Goal: Task Accomplishment & Management: Manage account settings

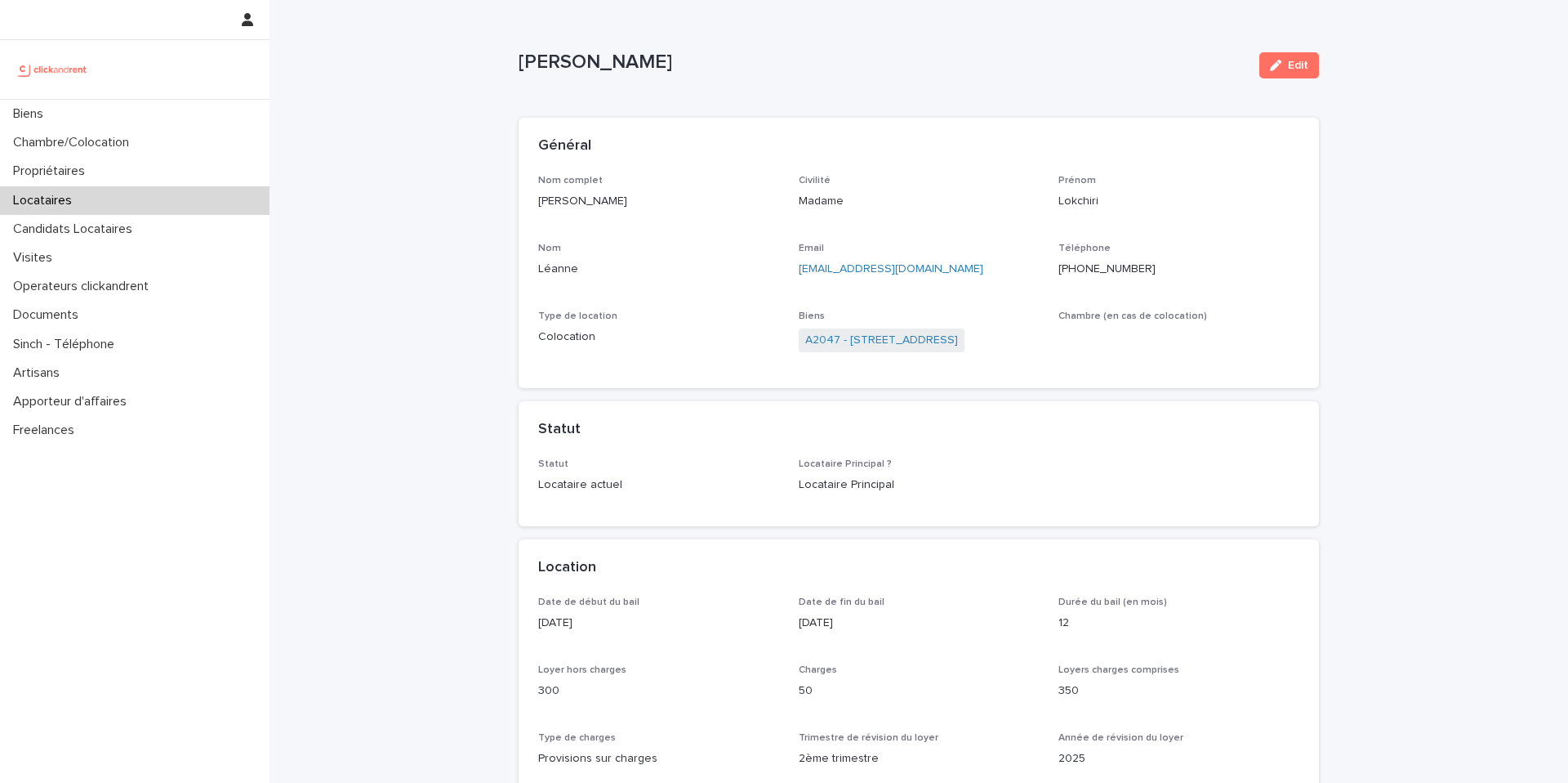
click at [212, 201] on div "Locataires" at bounding box center [134, 201] width 270 height 29
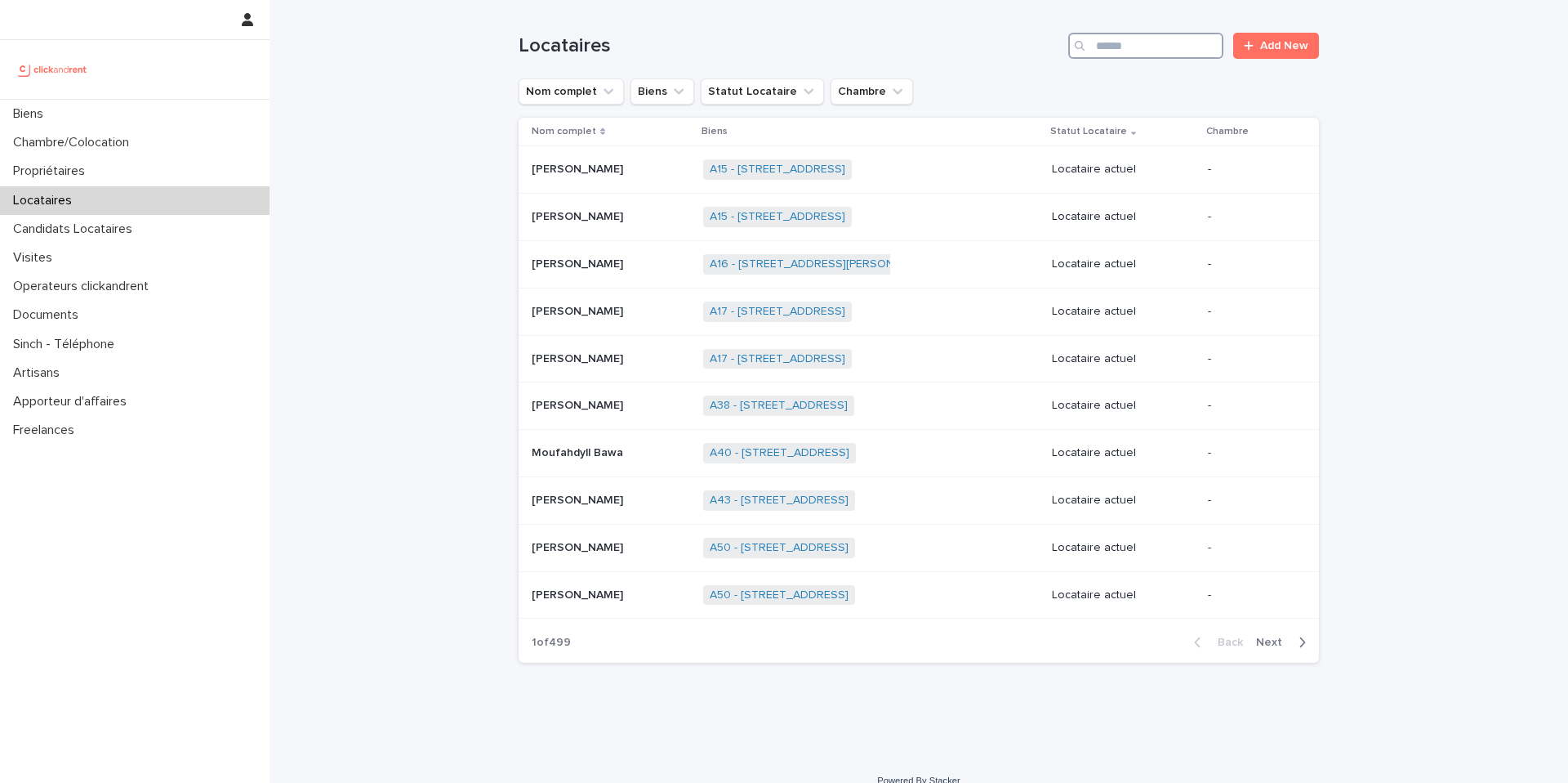
click at [1174, 45] on input "Search" at bounding box center [1146, 45] width 155 height 26
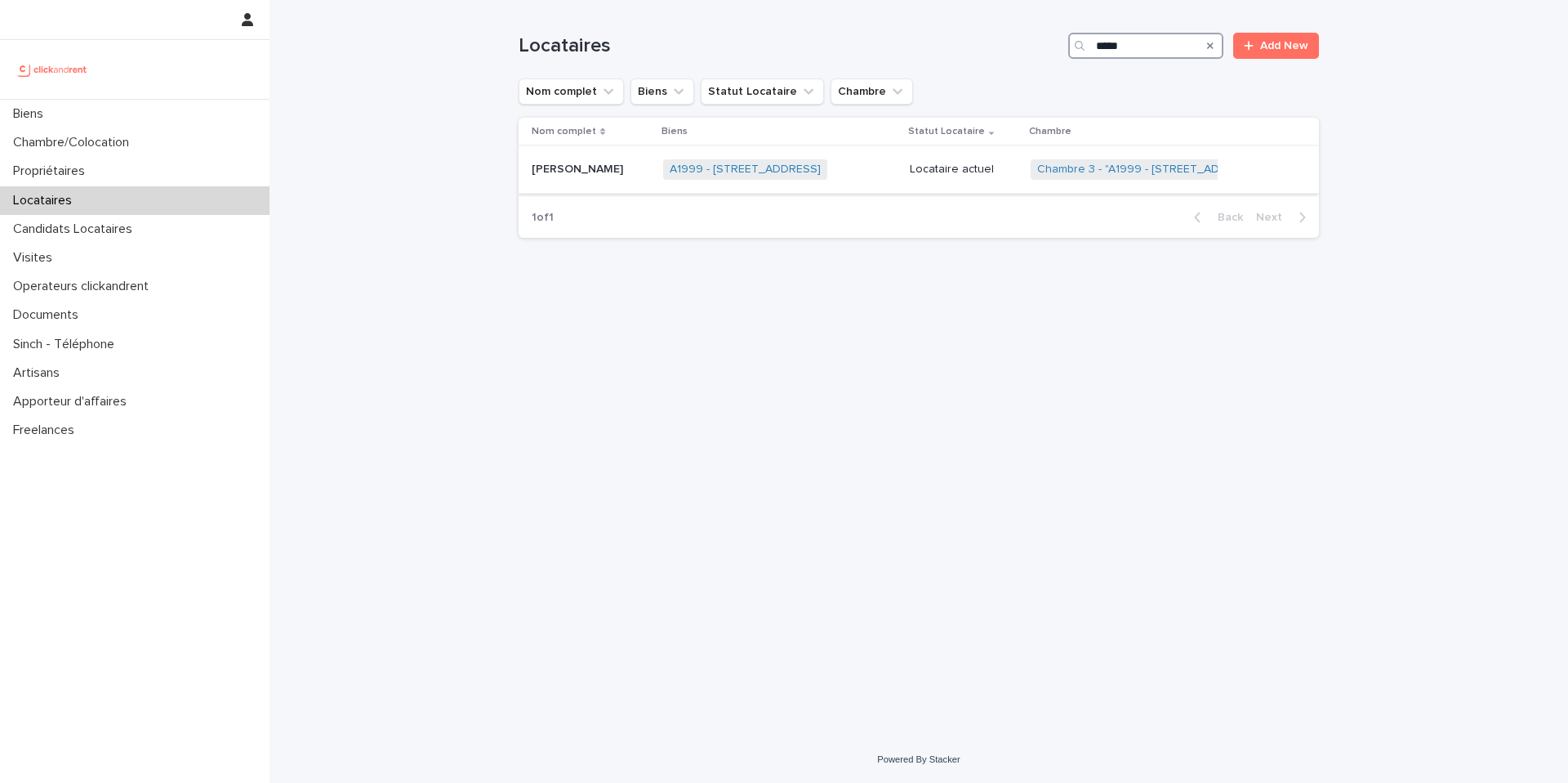
type input "*****"
click at [859, 176] on div "A1999 - [STREET_ADDRESS] + 0" at bounding box center [780, 169] width 233 height 34
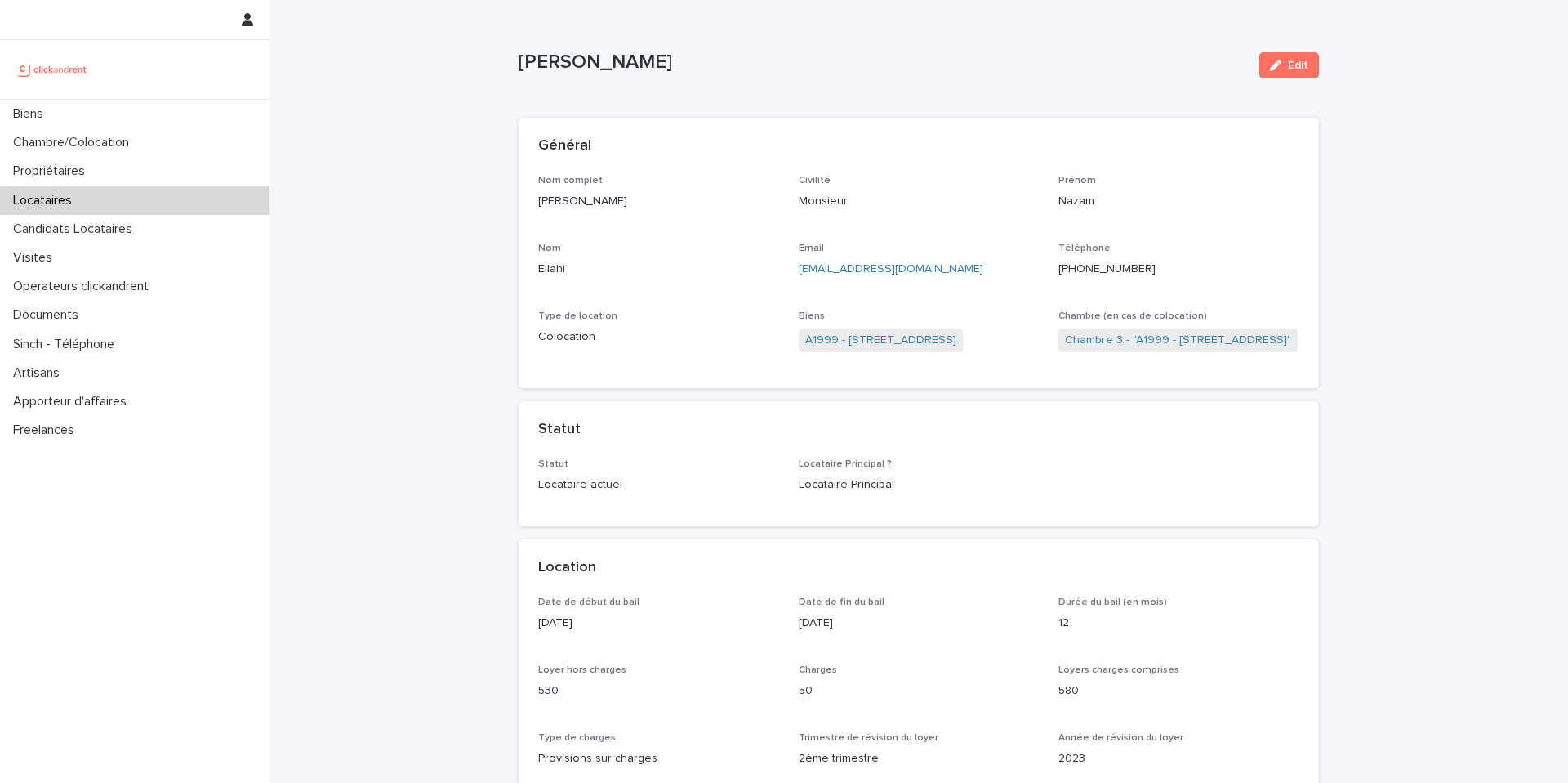
click at [1115, 267] on ringoverc2c-number-84e06f14122c "[PHONE_NUMBER]" at bounding box center [1107, 269] width 97 height 12
click at [153, 150] on div "Chambre/Colocation" at bounding box center [134, 143] width 270 height 29
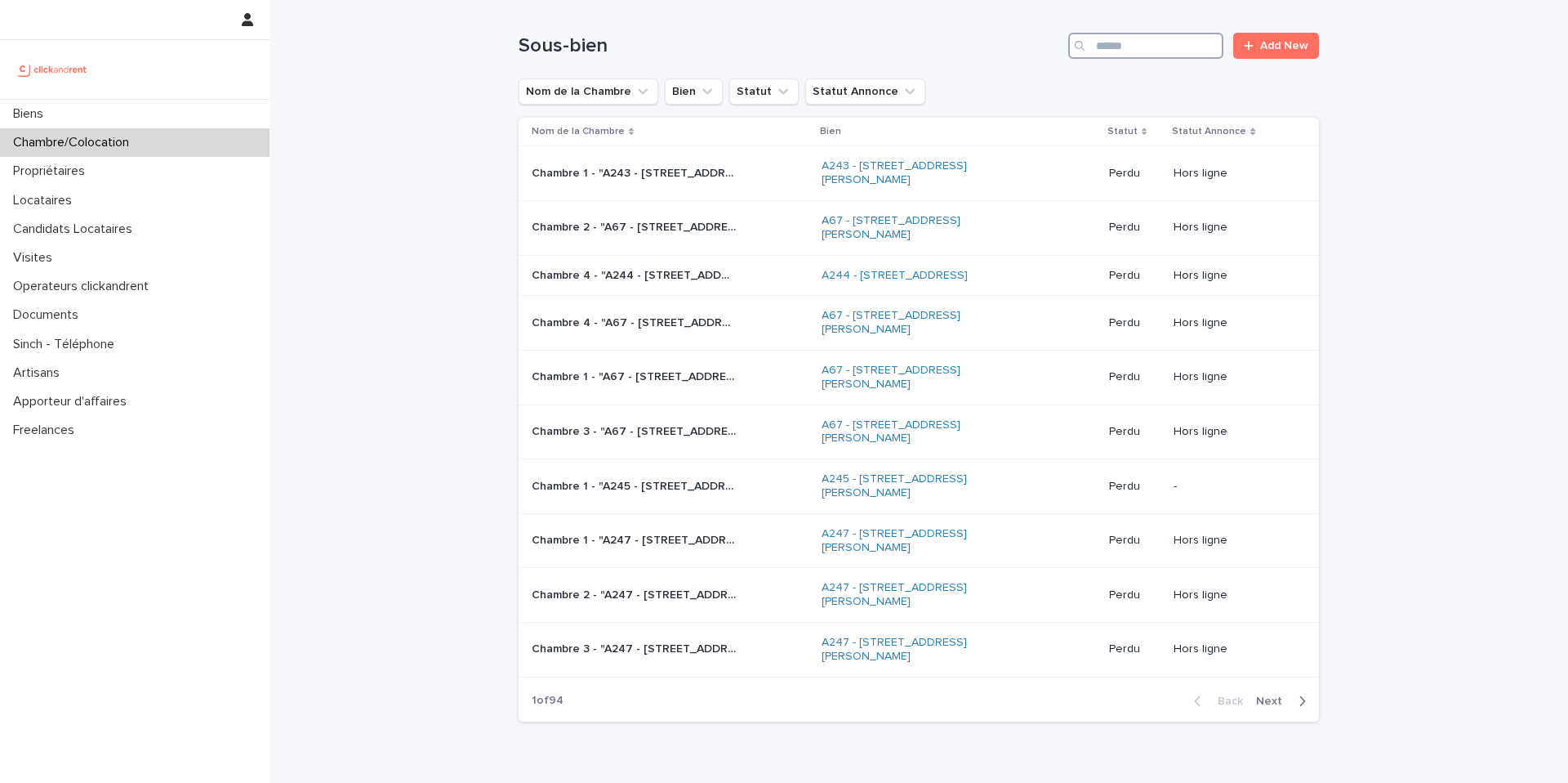
click at [1147, 39] on input "Search" at bounding box center [1146, 45] width 155 height 26
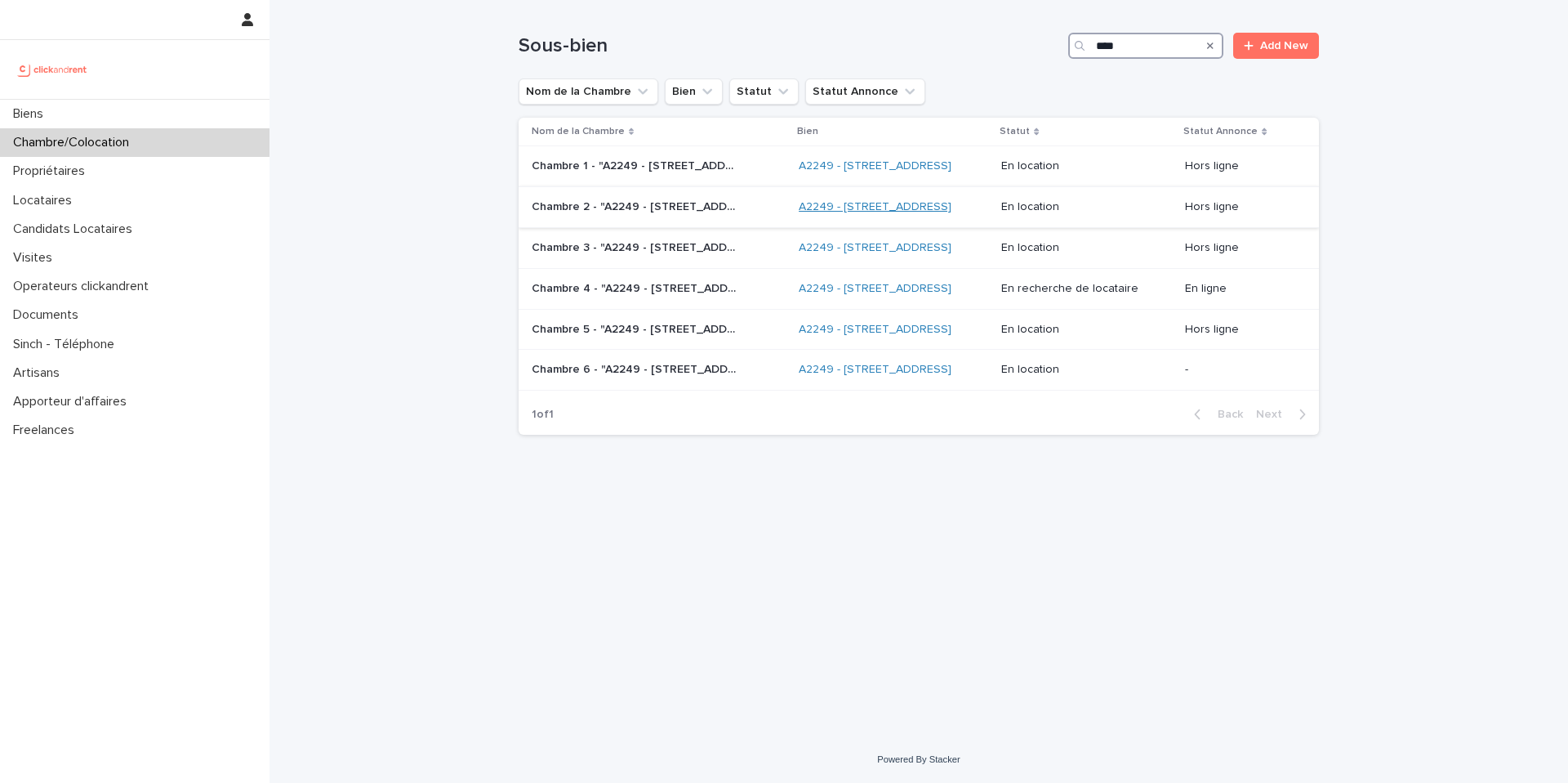
type input "****"
click at [922, 214] on link "A2249 - [STREET_ADDRESS]" at bounding box center [875, 207] width 153 height 14
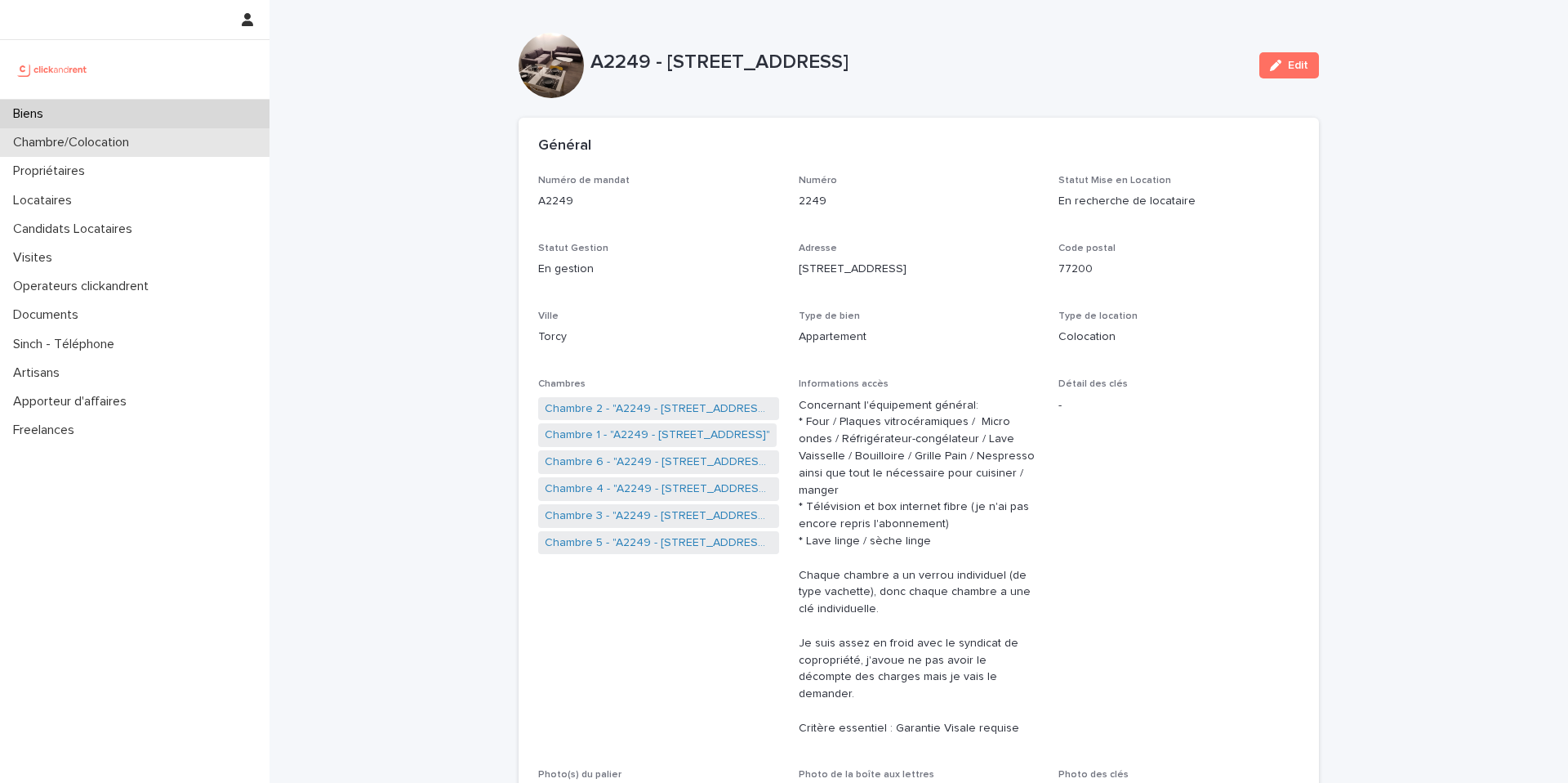
click at [73, 139] on p "Chambre/Colocation" at bounding box center [74, 142] width 135 height 15
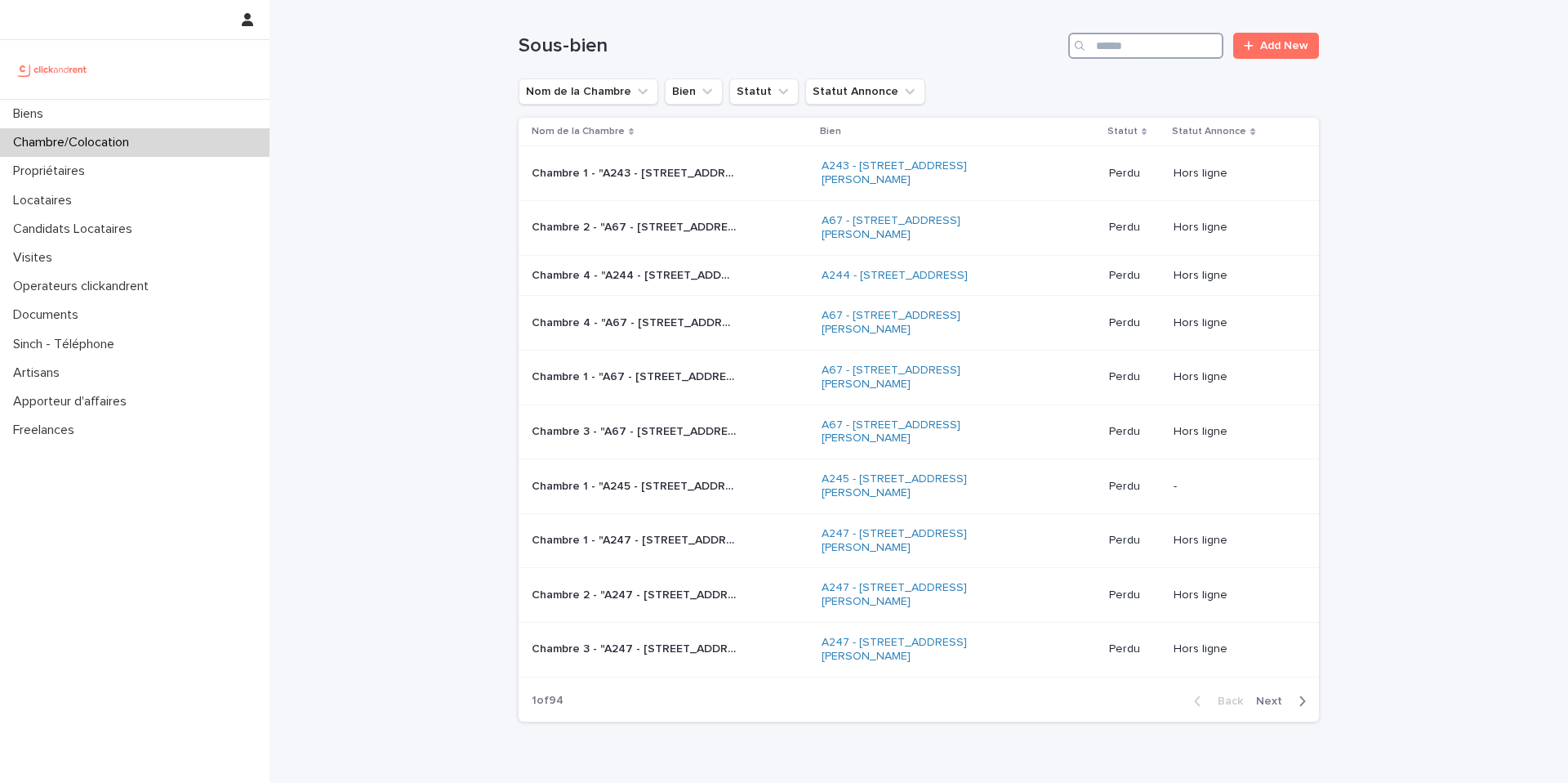
click at [1167, 47] on input "Search" at bounding box center [1146, 45] width 155 height 26
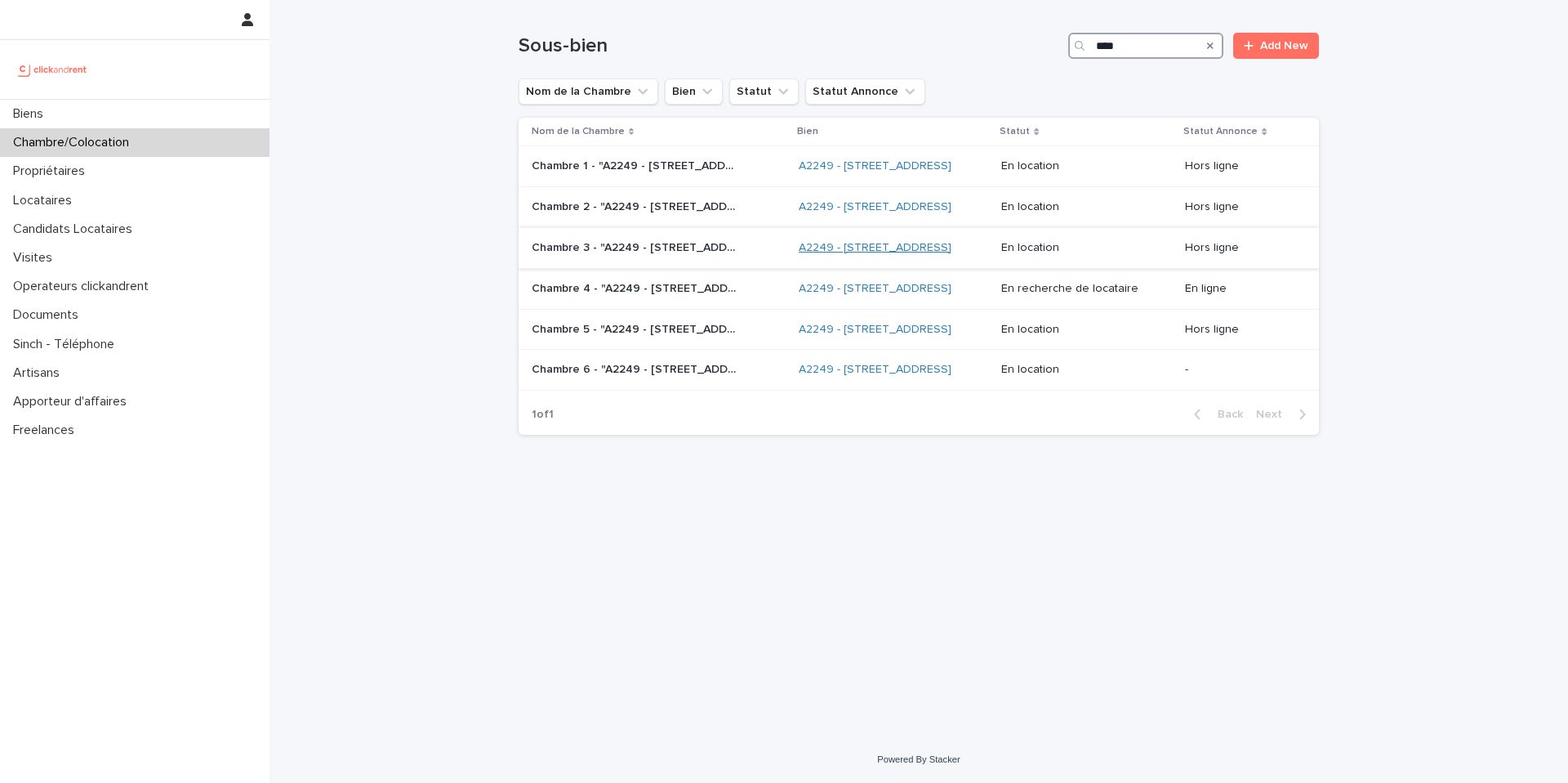
type input "****"
click at [805, 255] on link "A2249 - [STREET_ADDRESS]" at bounding box center [875, 248] width 153 height 14
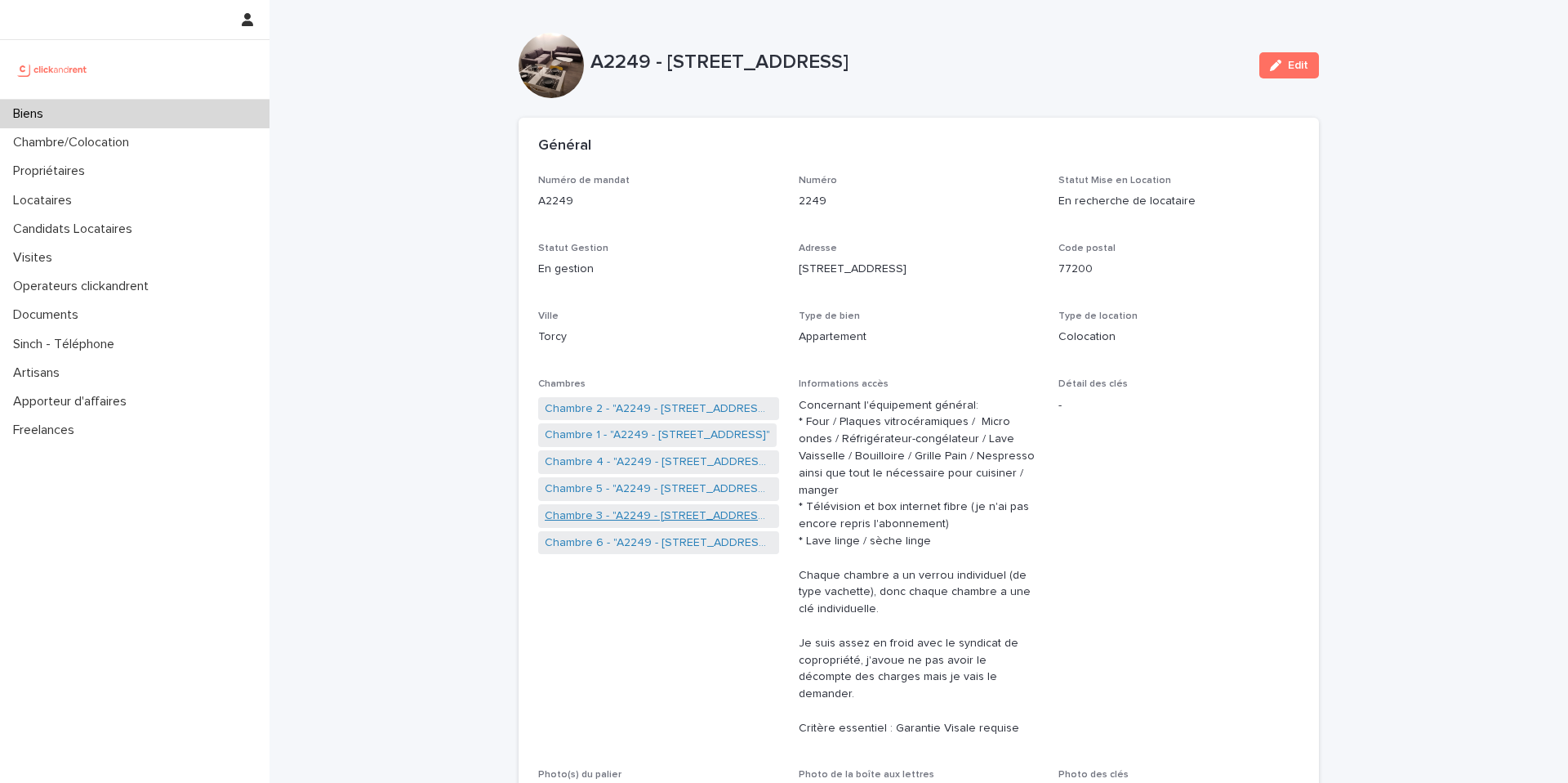
click at [639, 520] on link "Chambre 3 - "A2249 - [STREET_ADDRESS]"" at bounding box center [659, 516] width 228 height 17
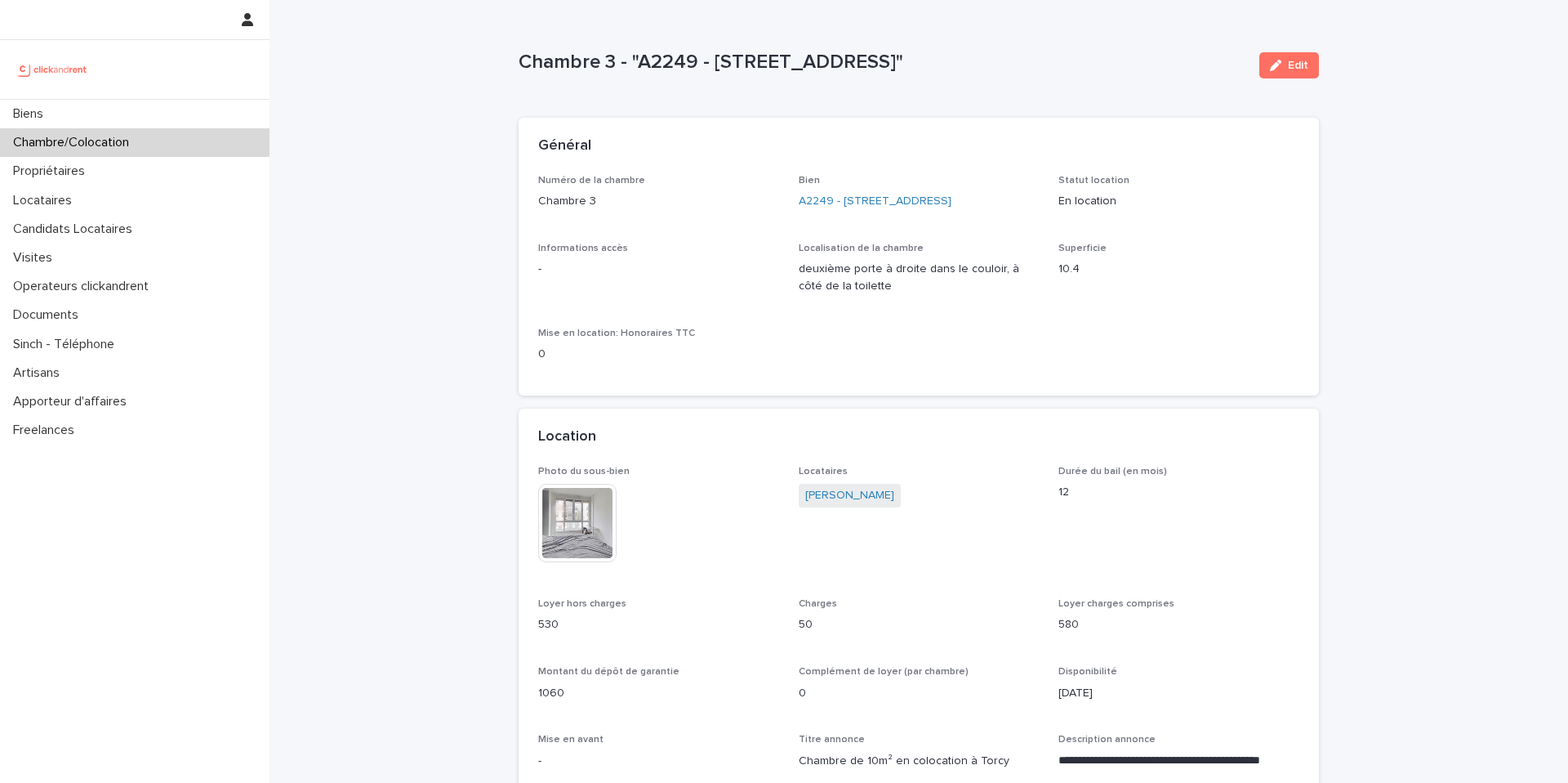
click at [181, 152] on div "Chambre/Colocation" at bounding box center [134, 143] width 270 height 29
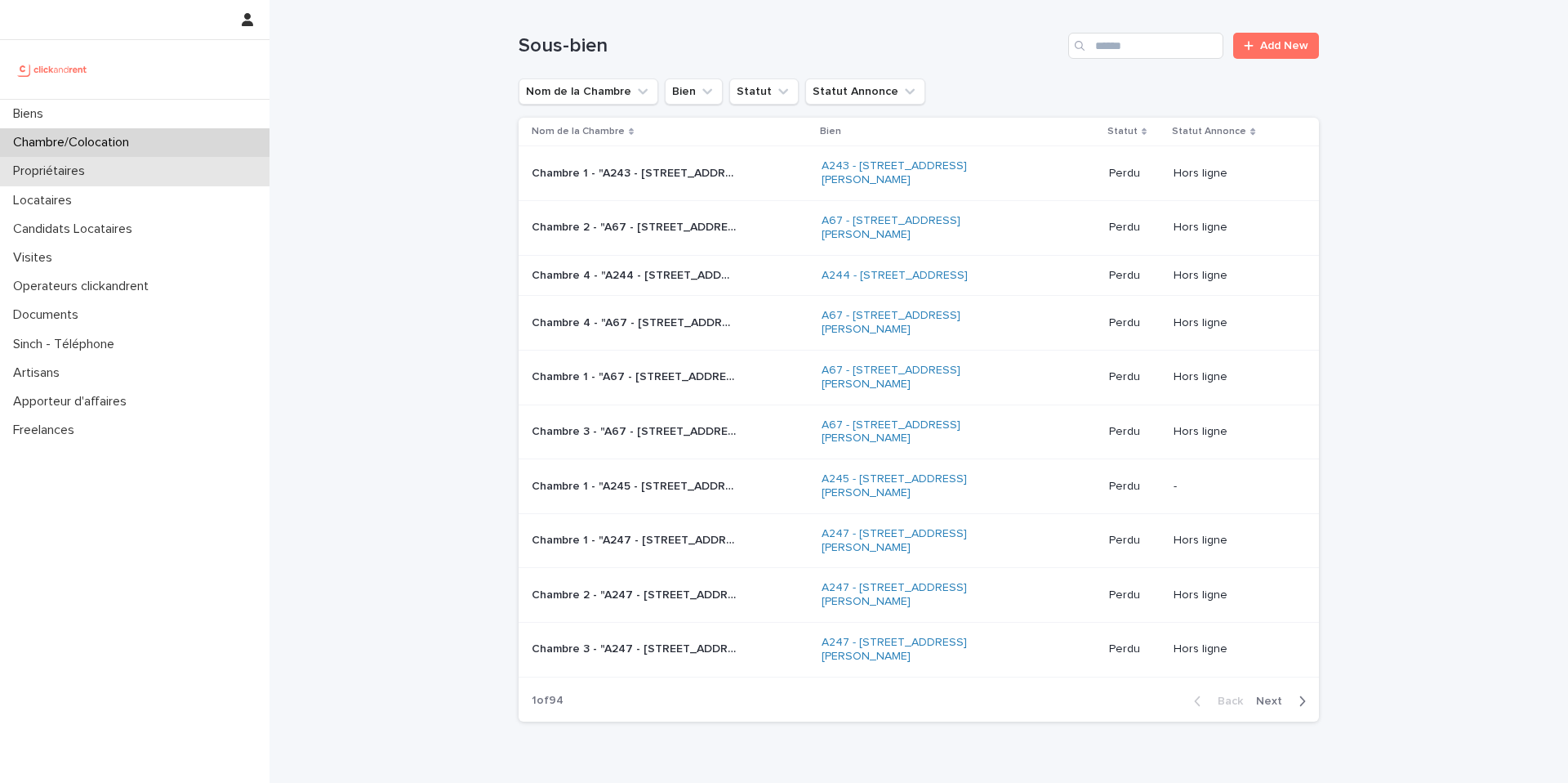
click at [119, 169] on div "Propriétaires" at bounding box center [134, 171] width 270 height 29
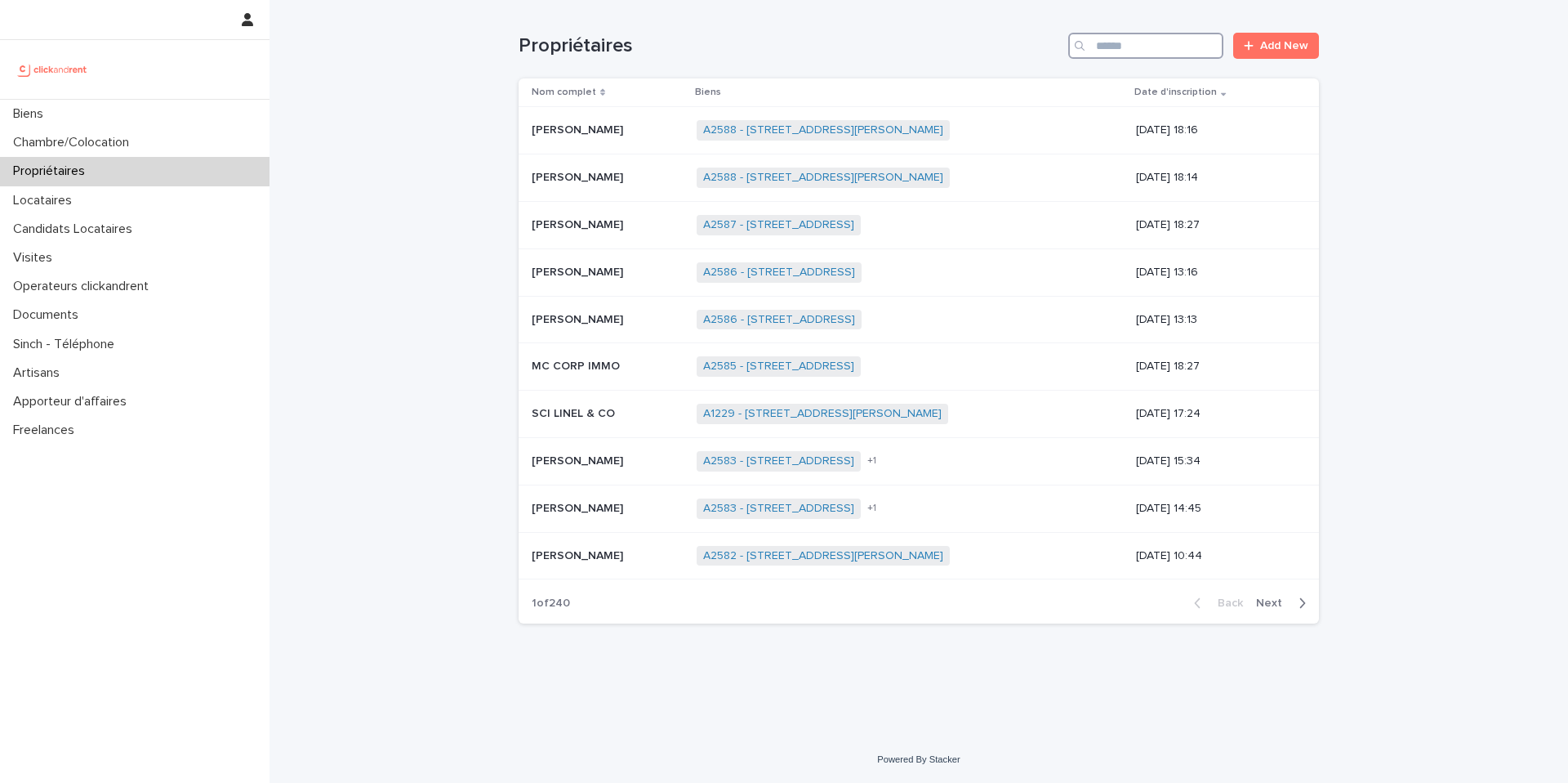
click at [1159, 54] on input "Search" at bounding box center [1146, 45] width 155 height 26
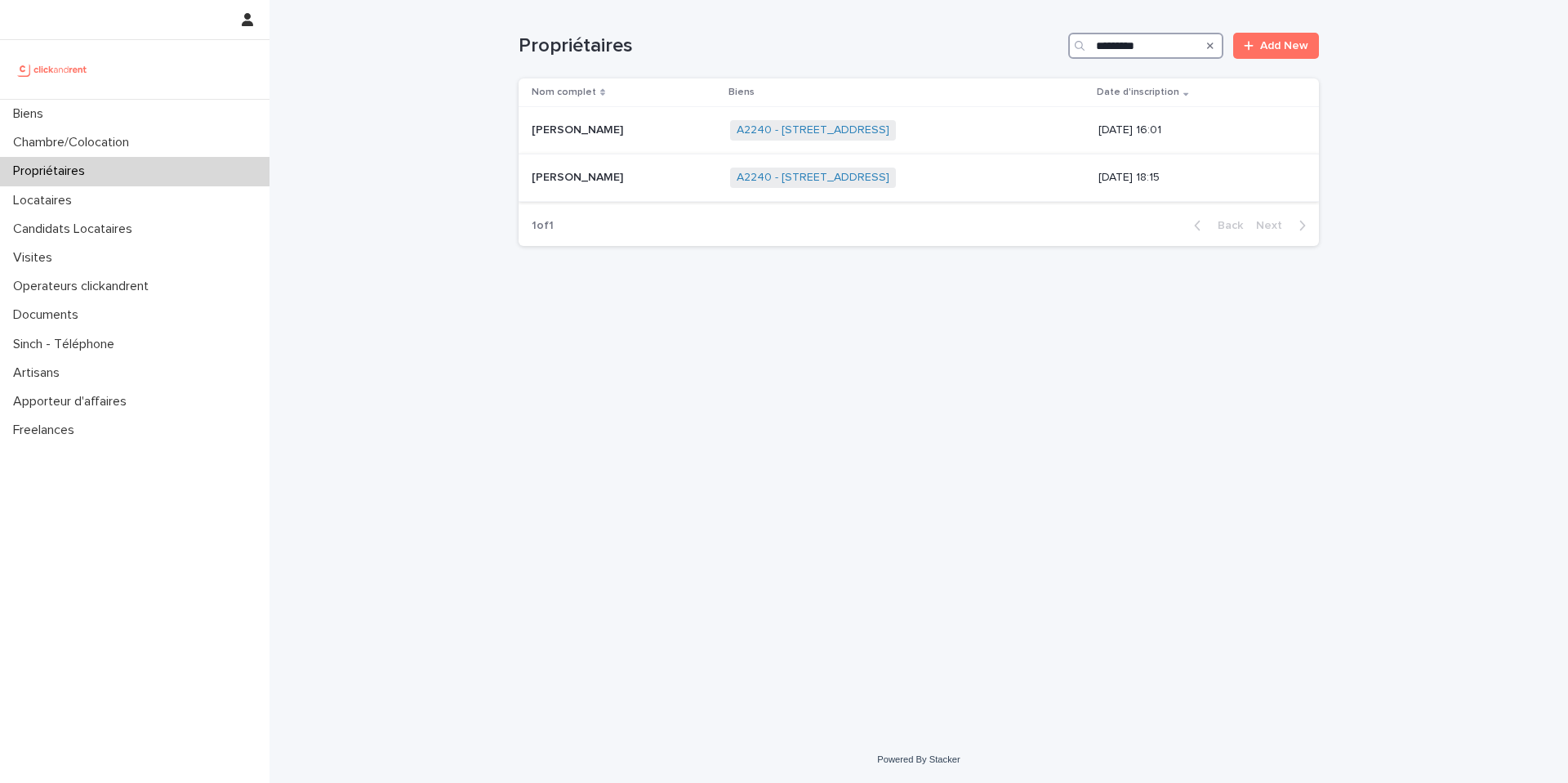
type input "*********"
click at [619, 170] on p "[PERSON_NAME]" at bounding box center [579, 176] width 95 height 17
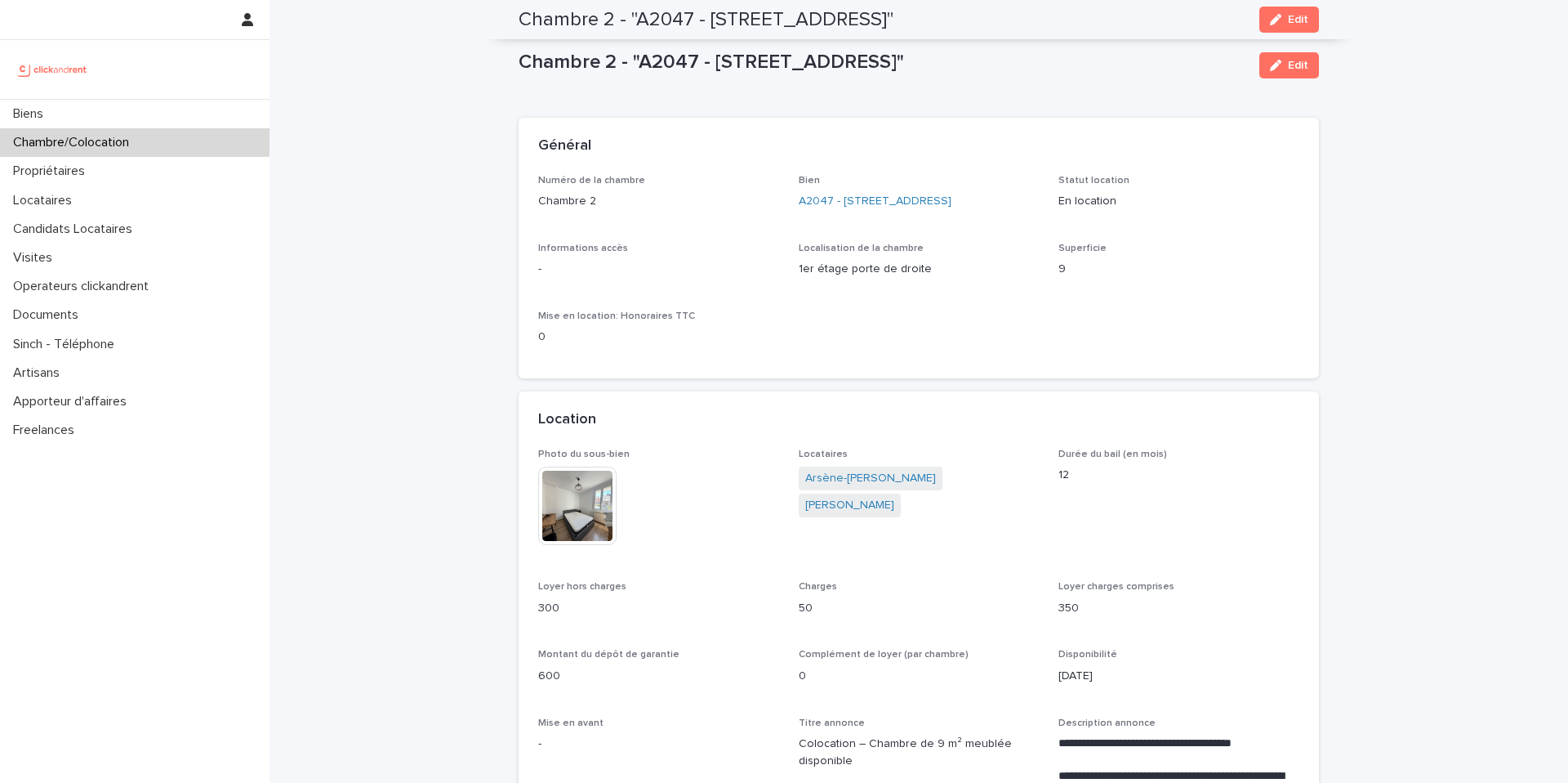
scroll to position [333, 0]
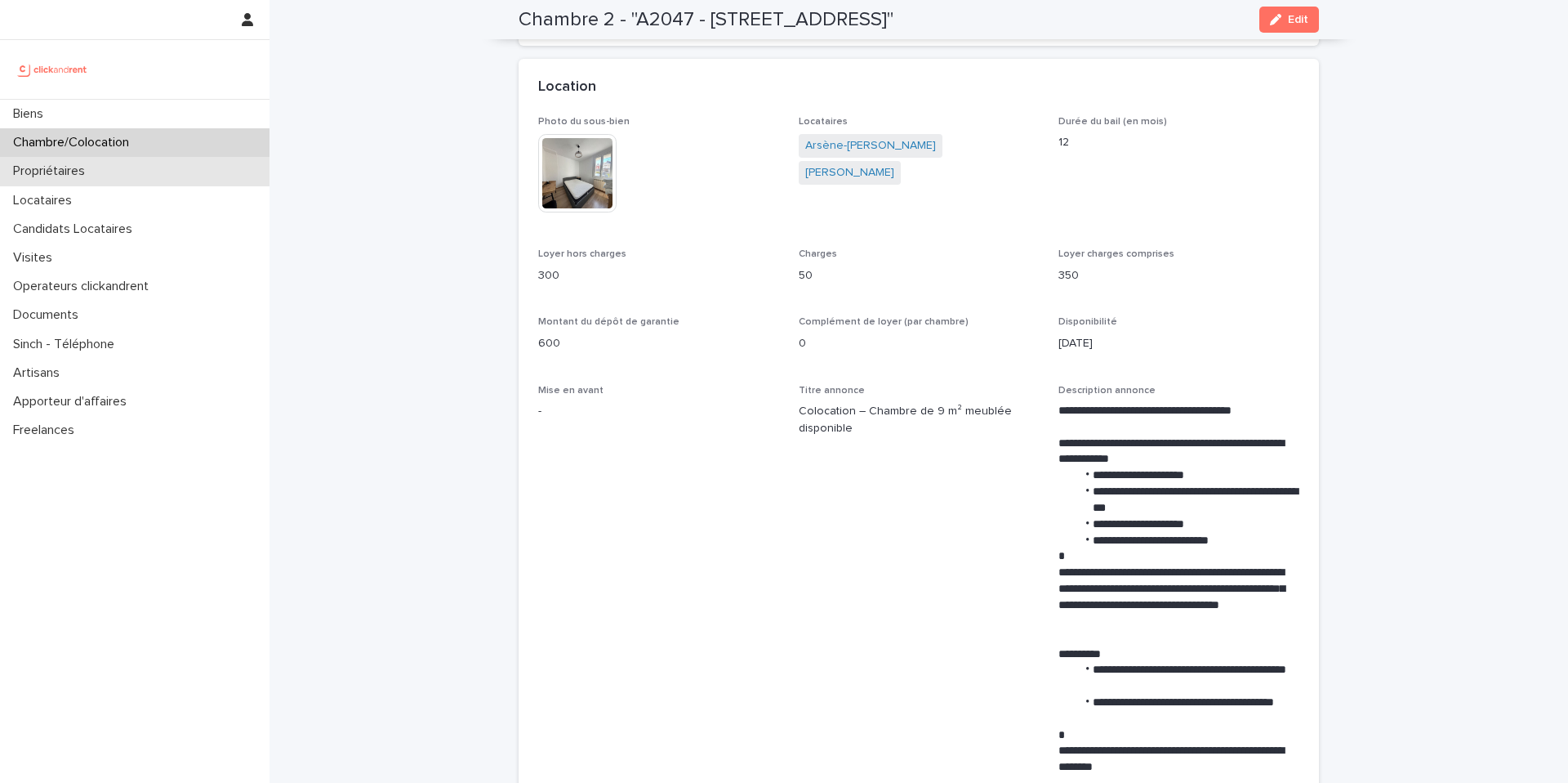
click at [132, 180] on div "Propriétaires" at bounding box center [134, 171] width 270 height 29
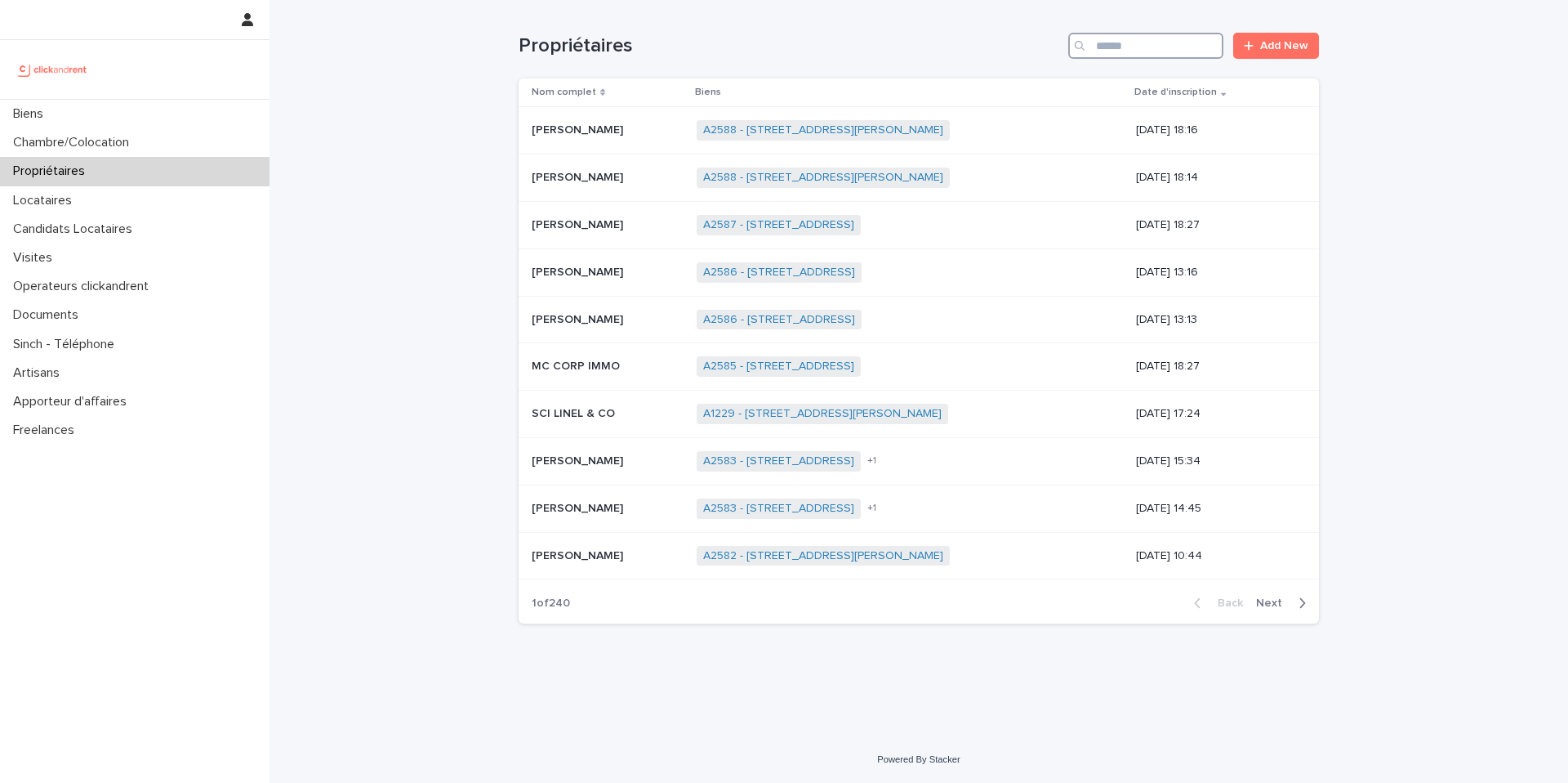
click at [1165, 50] on input "Search" at bounding box center [1146, 45] width 155 height 26
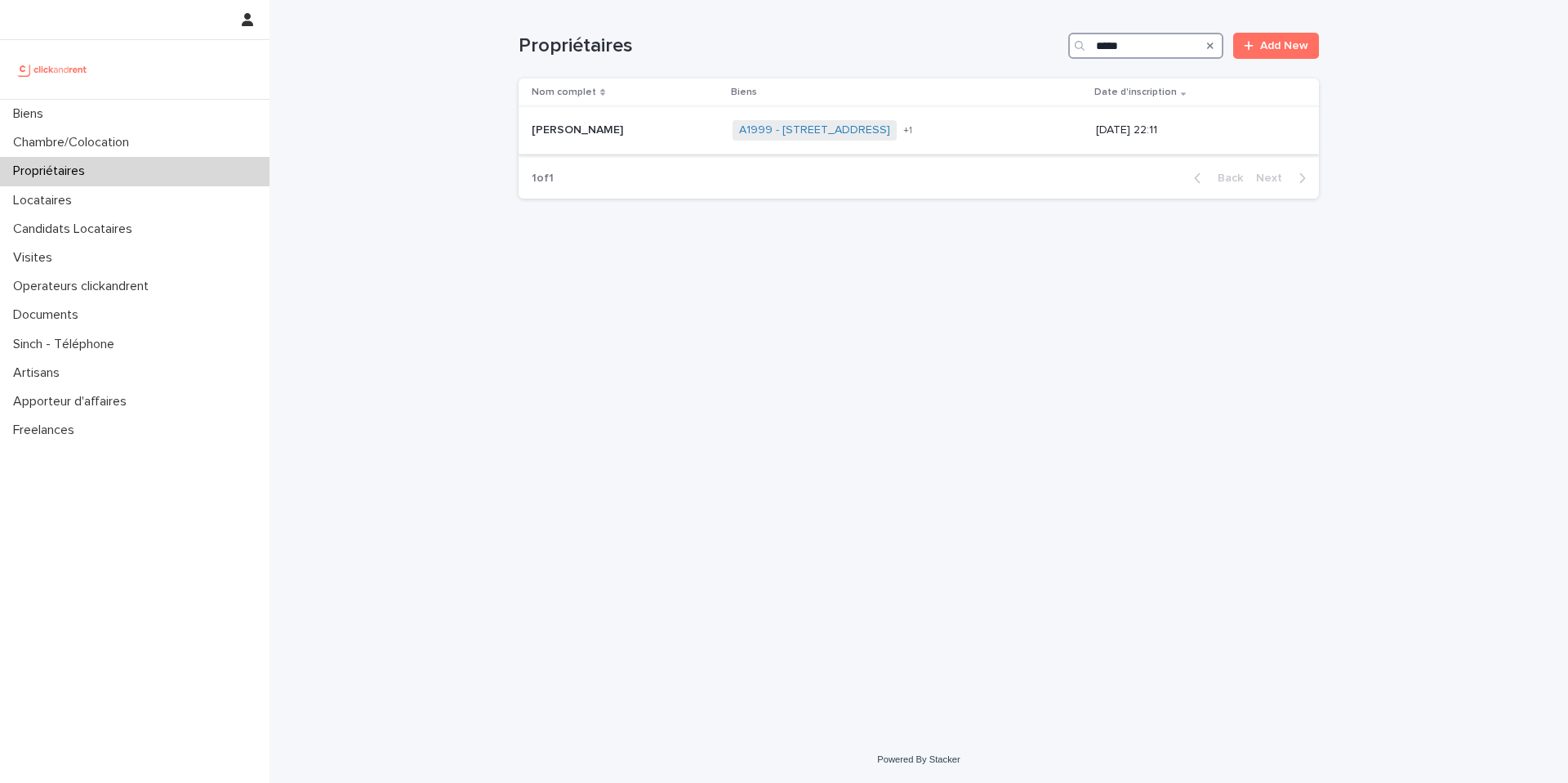
type input "*****"
click at [635, 135] on p at bounding box center [626, 131] width 188 height 14
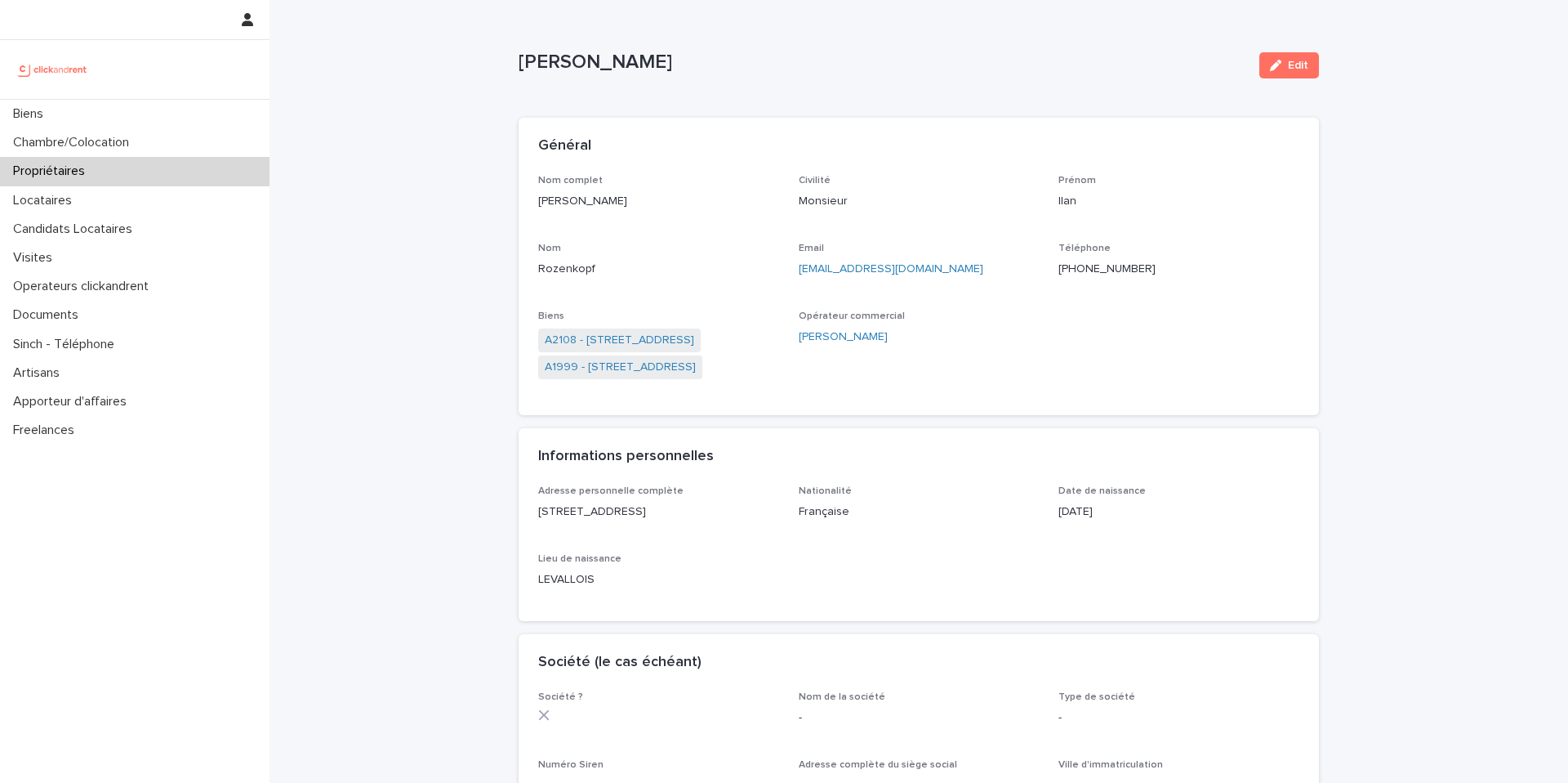
click at [1103, 265] on ringoverc2c-number-84e06f14122c "[PHONE_NUMBER]" at bounding box center [1107, 269] width 97 height 12
click at [688, 371] on link "A1999 - [STREET_ADDRESS]" at bounding box center [620, 368] width 151 height 17
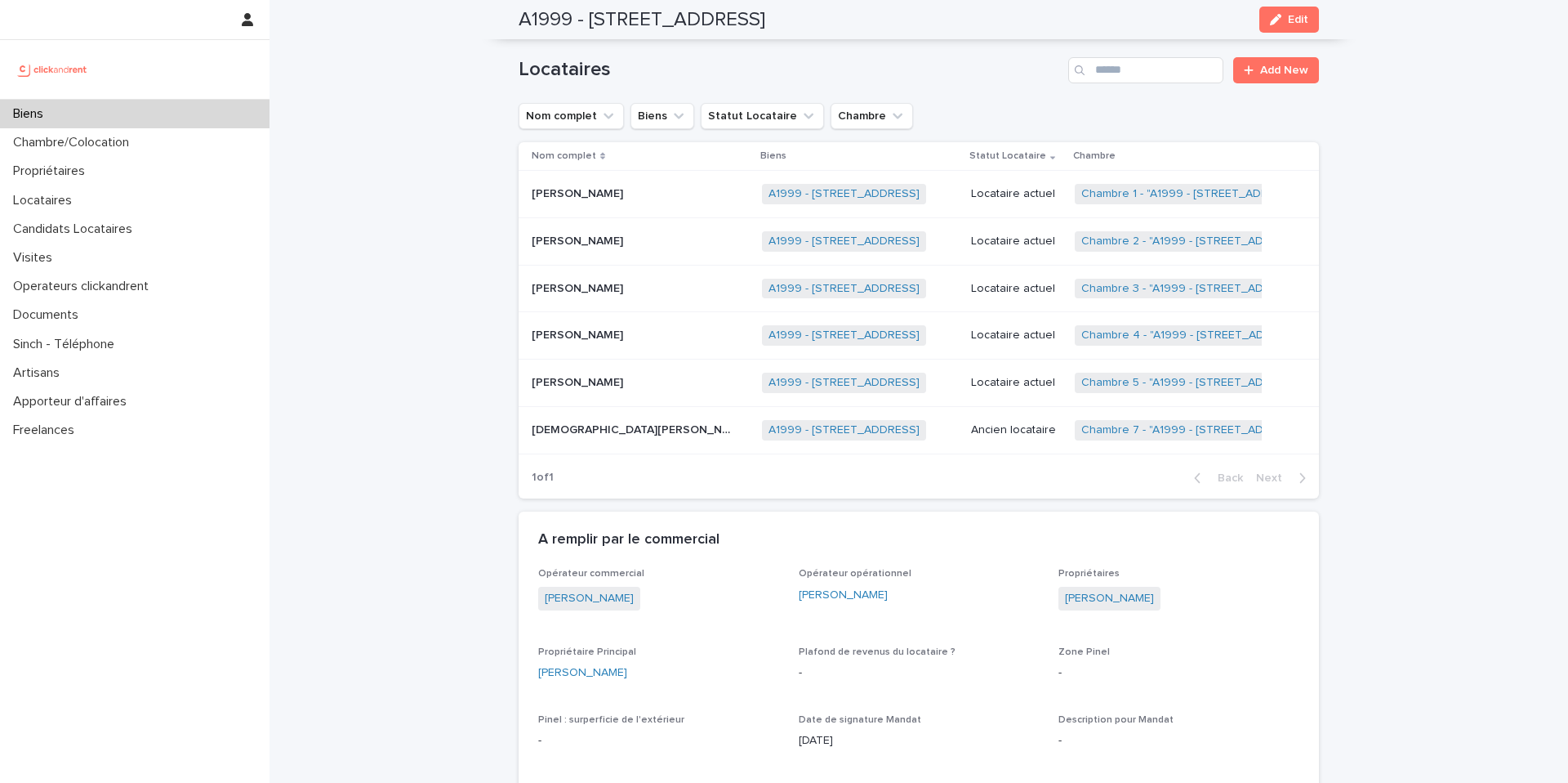
scroll to position [809, 0]
drag, startPoint x: 1143, startPoint y: 593, endPoint x: 1058, endPoint y: 603, distance: 85.6
click at [1058, 603] on span "[PERSON_NAME]" at bounding box center [1109, 596] width 103 height 23
copy link "[PERSON_NAME]"
click at [167, 144] on div "Chambre/Colocation" at bounding box center [134, 143] width 270 height 29
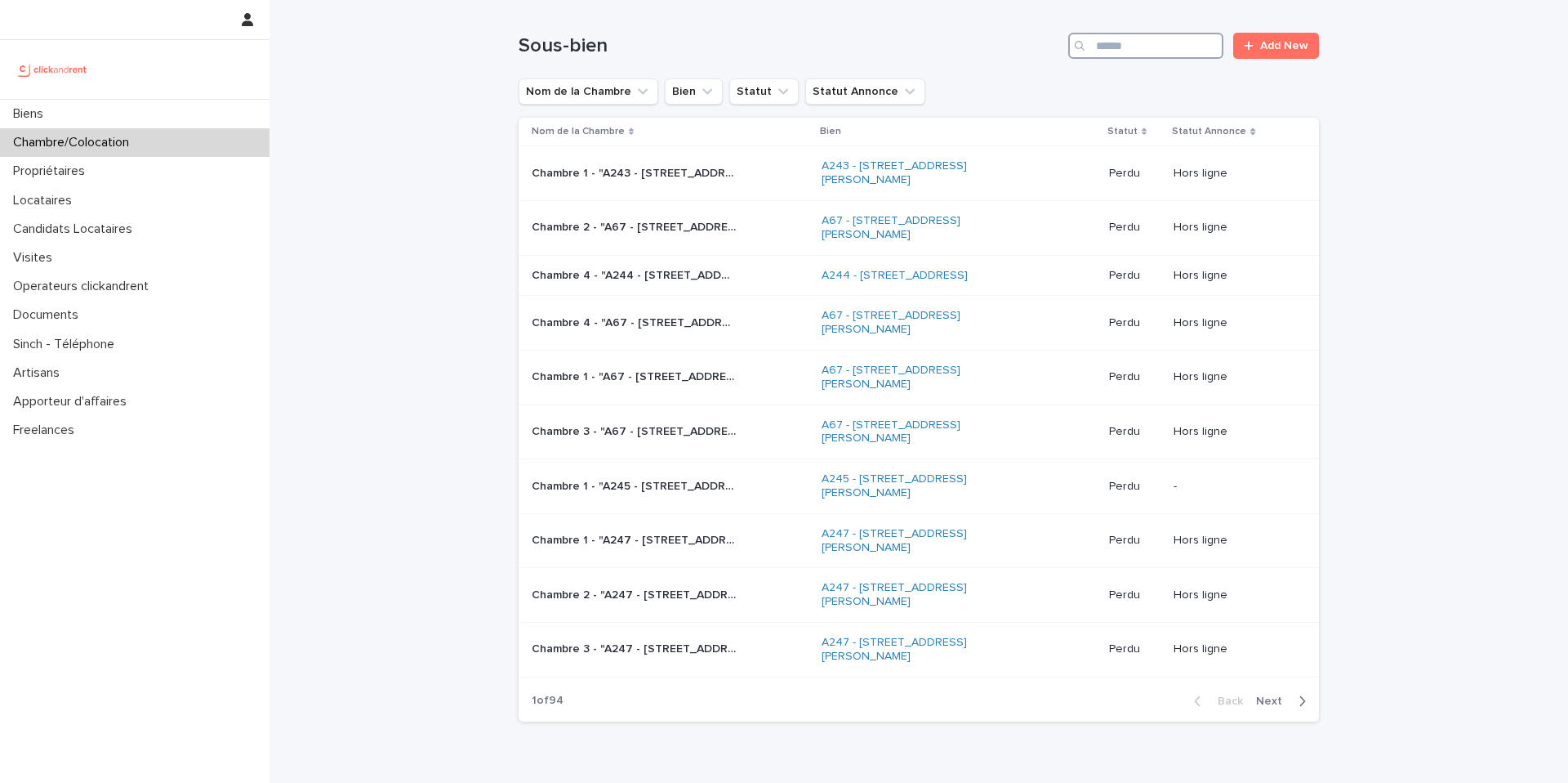
click at [1144, 48] on input "Search" at bounding box center [1146, 45] width 155 height 26
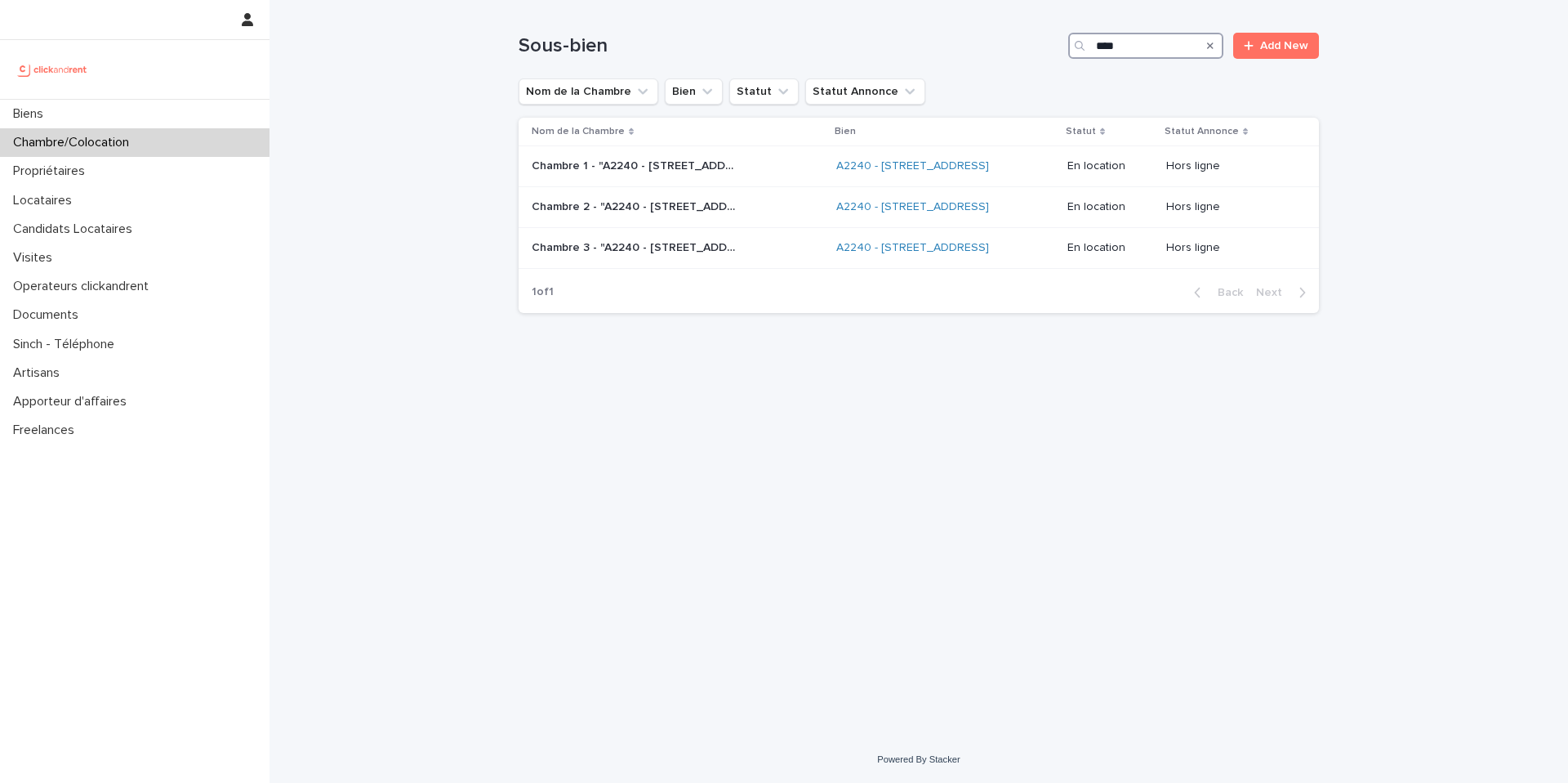
click at [1136, 41] on input "****" at bounding box center [1146, 45] width 155 height 26
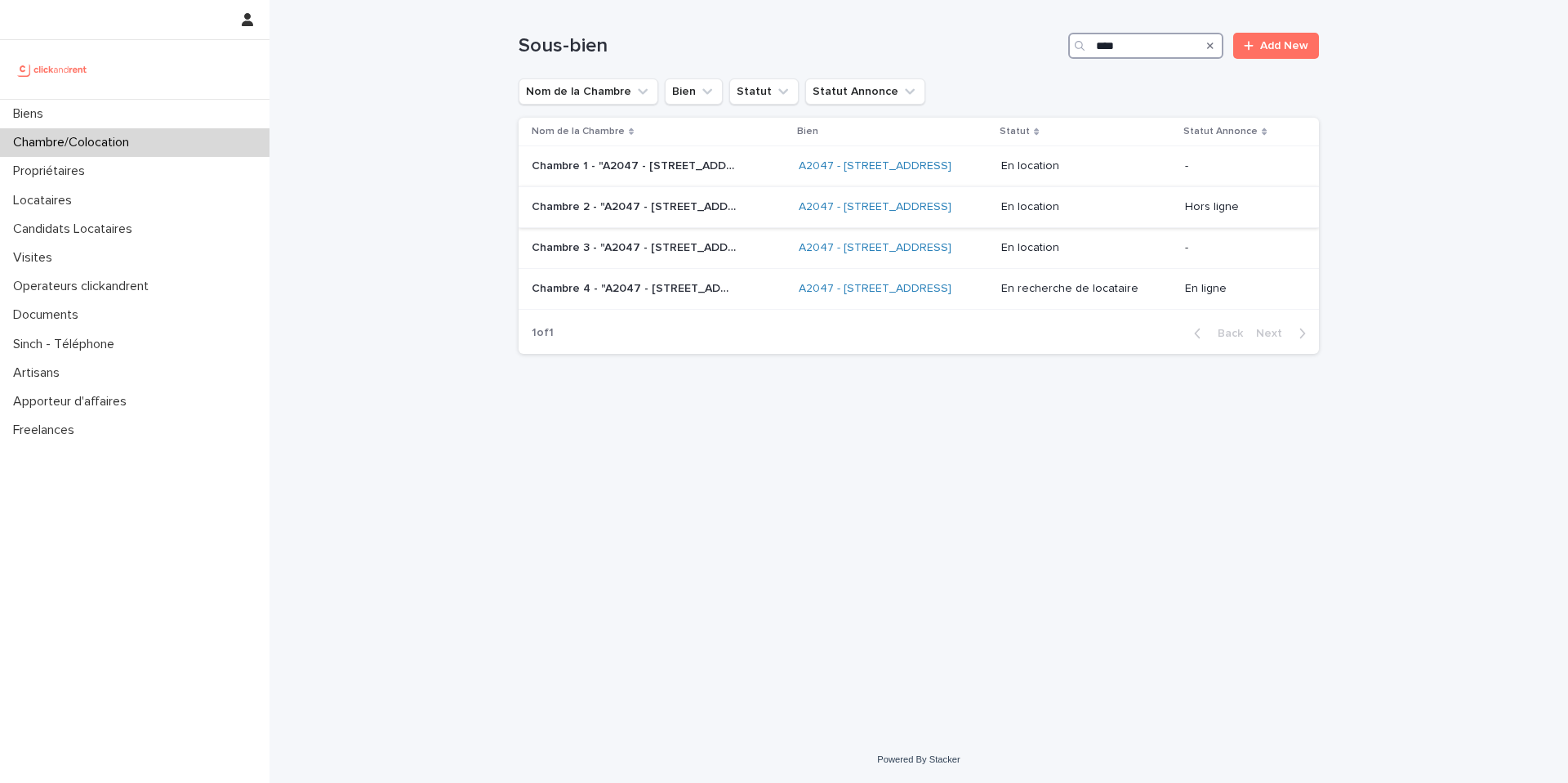
type input "****"
click at [732, 213] on p "Chambre 2 - "A2047 - 296 Rue Riolan, Amiens 80000"" at bounding box center [636, 206] width 207 height 17
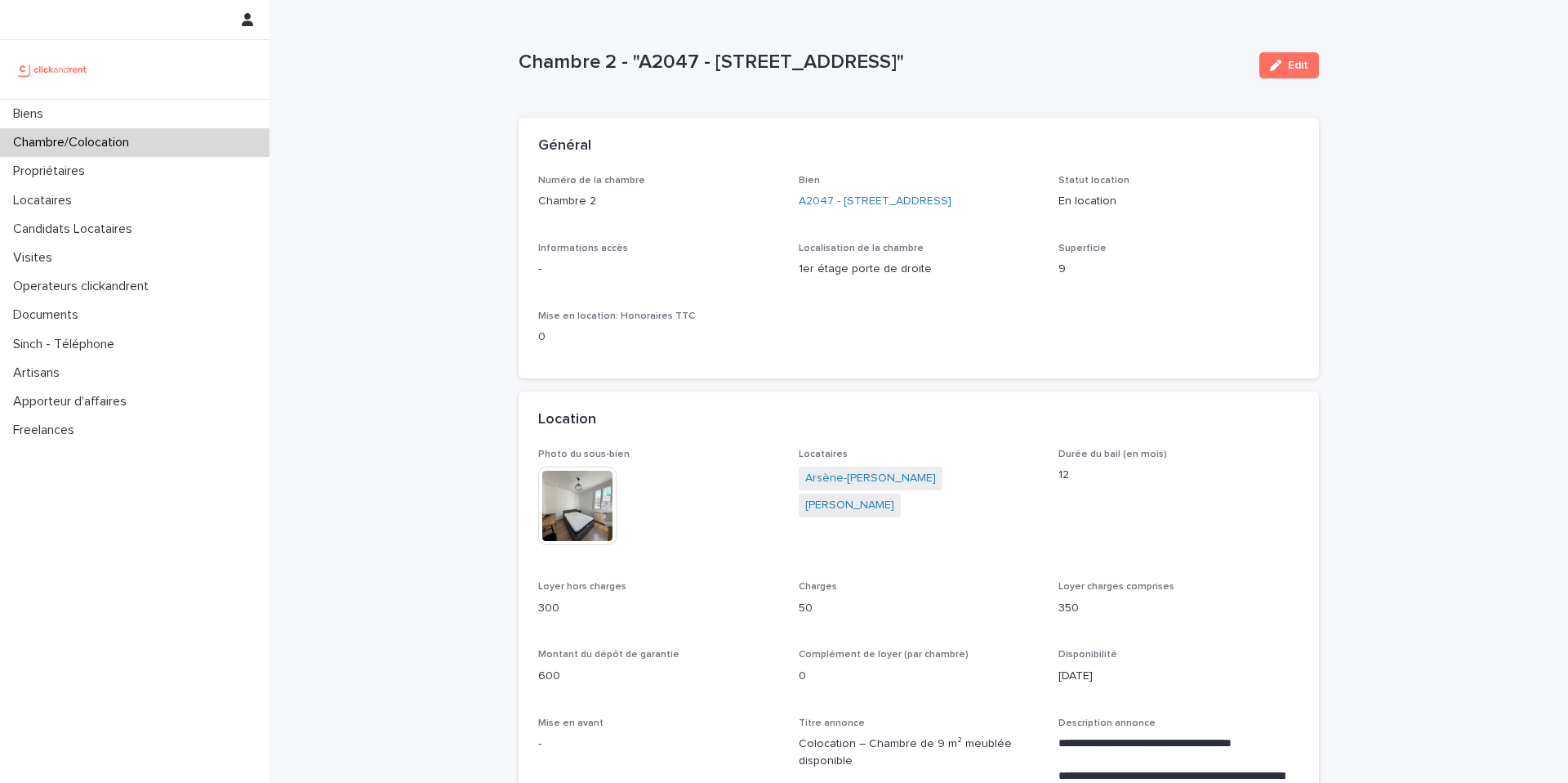
drag, startPoint x: 1005, startPoint y: 60, endPoint x: 518, endPoint y: 64, distance: 487.0
click at [518, 64] on p "Chambre 2 - "A2047 - 296 Rue Riolan, Amiens 80000"" at bounding box center [882, 62] width 727 height 23
copy p "Chambre 2 - "A2047 - 296 Rue Riolan, Amiens 80000""
click at [879, 472] on link "Arsène-Junior Bikoue" at bounding box center [871, 479] width 131 height 17
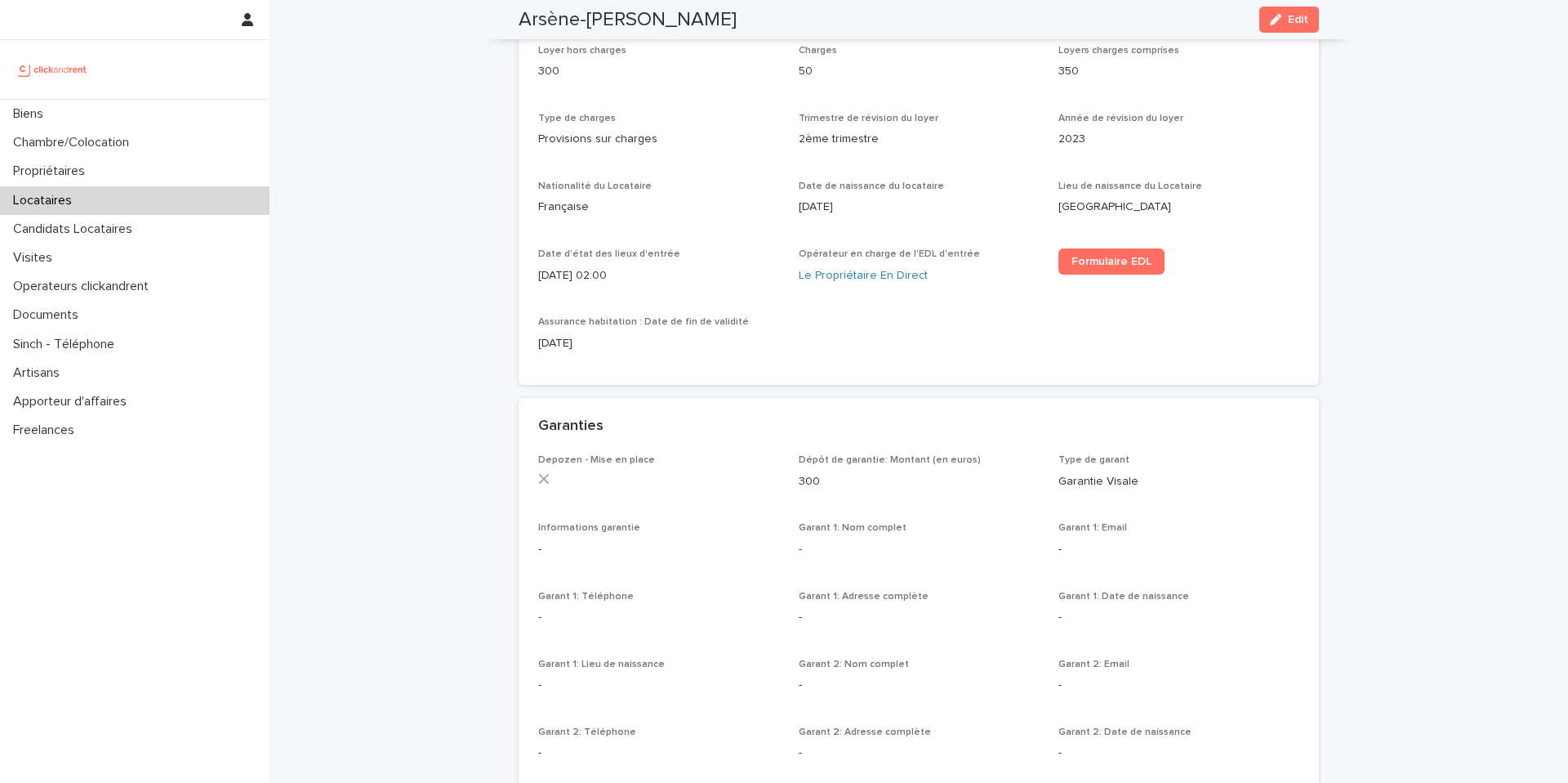
scroll to position [624, 0]
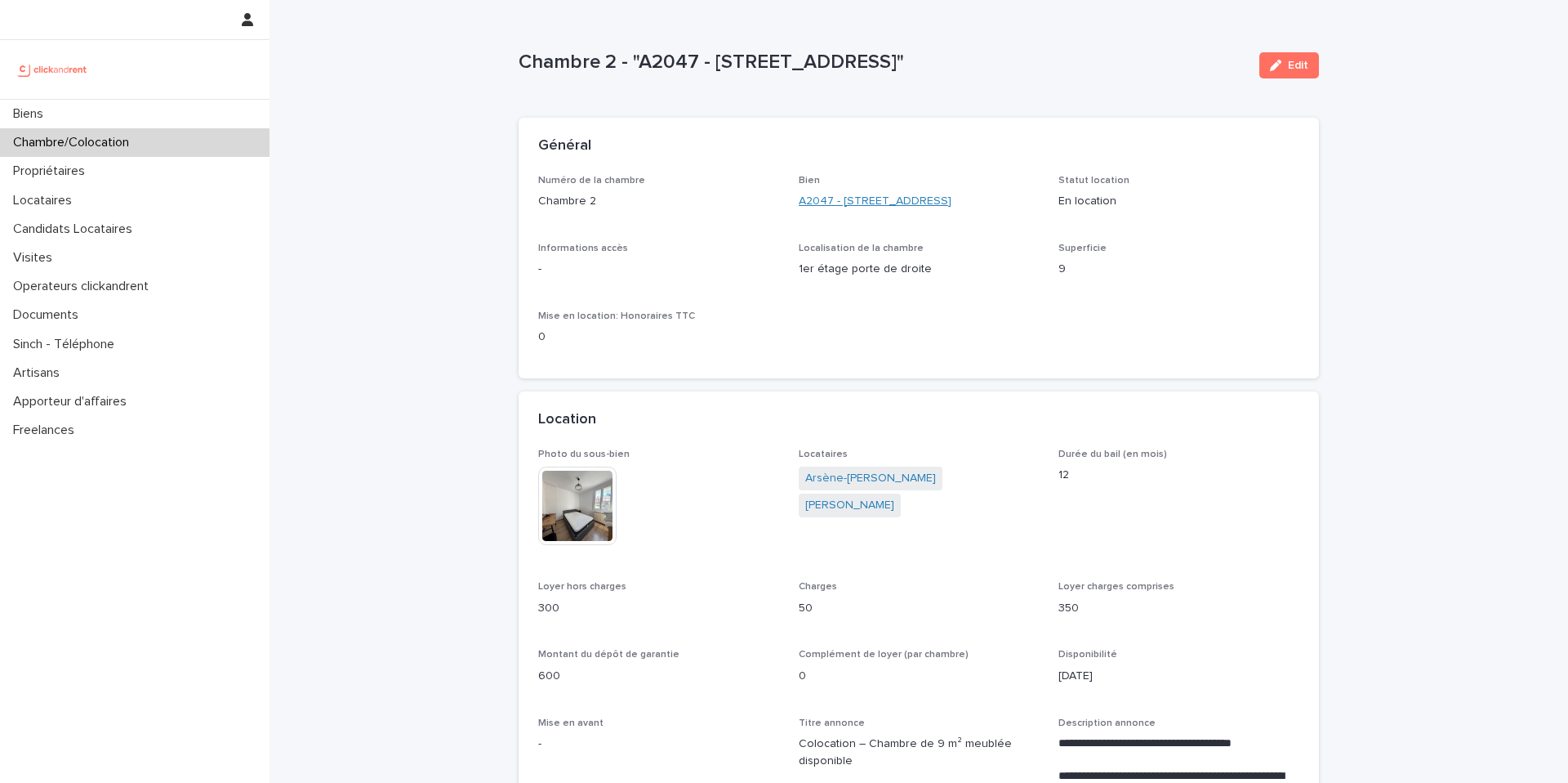
click at [899, 197] on link "A2047 - [STREET_ADDRESS]" at bounding box center [875, 201] width 153 height 17
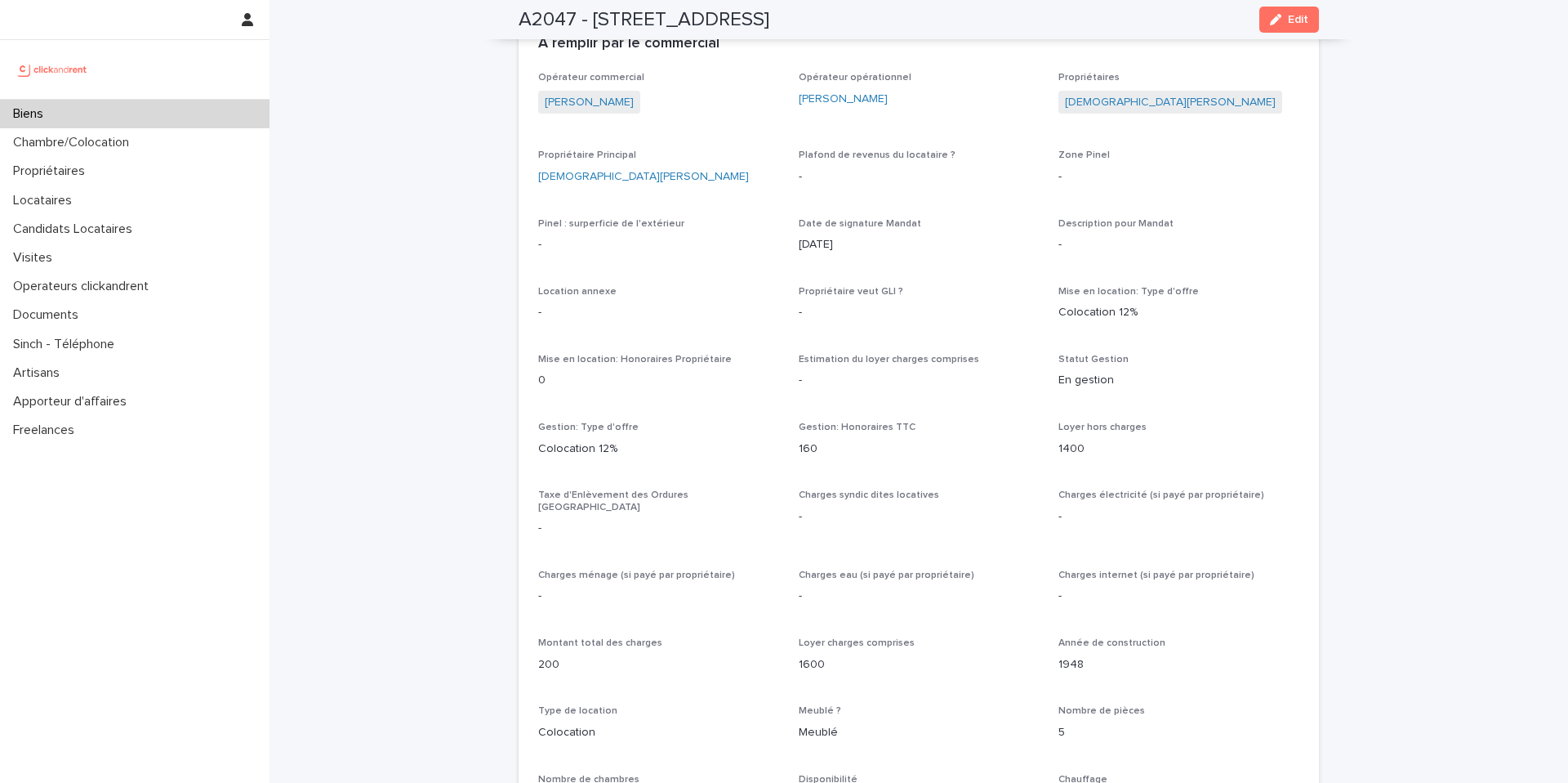
scroll to position [1177, 0]
click at [810, 449] on p "160" at bounding box center [919, 447] width 241 height 17
copy p "160"
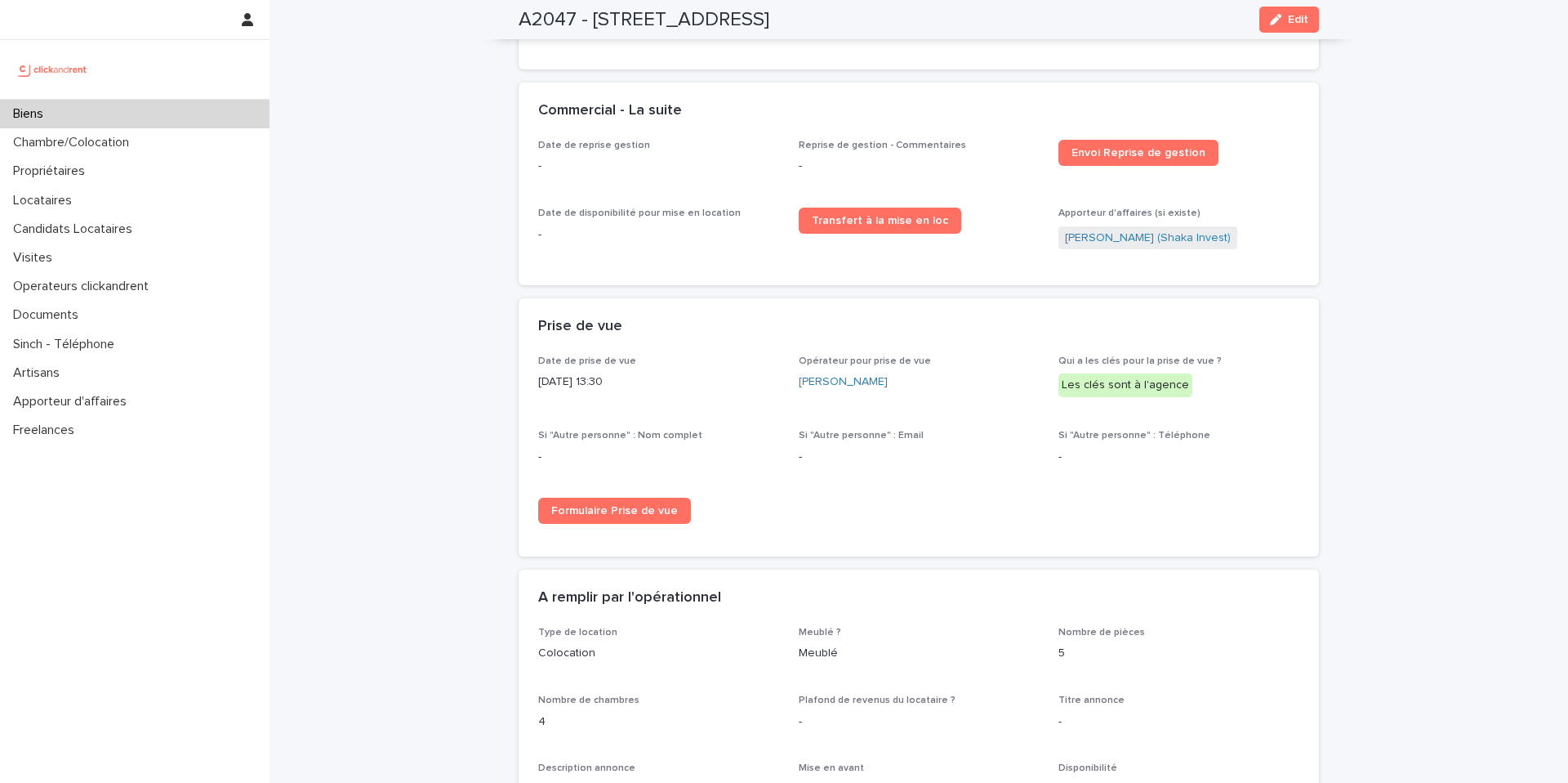
scroll to position [2499, 0]
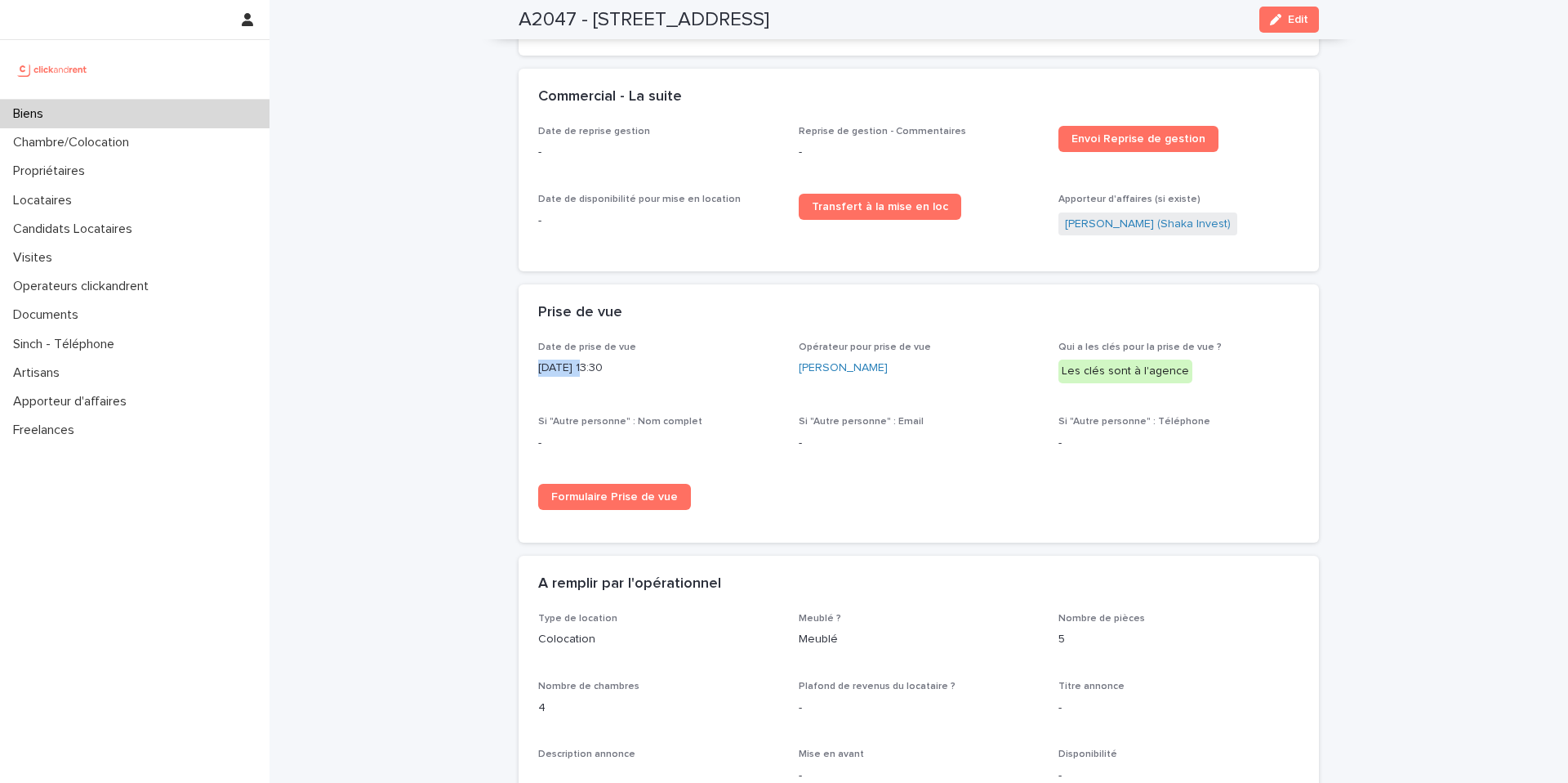
drag, startPoint x: 582, startPoint y: 353, endPoint x: 510, endPoint y: 346, distance: 72.3
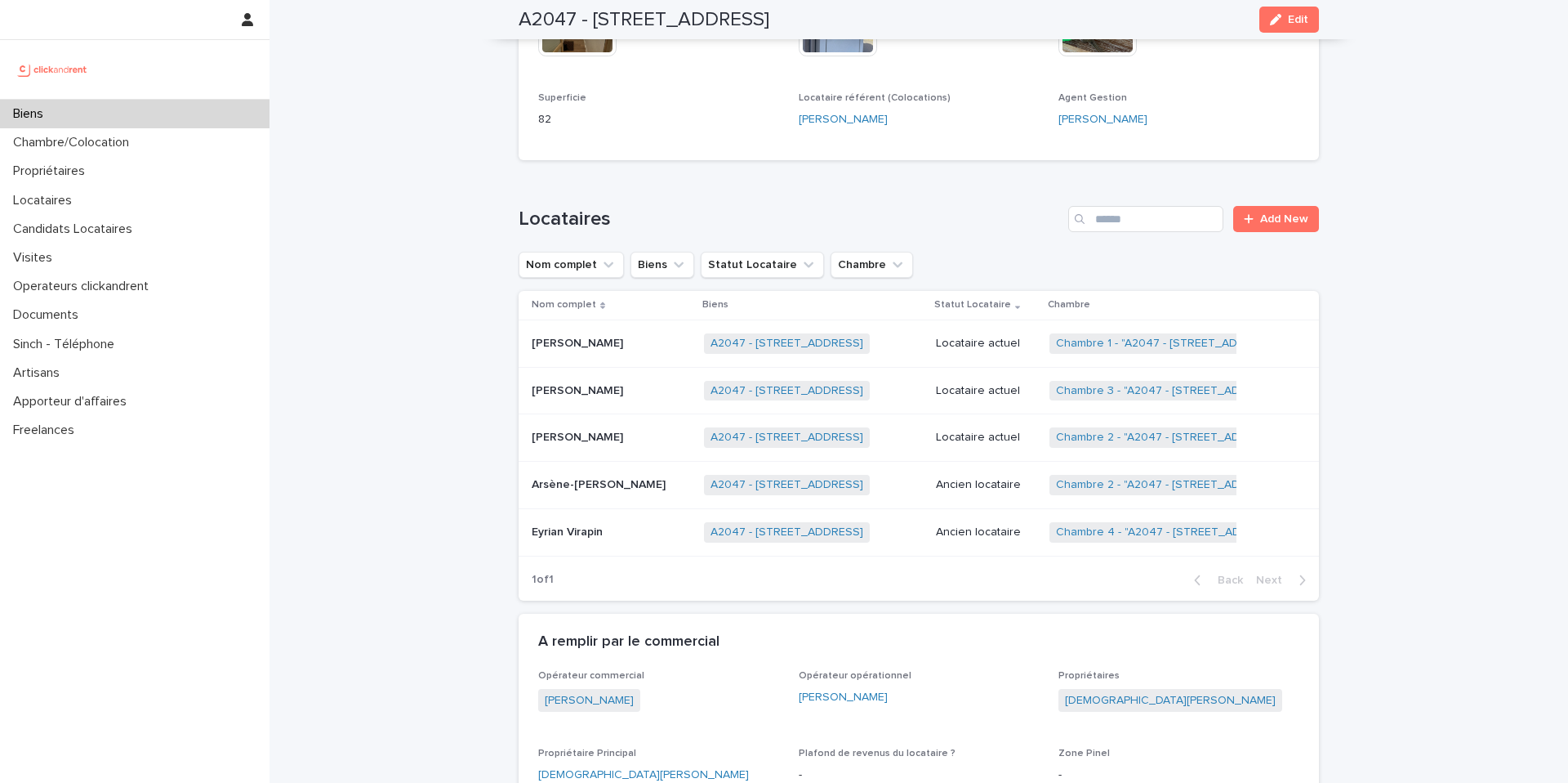
scroll to position [570, 0]
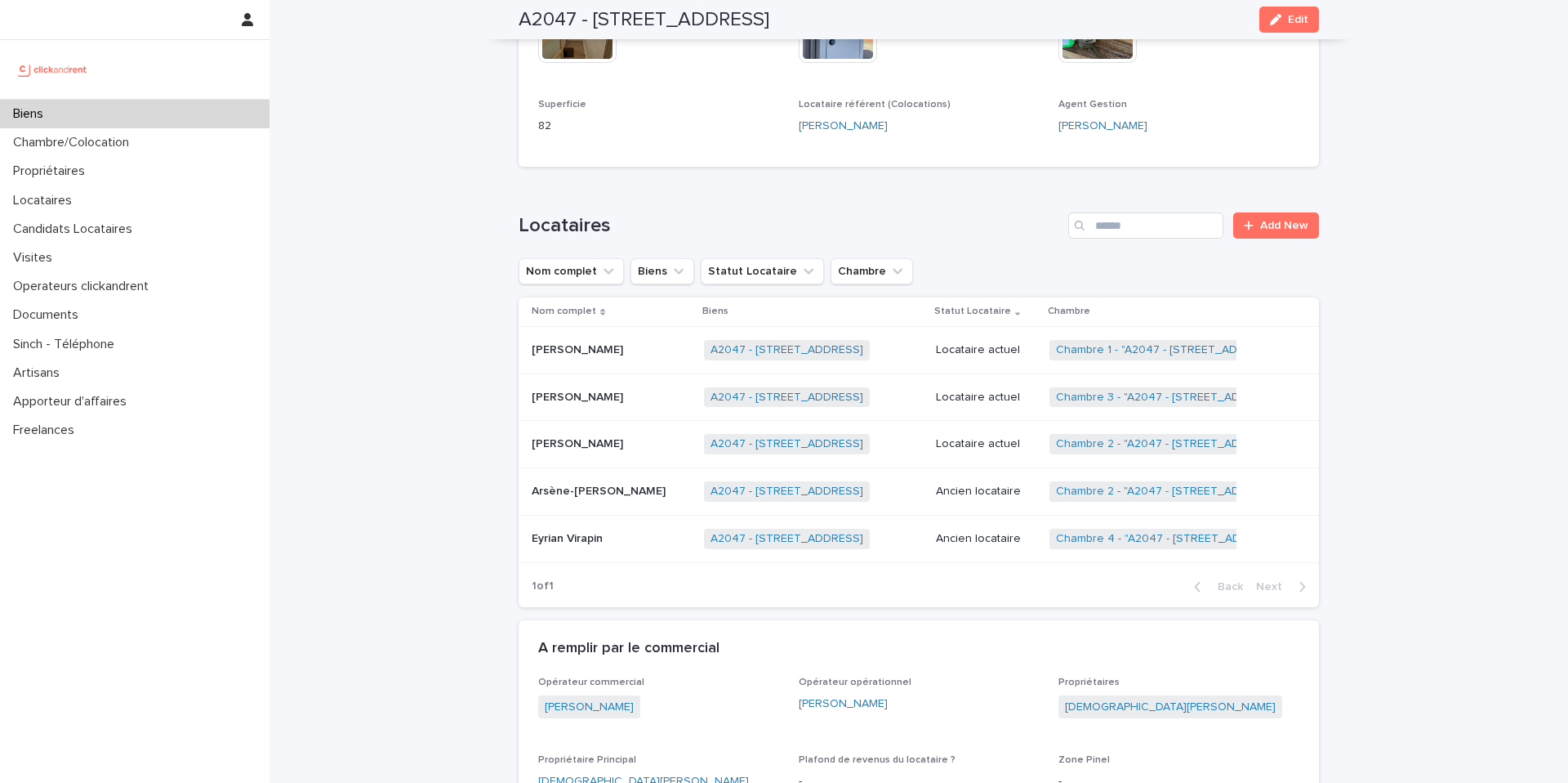
click at [615, 486] on p "Arsène-Junior Bikoue" at bounding box center [601, 490] width 137 height 17
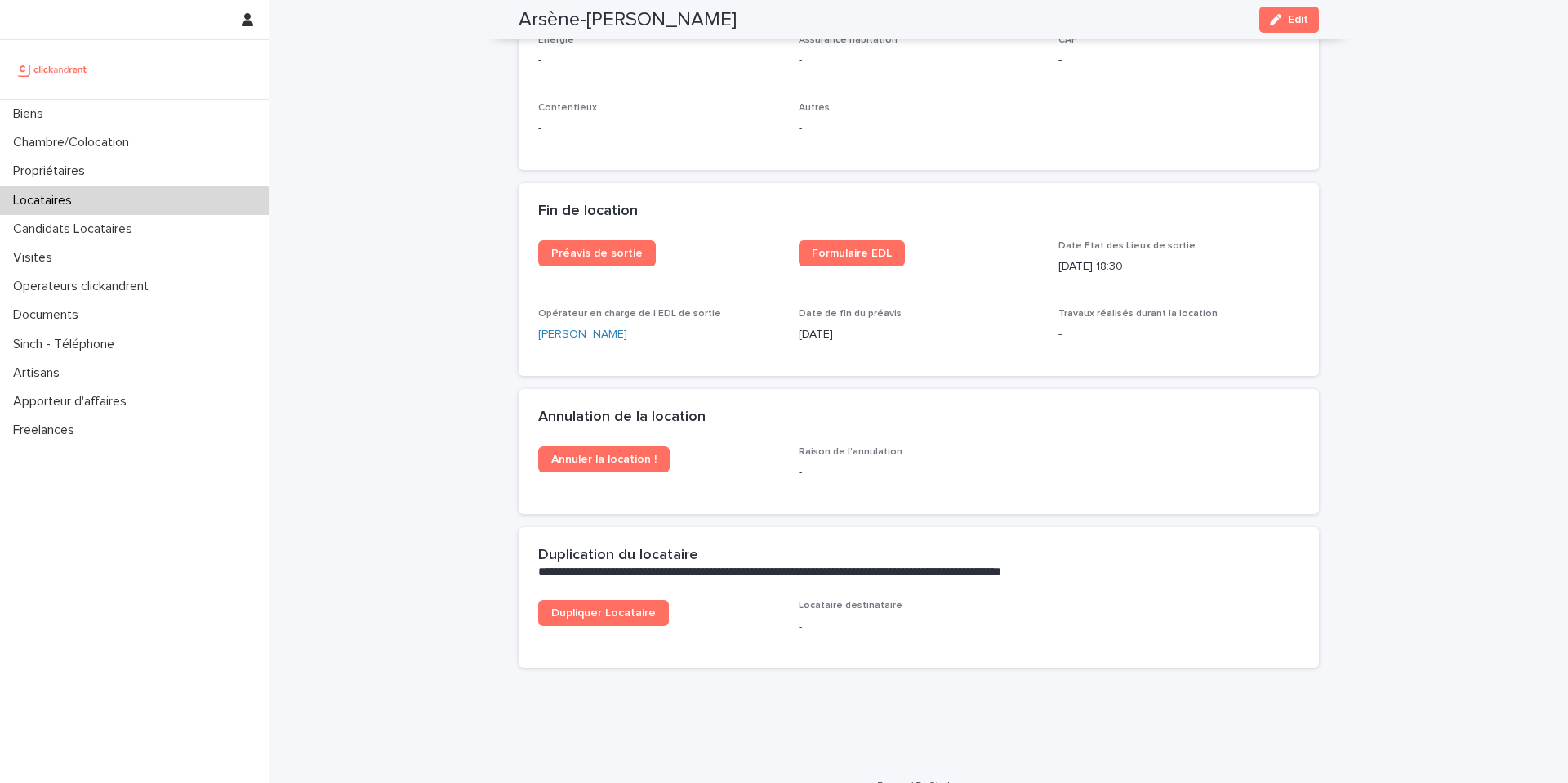
scroll to position [1992, 0]
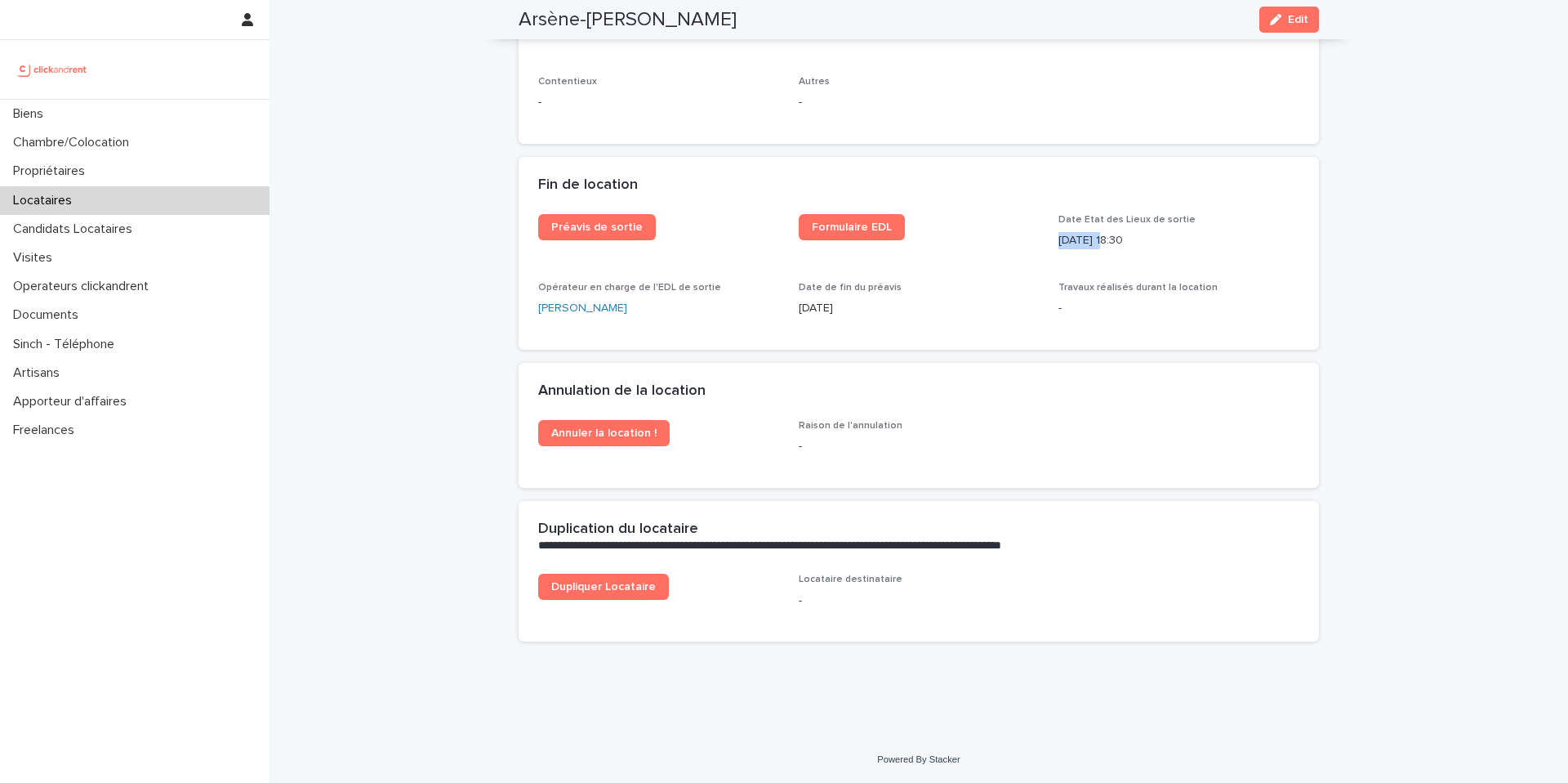
drag, startPoint x: 1103, startPoint y: 241, endPoint x: 1059, endPoint y: 240, distance: 44.0
click at [1059, 240] on p "4/7/2025 18:30" at bounding box center [1178, 241] width 241 height 17
copy p "4/7/2025"
click at [87, 205] on div "Locataires" at bounding box center [134, 201] width 270 height 29
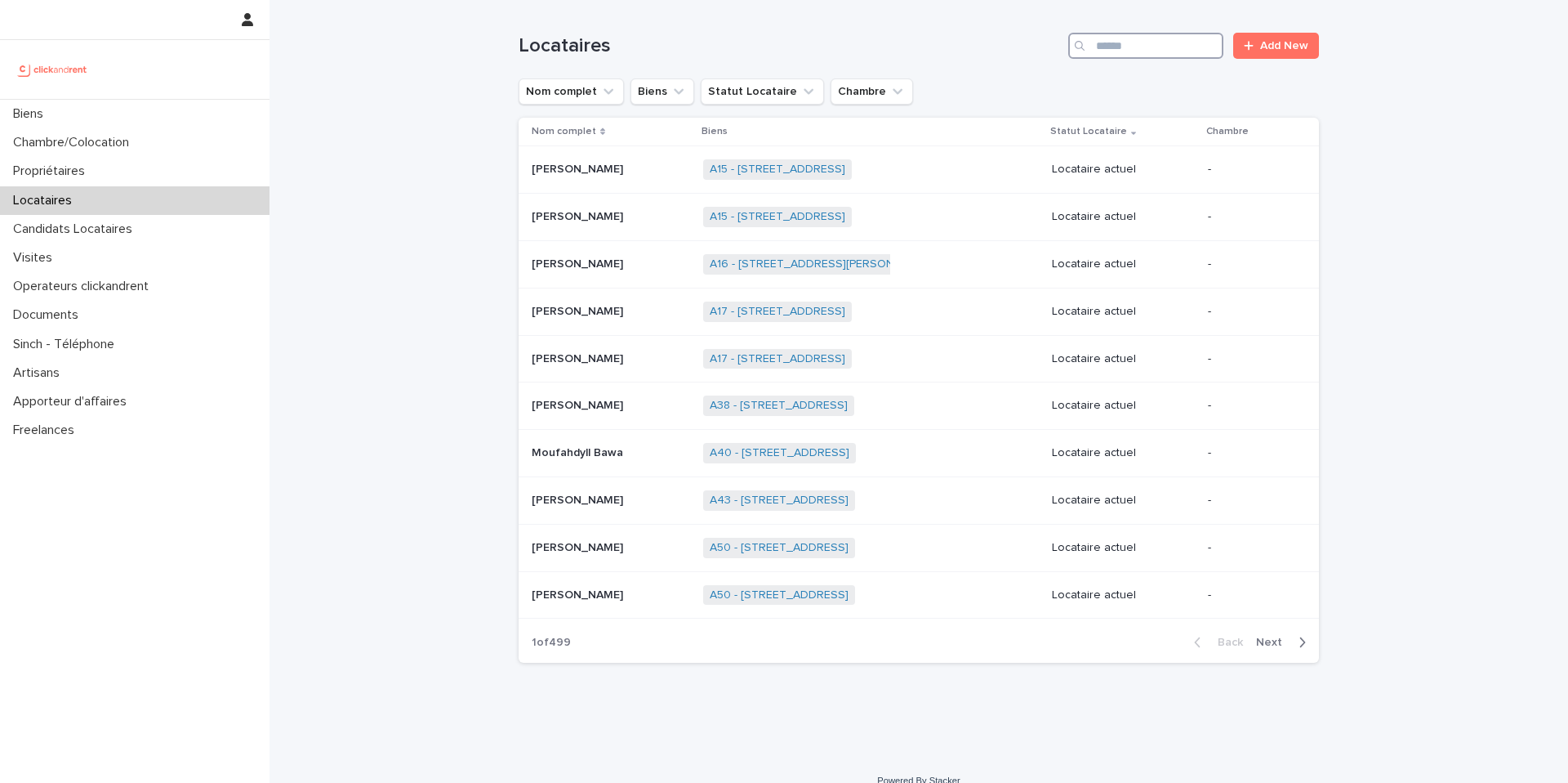
click at [1155, 44] on input "Search" at bounding box center [1146, 45] width 155 height 26
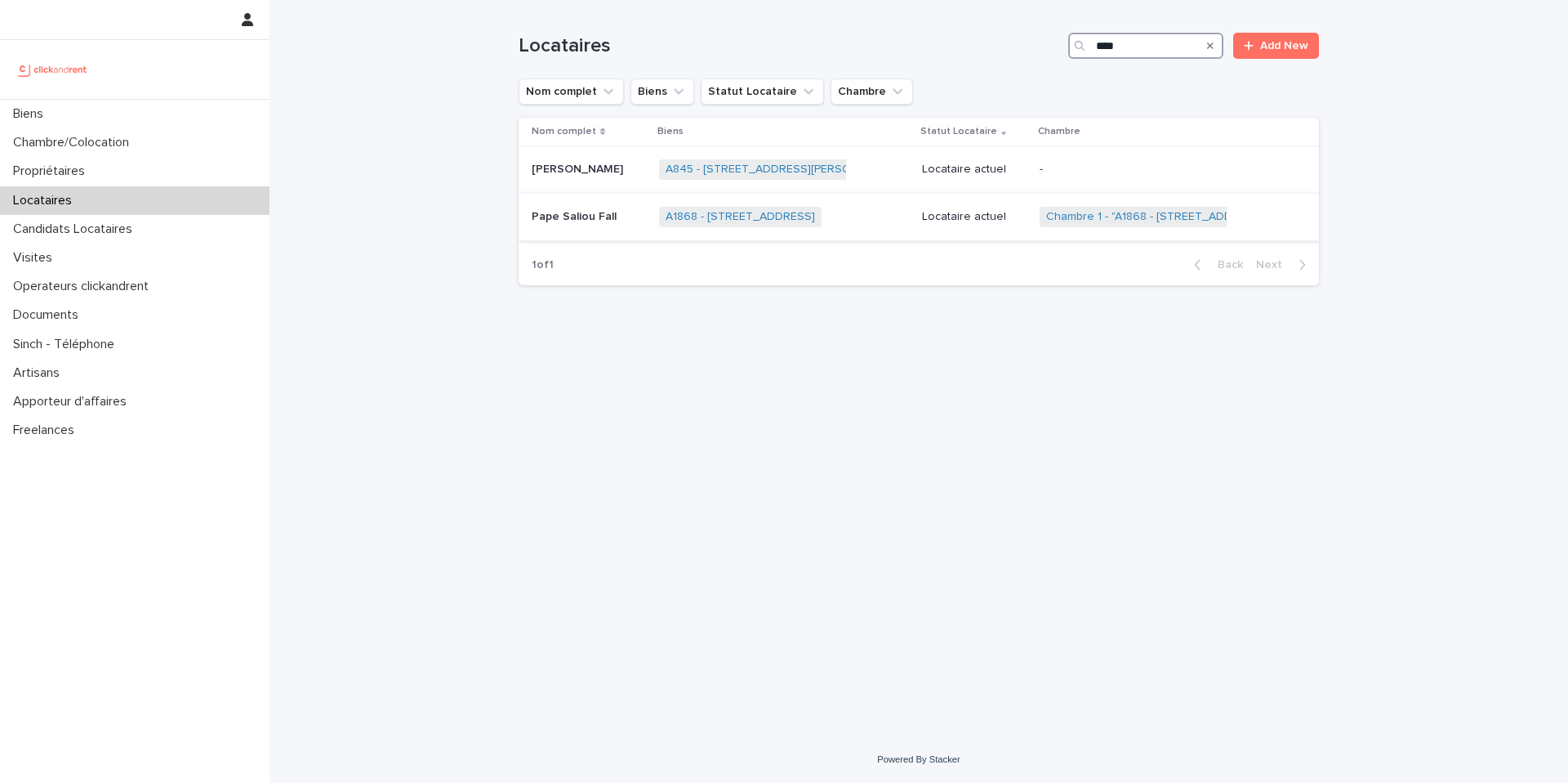
type input "****"
click at [606, 218] on p "Pape Saliou Fall" at bounding box center [576, 216] width 88 height 17
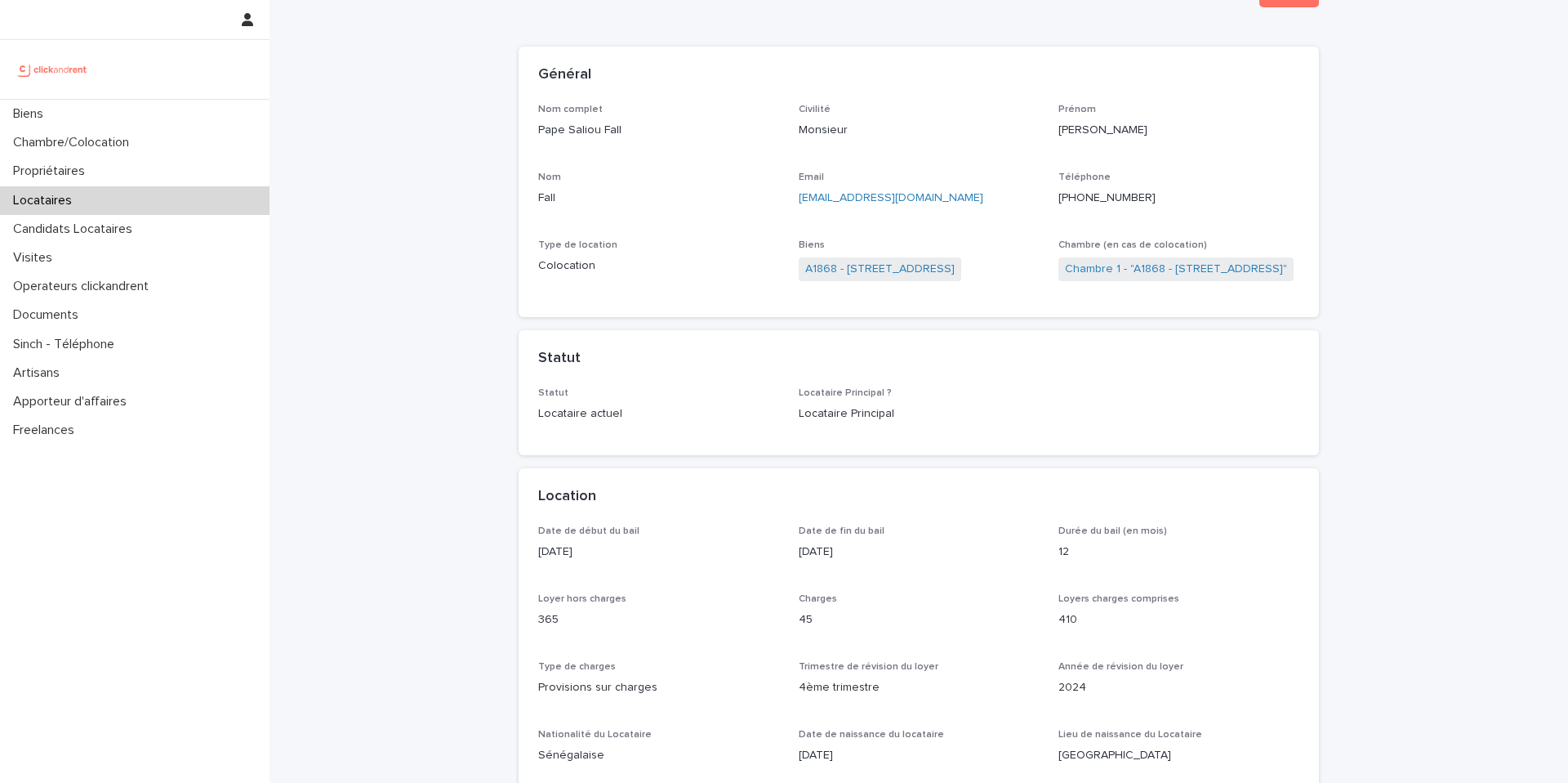
scroll to position [75, 0]
click at [955, 268] on link "A1868 - 7 rue des Petites Maries, Marseille 13001" at bounding box center [880, 265] width 150 height 17
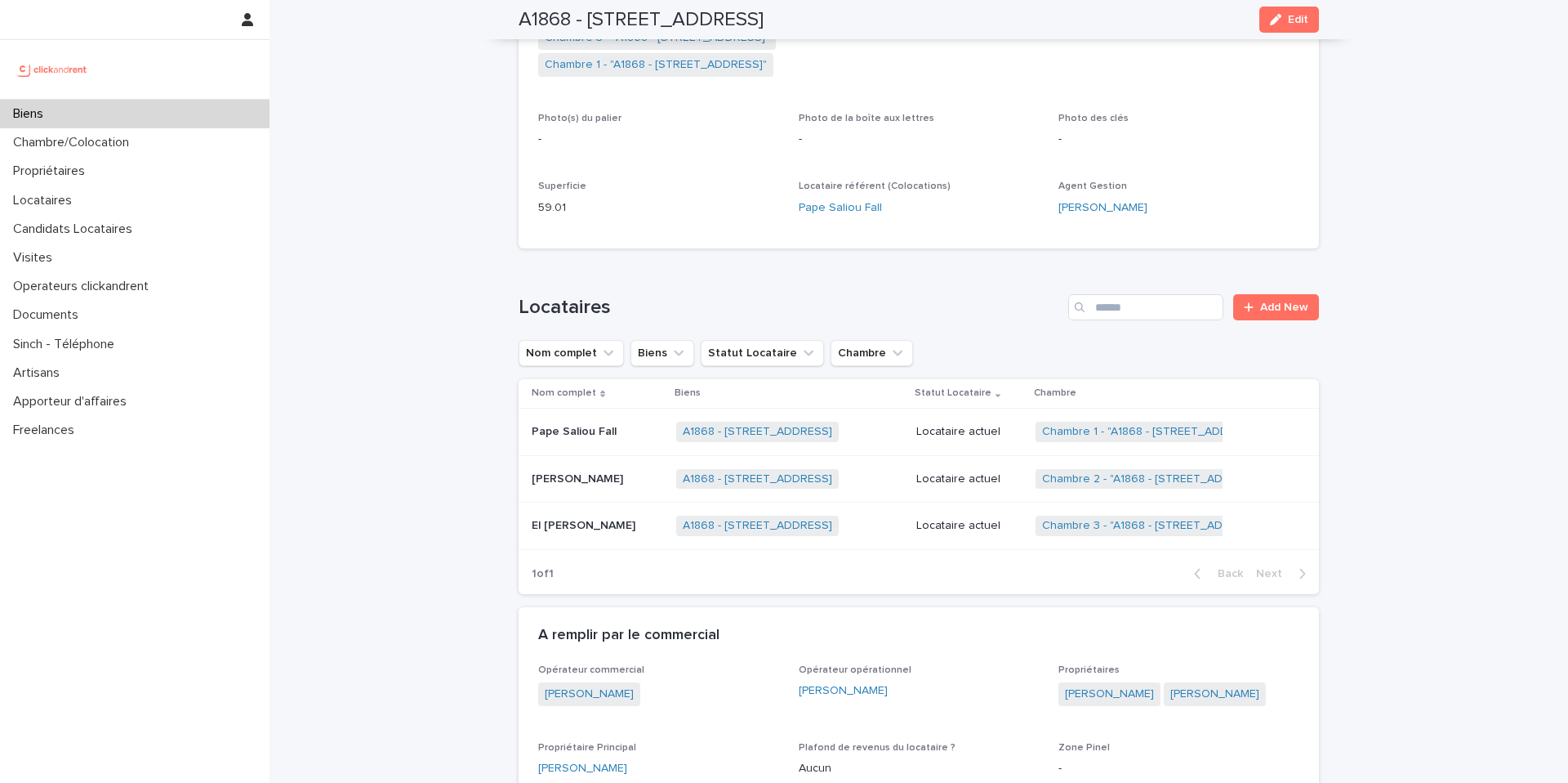
scroll to position [413, 0]
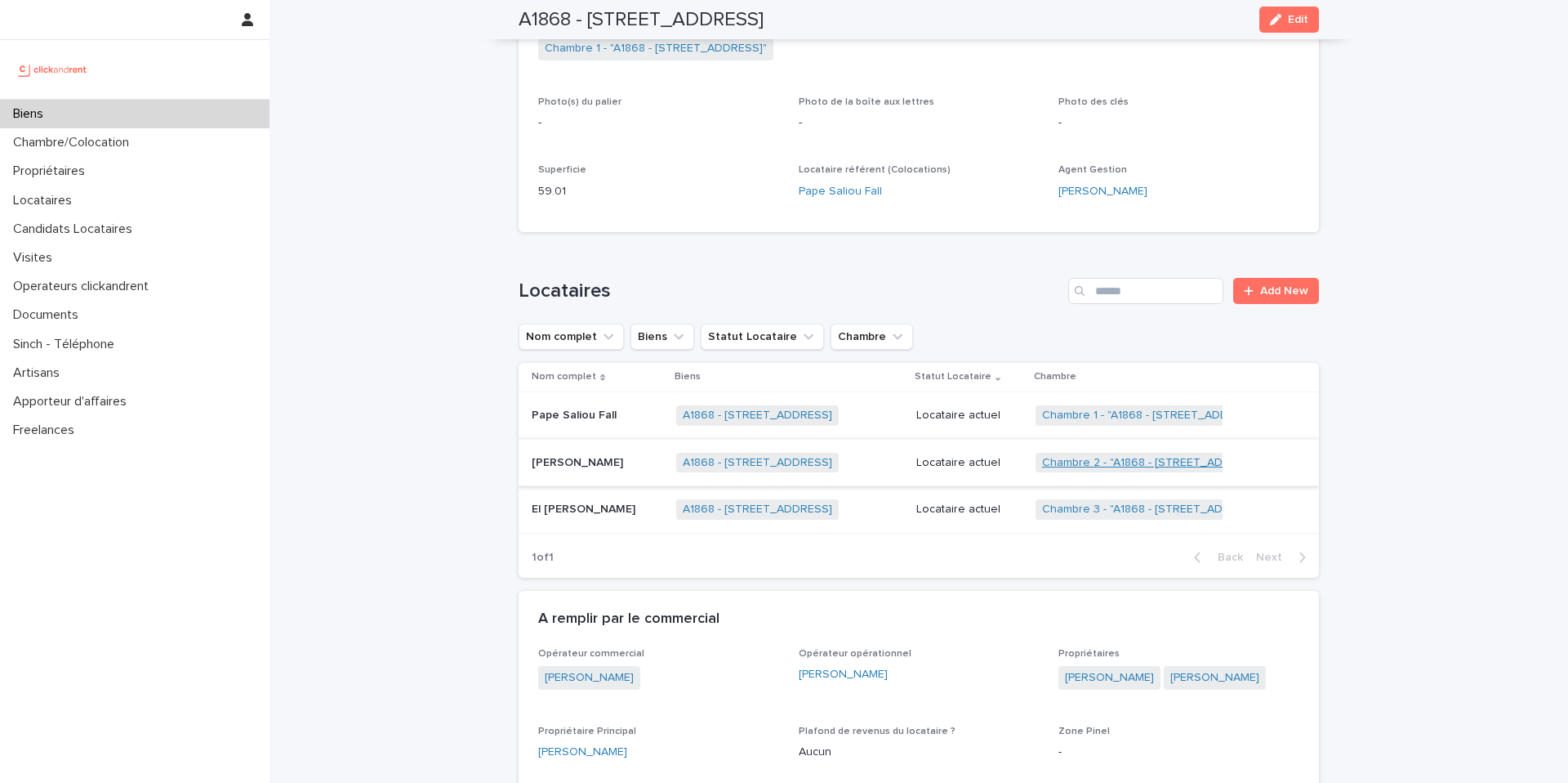
click at [1169, 460] on link "Chambre 2 - "A1868 - 7 rue des Petites Maries, Marseille 13001"" at bounding box center [1154, 463] width 224 height 14
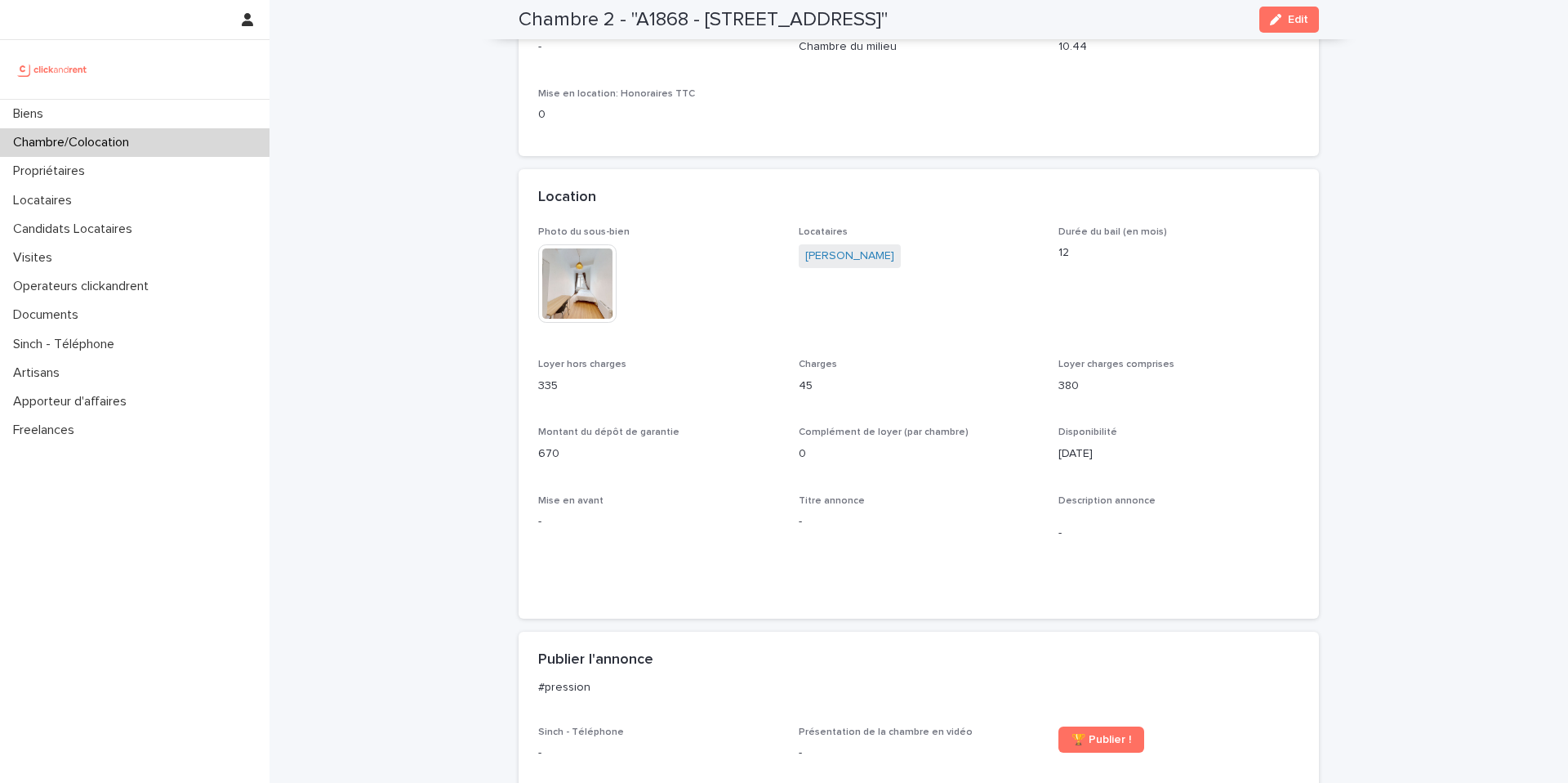
scroll to position [224, 0]
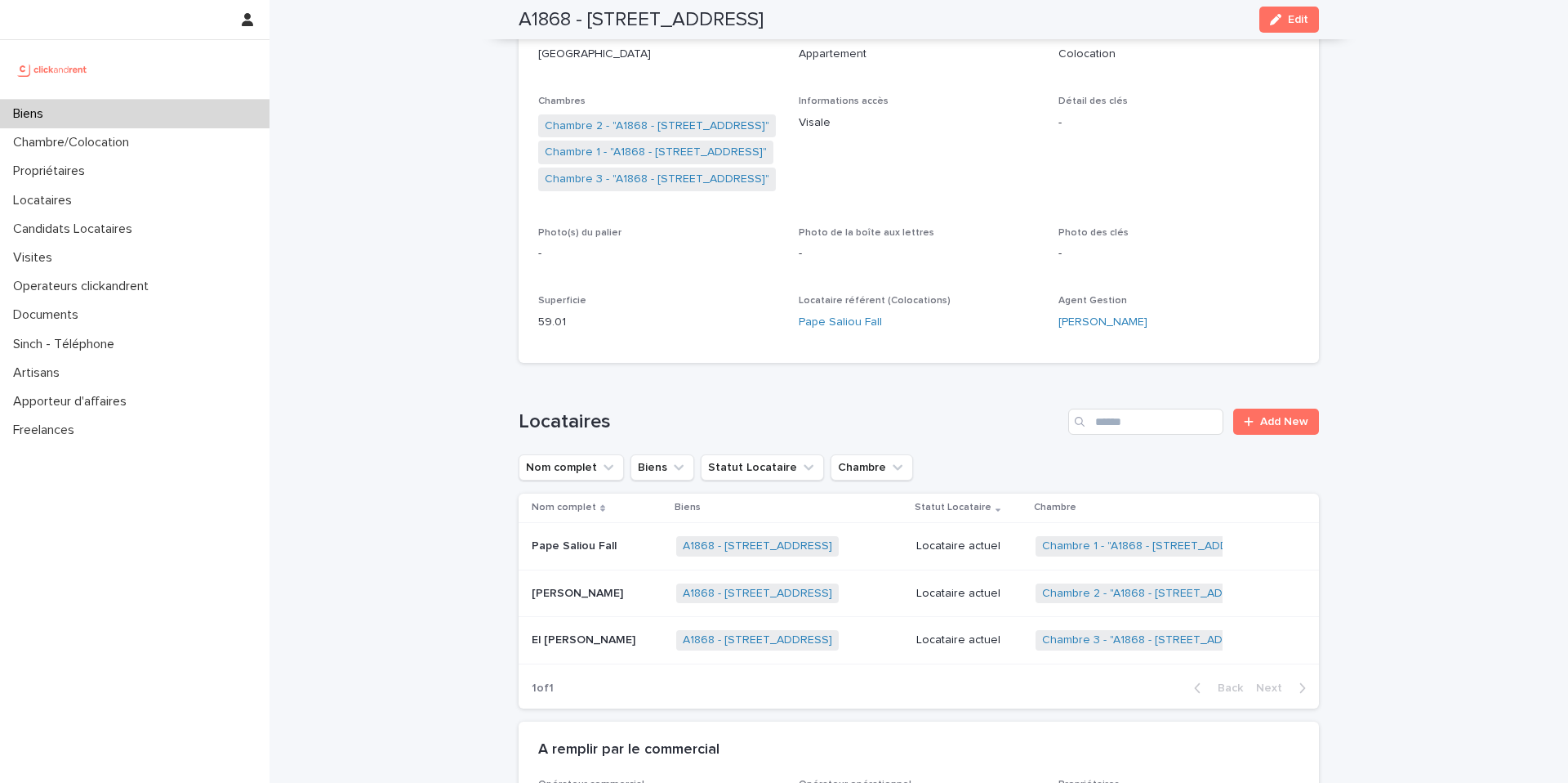
scroll to position [279, 0]
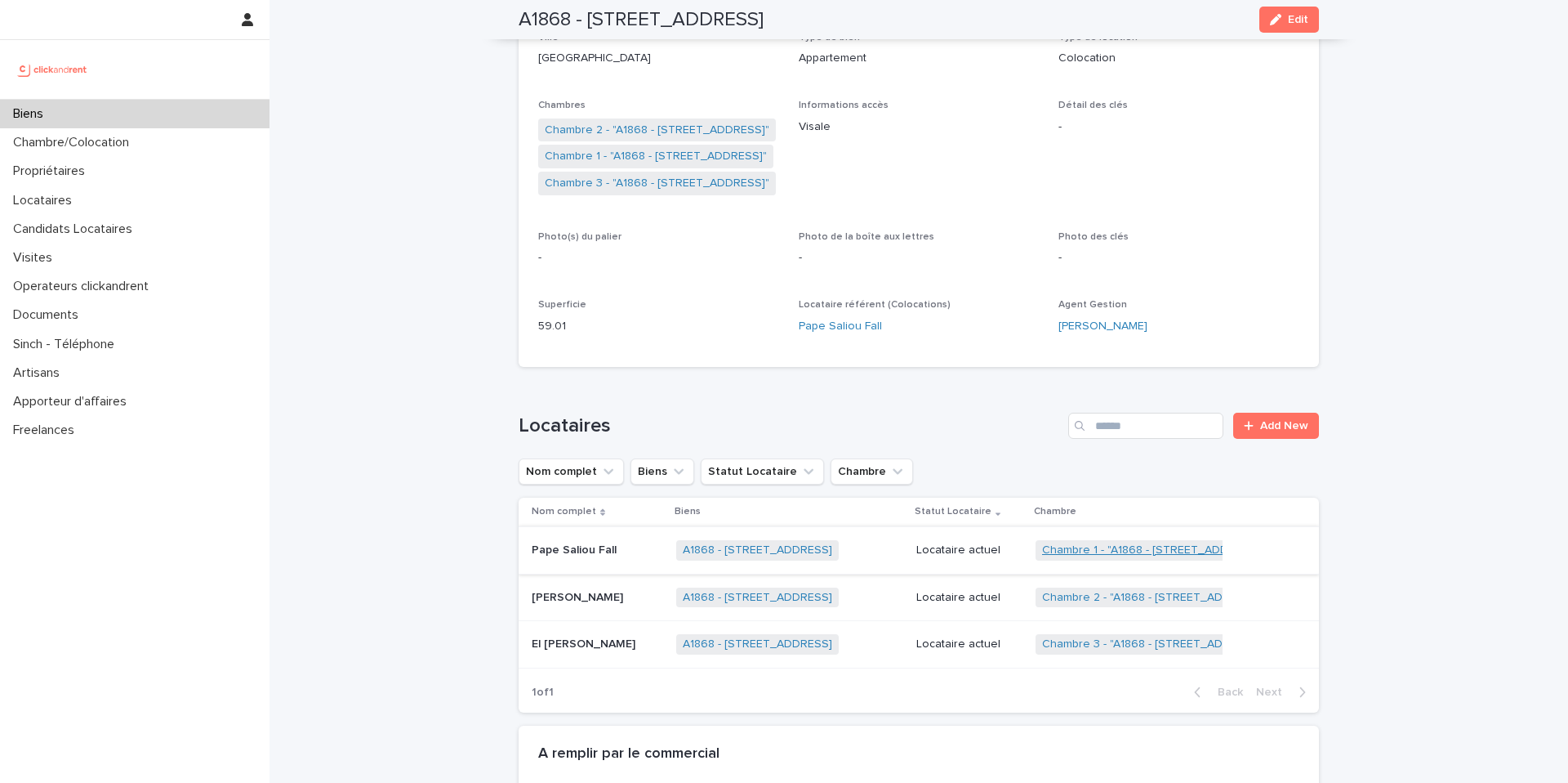
click at [1086, 549] on link "Chambre 1 - "A1868 - 7 rue des Petites Maries, Marseille 13001"" at bounding box center [1153, 551] width 222 height 14
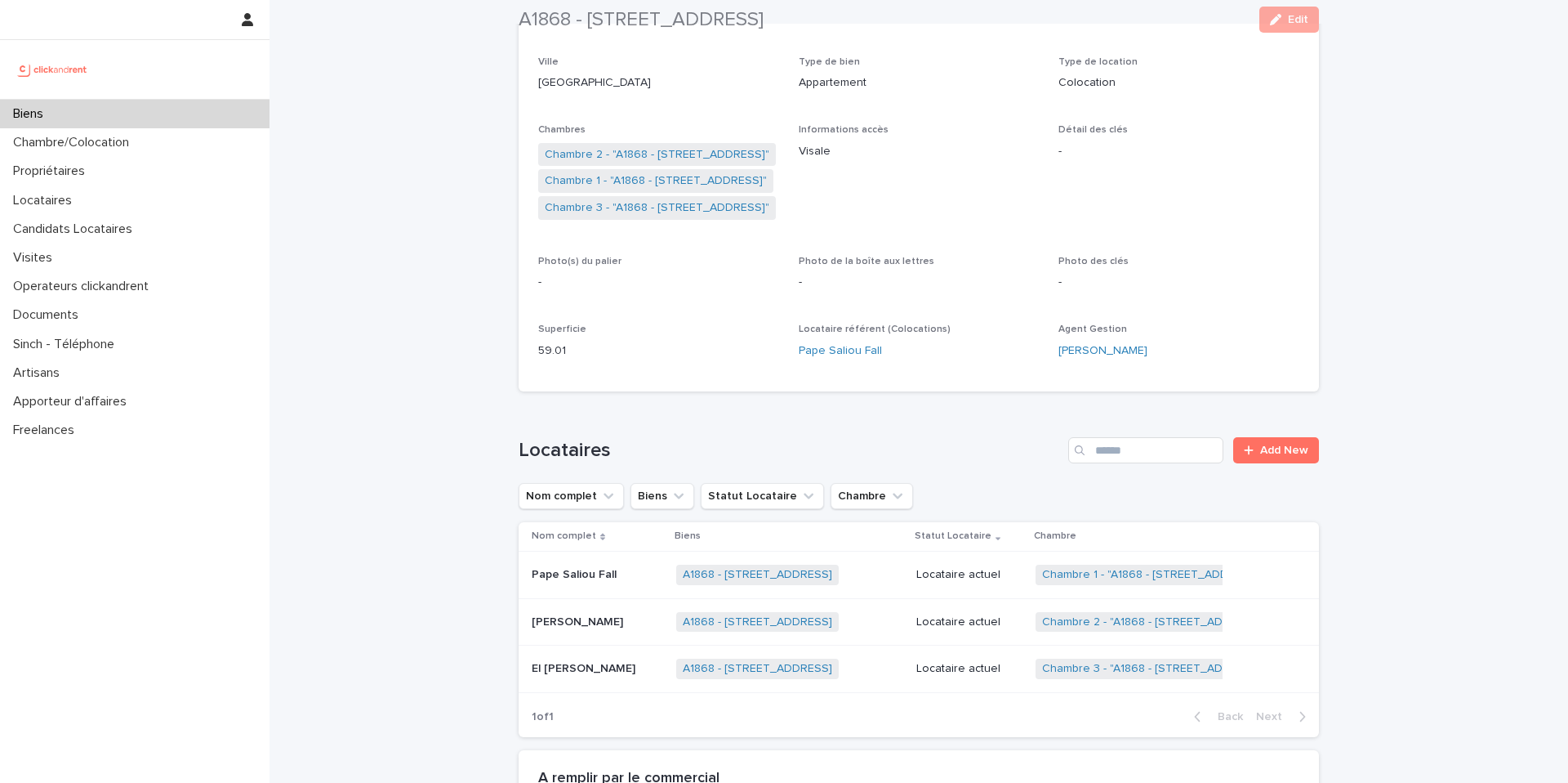
scroll to position [499, 0]
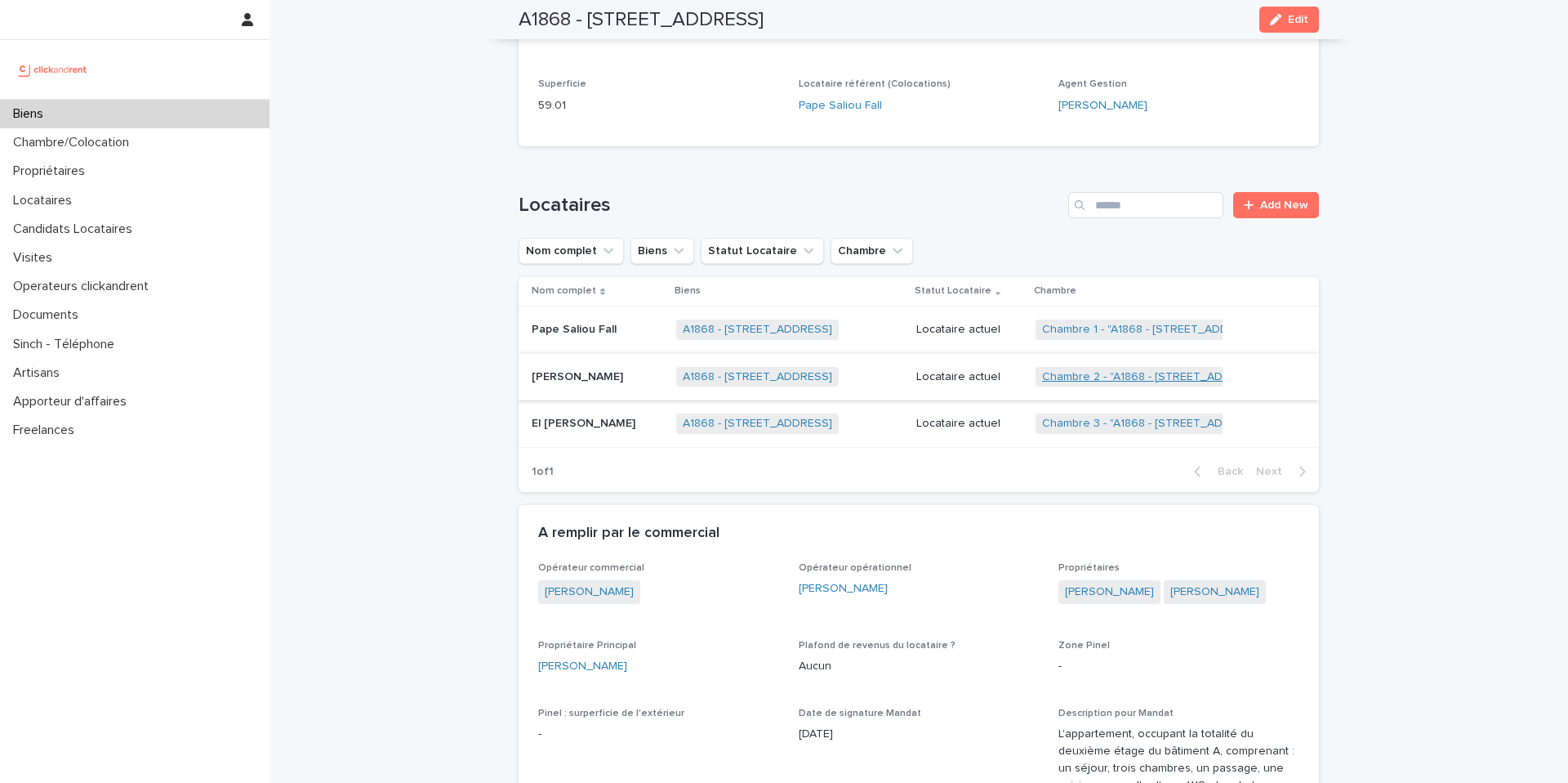
click at [1121, 379] on link "Chambre 2 - "A1868 - 7 rue des Petites Maries, Marseille 13001"" at bounding box center [1154, 377] width 224 height 14
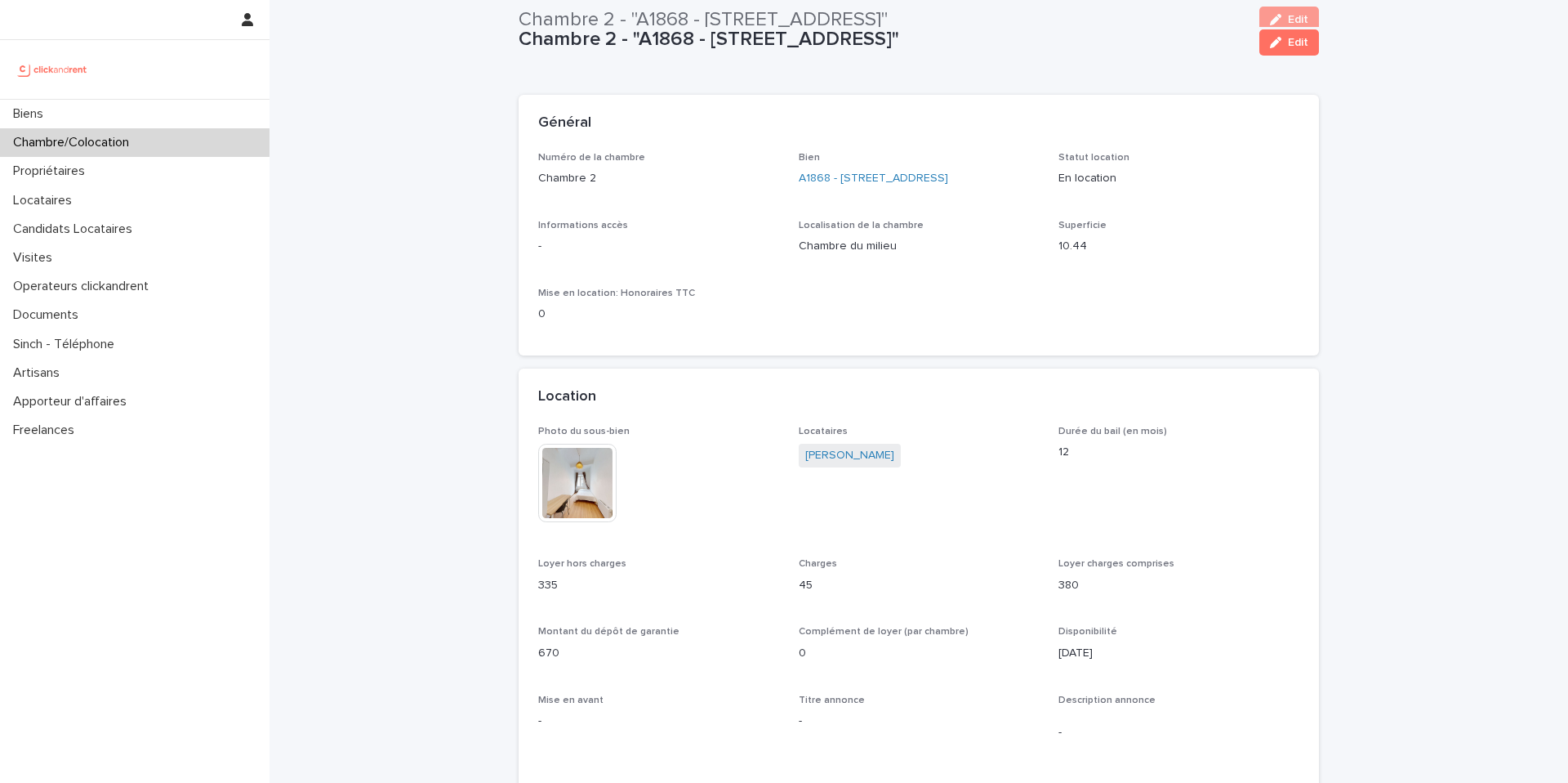
scroll to position [6, 0]
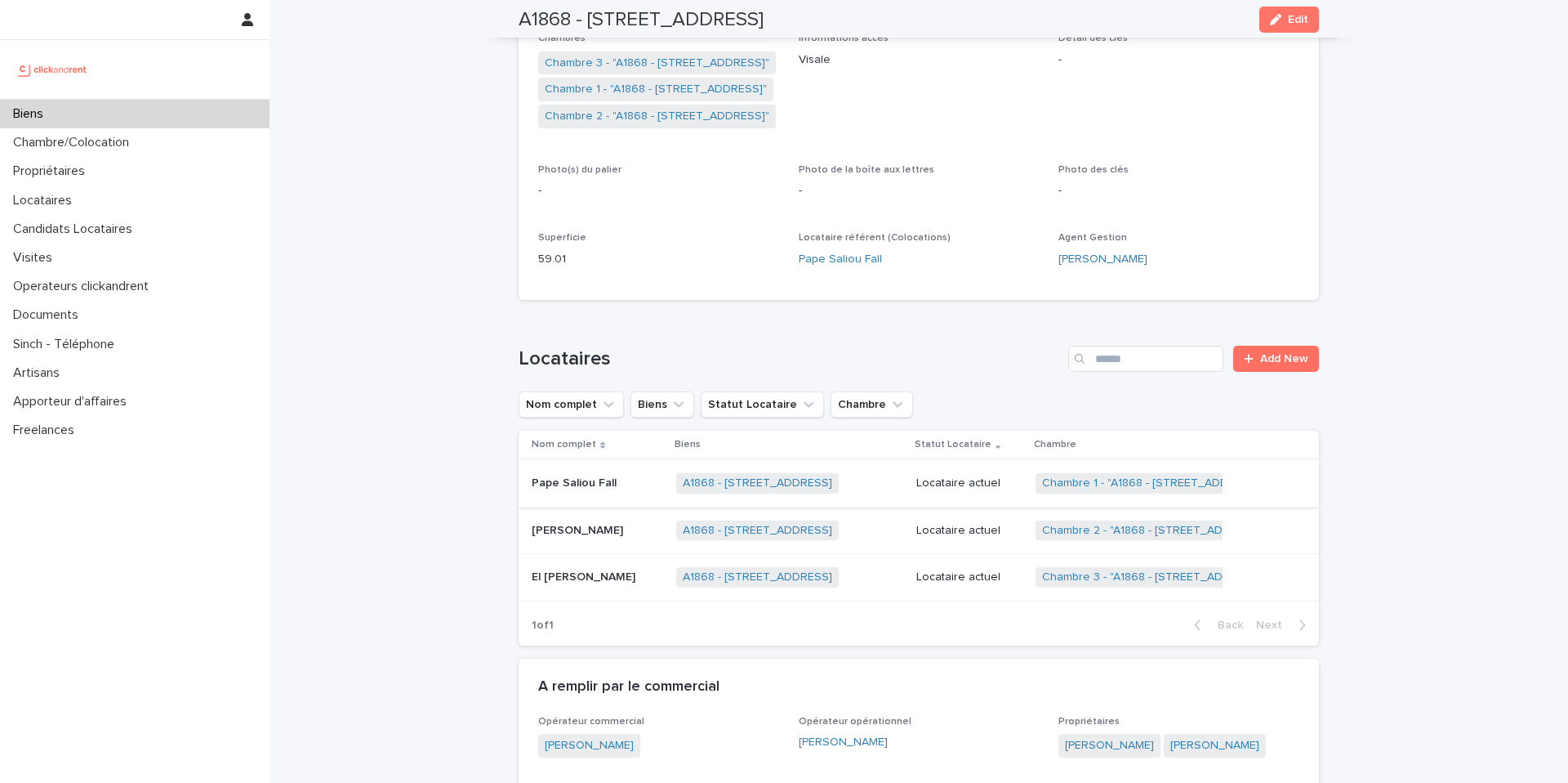
scroll to position [349, 0]
click at [1136, 569] on link "Chambre 3 - "A1868 - 7 rue des Petites Maries, Marseille 13001"" at bounding box center [1154, 574] width 224 height 14
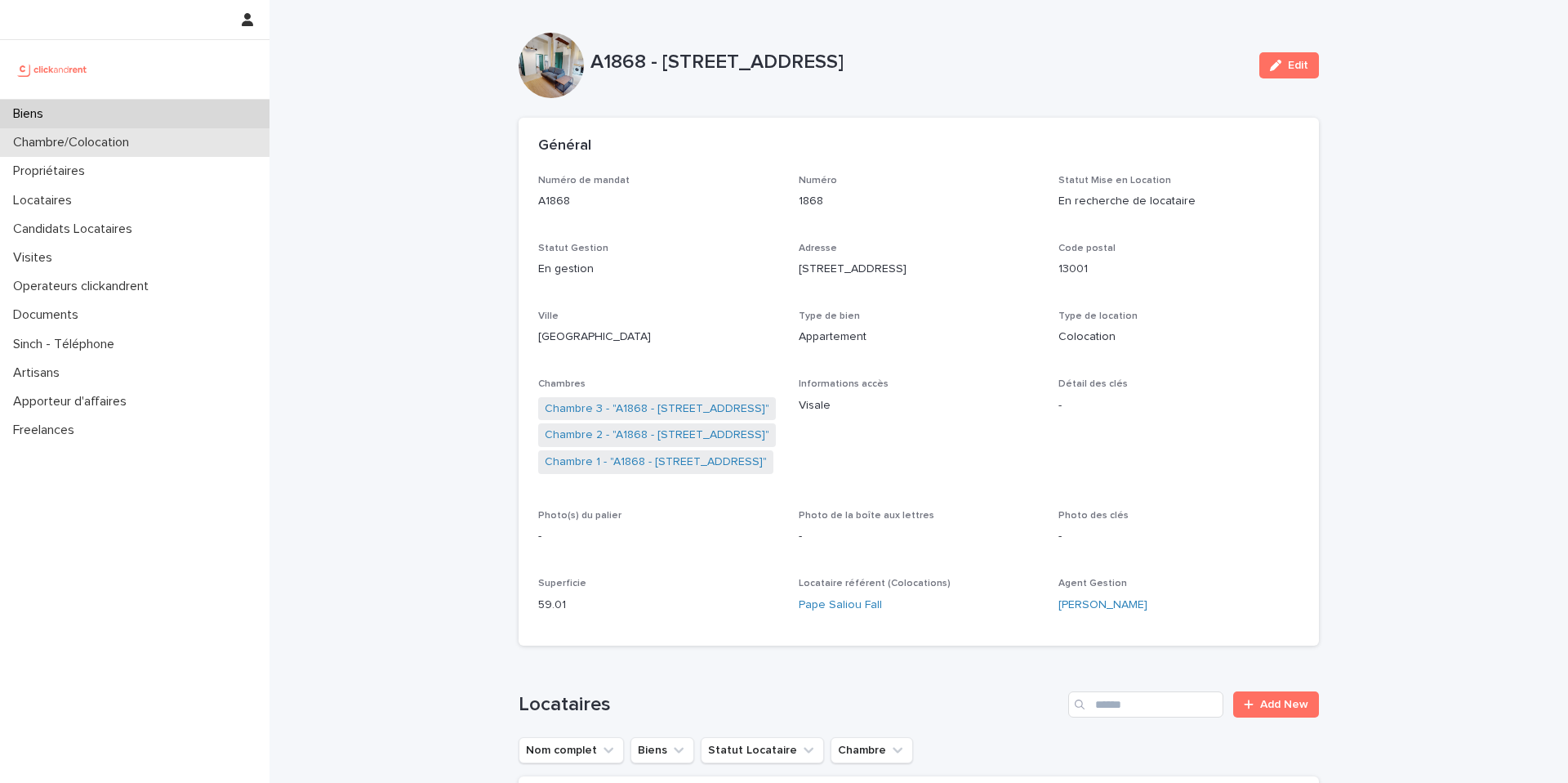
click at [134, 149] on p "Chambre/Colocation" at bounding box center [74, 142] width 135 height 15
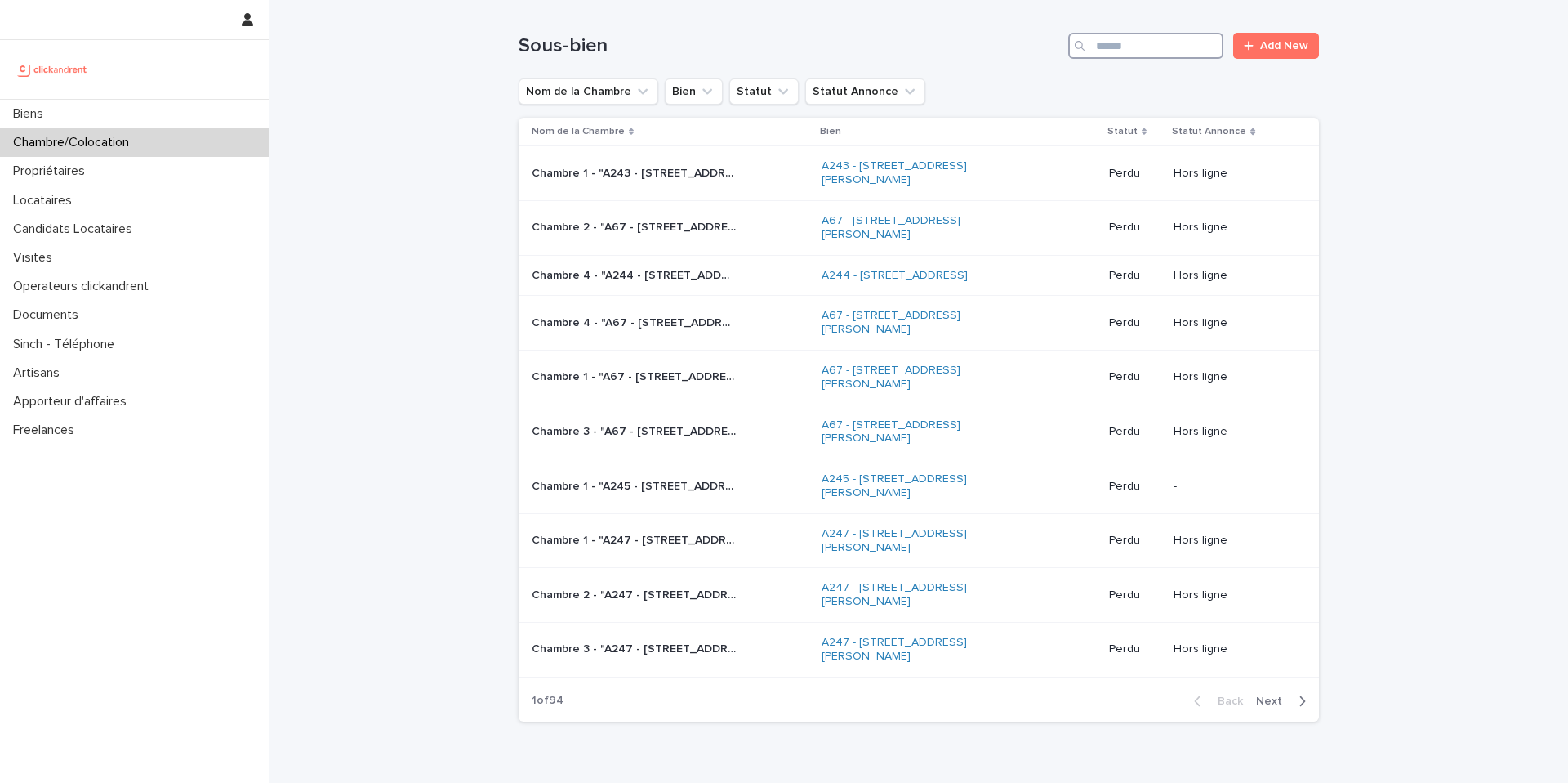
click at [1122, 55] on input "Search" at bounding box center [1146, 45] width 155 height 26
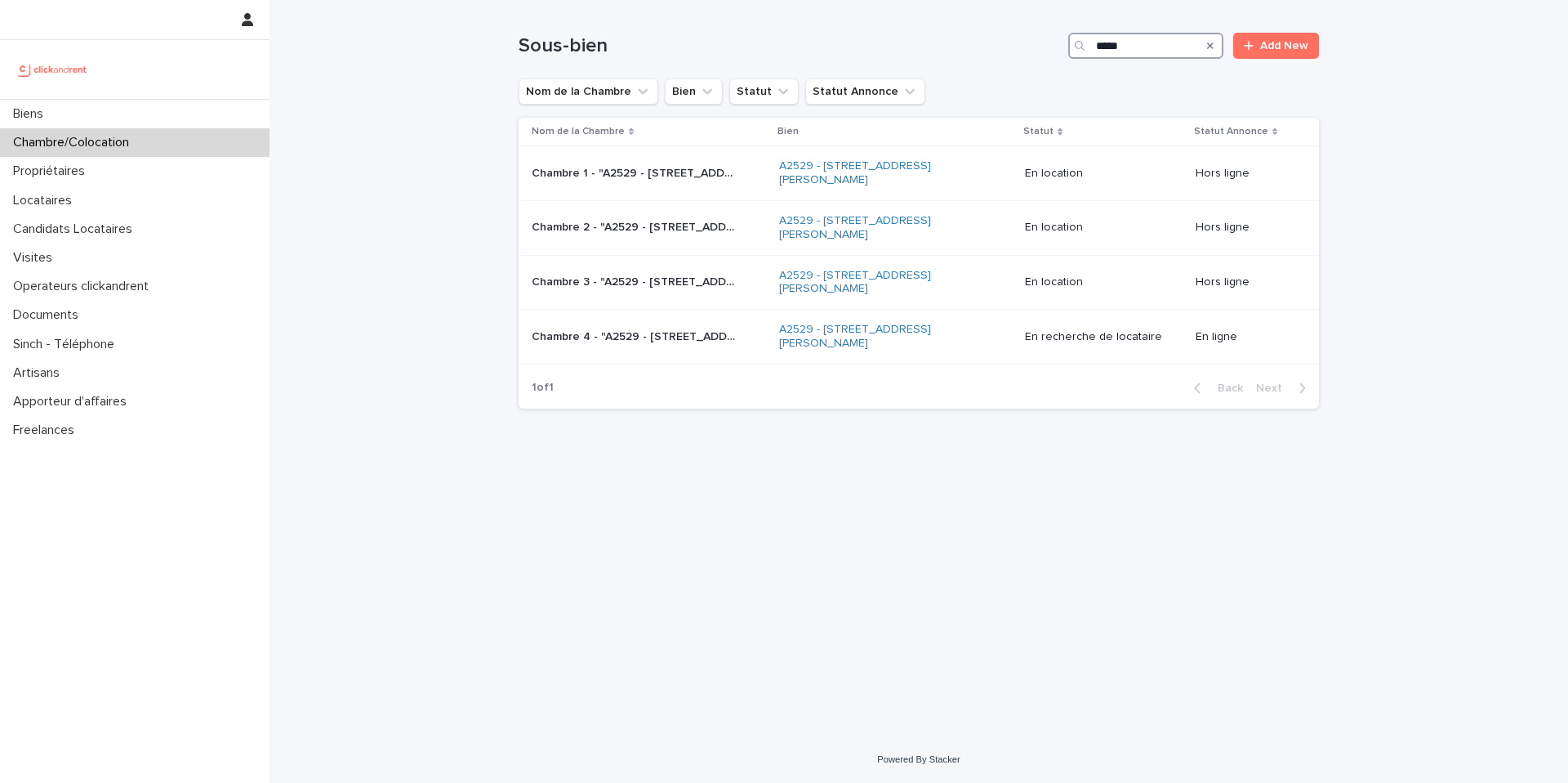
type input "*****"
click at [646, 340] on p "Chambre 4 - "A2529 - 14 rue Honoré de Balzac, Garges-lès-Gonesse 95140"" at bounding box center [636, 336] width 207 height 17
click at [660, 286] on p "Chambre 3 - "A2529 - 14 rue Honoré de Balzac, Garges-lès-Gonesse 95140"" at bounding box center [636, 281] width 207 height 17
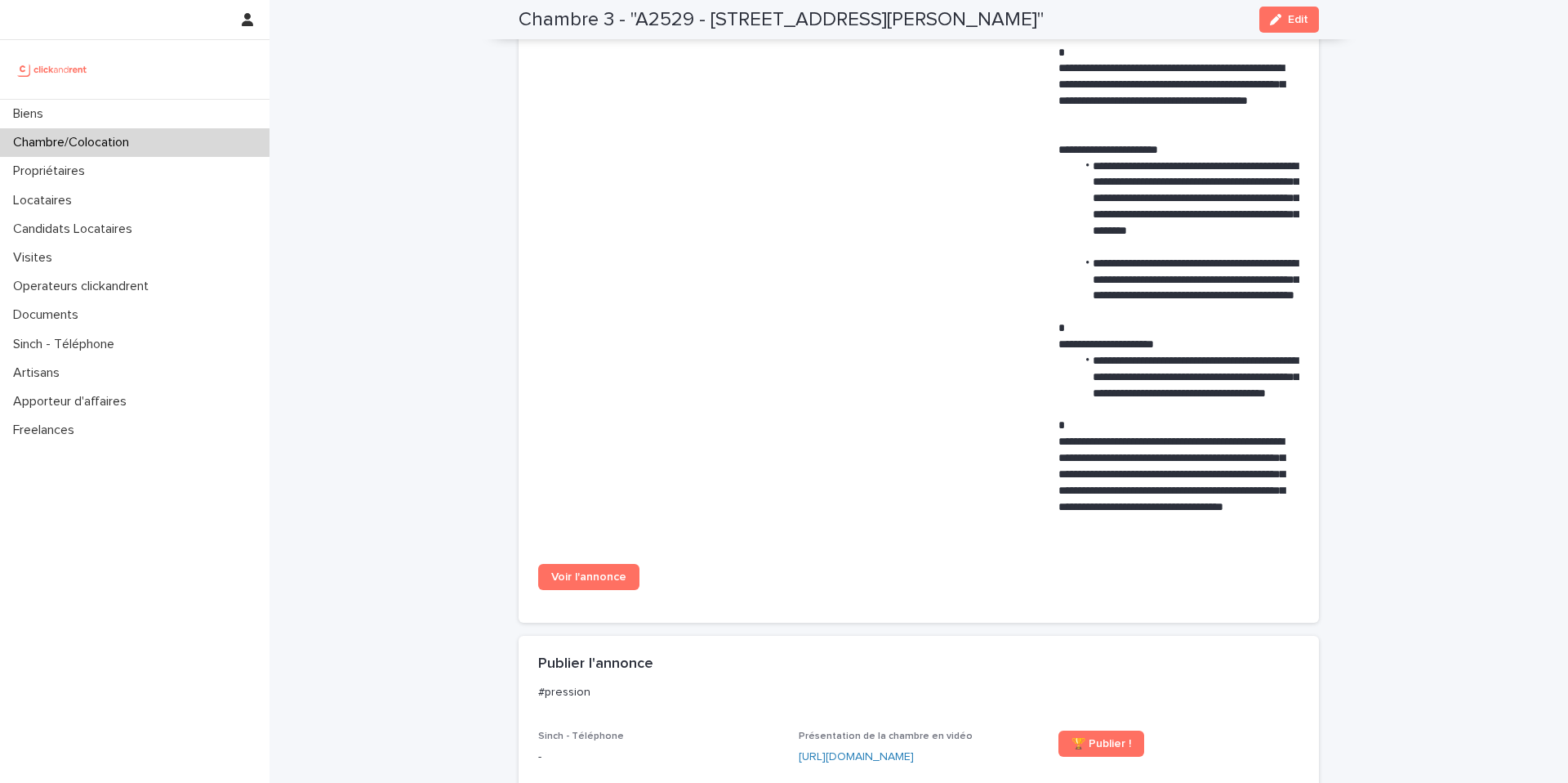
scroll to position [936, 0]
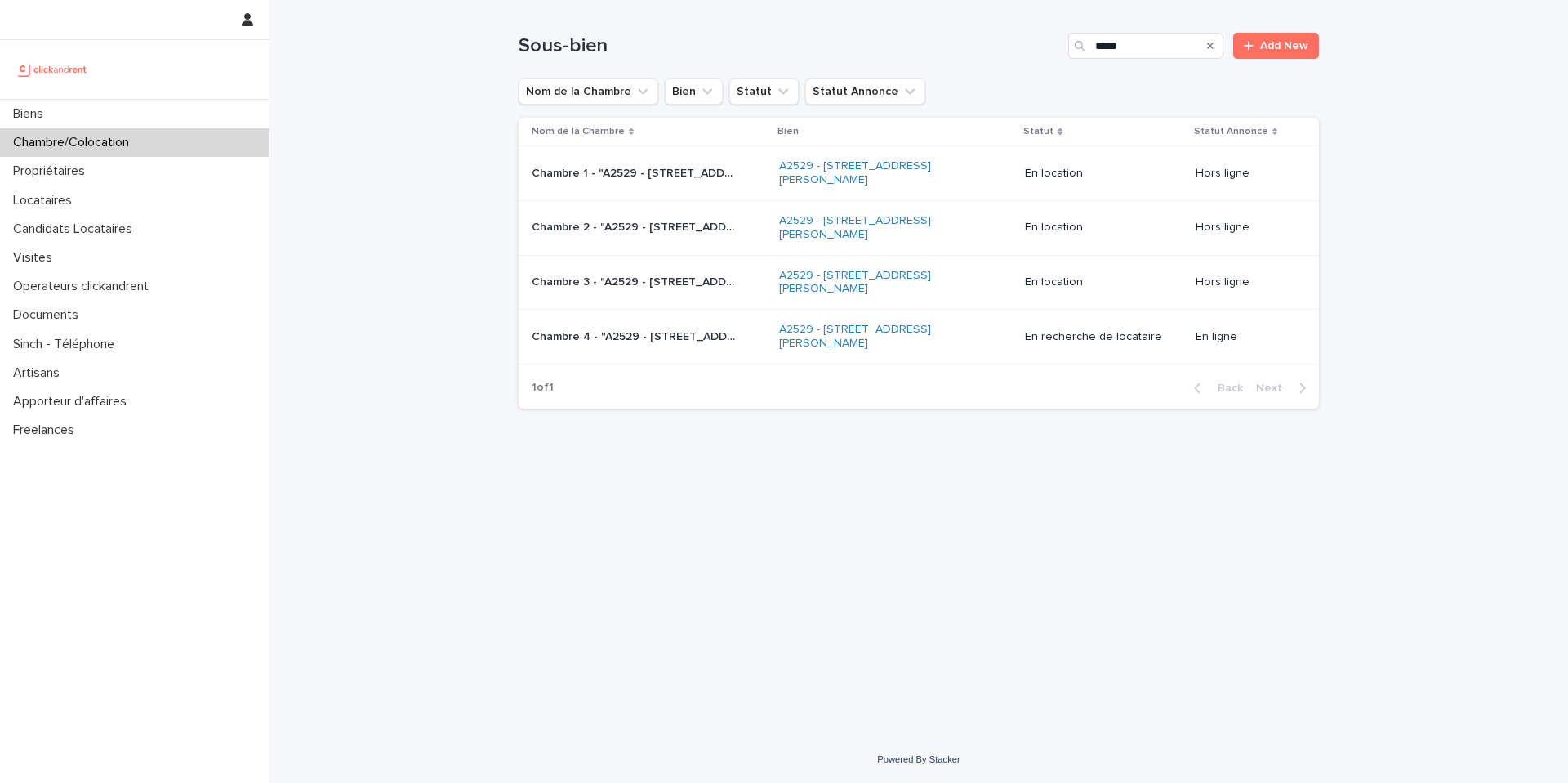
click at [624, 348] on div "Chambre 4 - "A2529 - 14 rue Honoré de Balzac, Garges-lès-Gonesse 95140" Chambre…" at bounding box center [649, 337] width 234 height 27
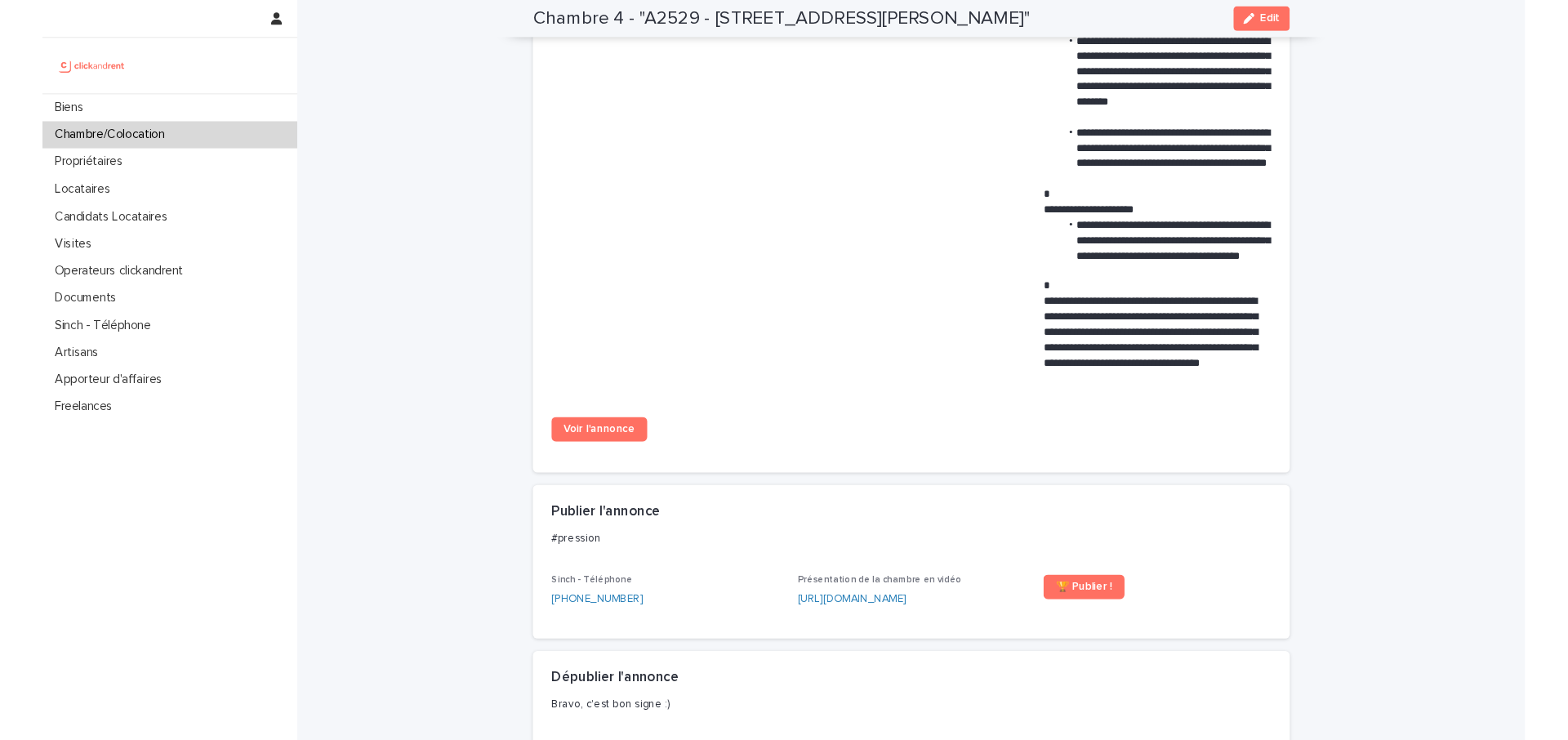
scroll to position [1074, 0]
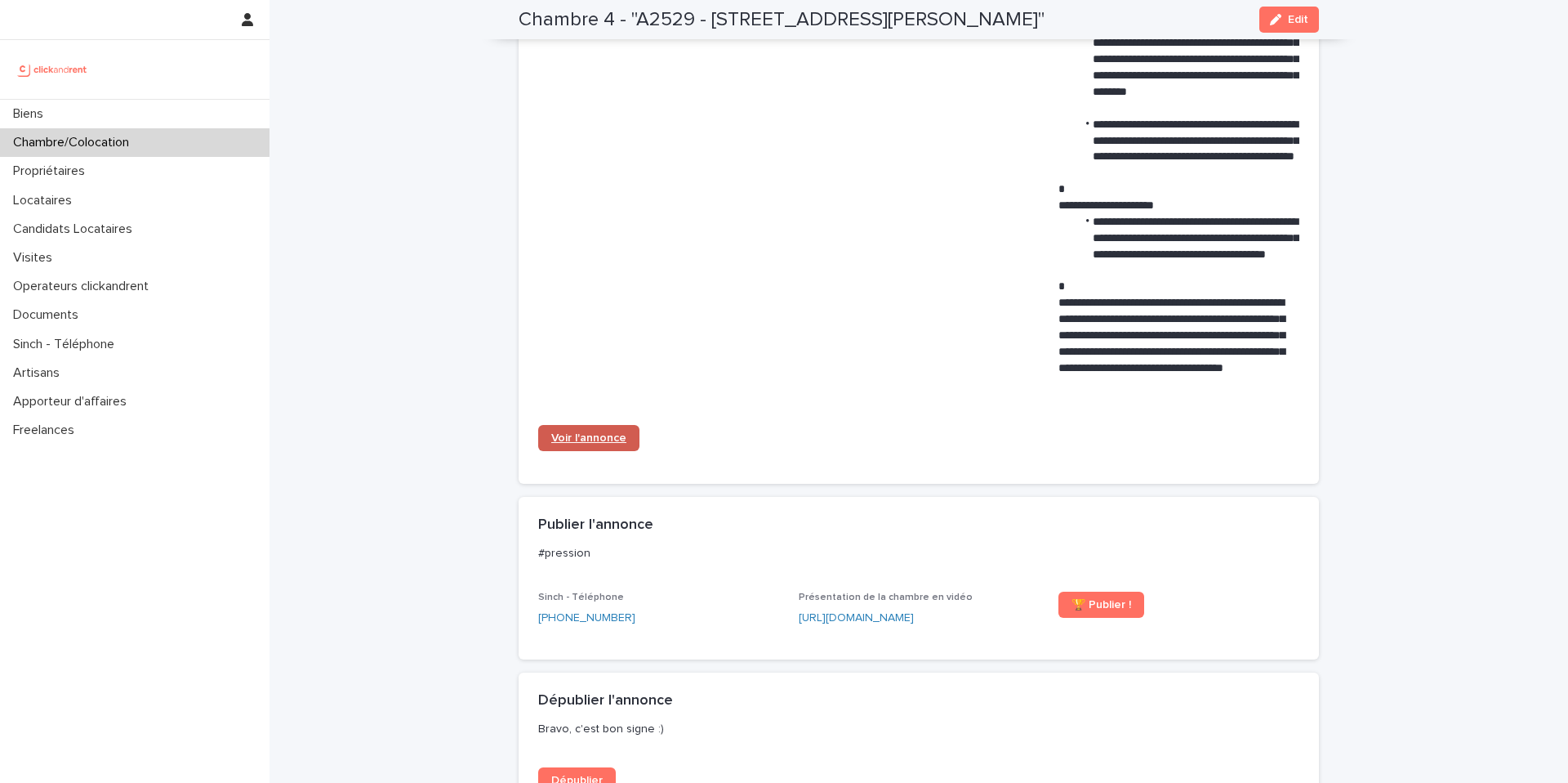
click at [602, 442] on span "Voir l'annonce" at bounding box center [589, 438] width 75 height 12
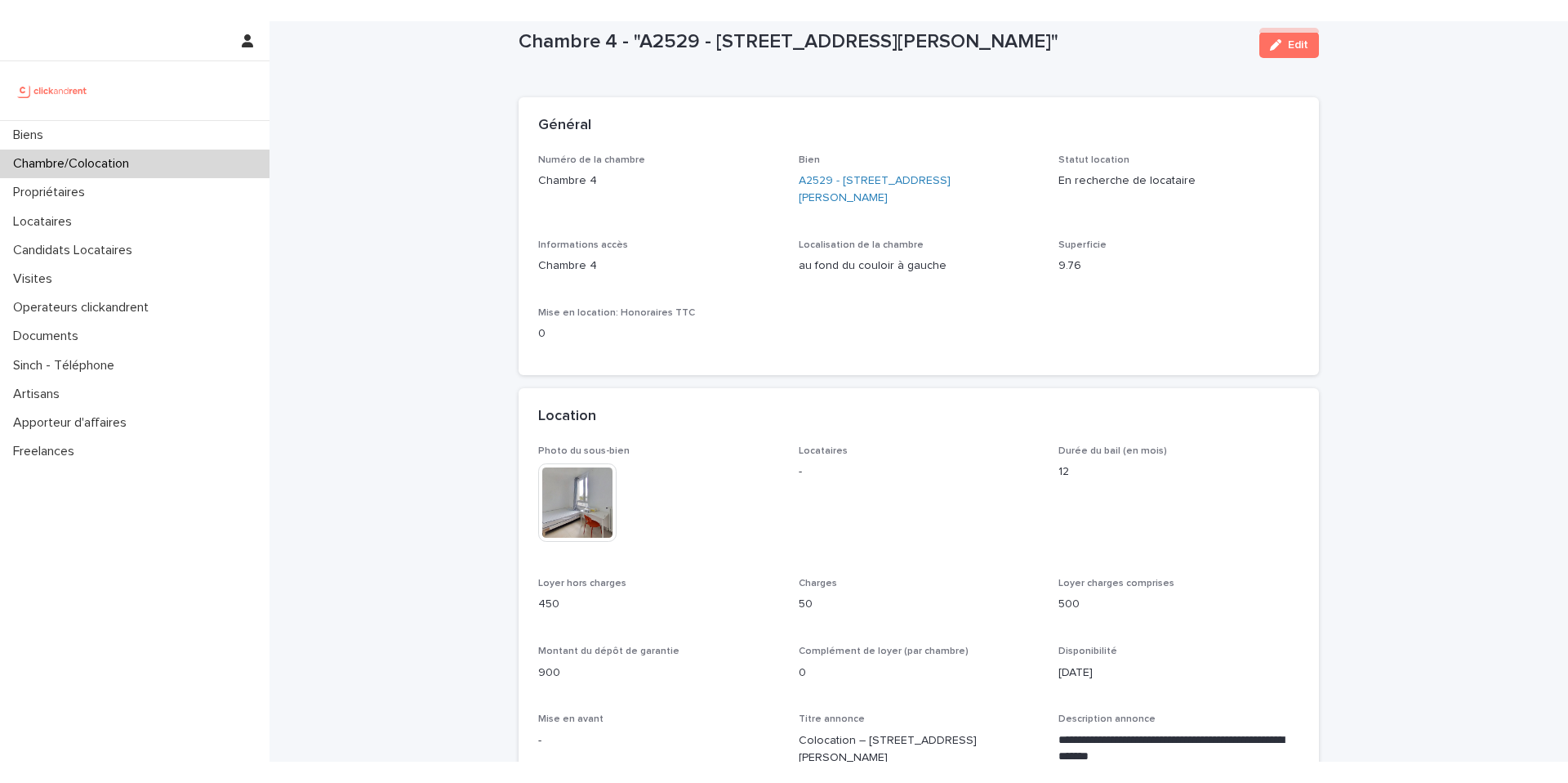
scroll to position [0, 0]
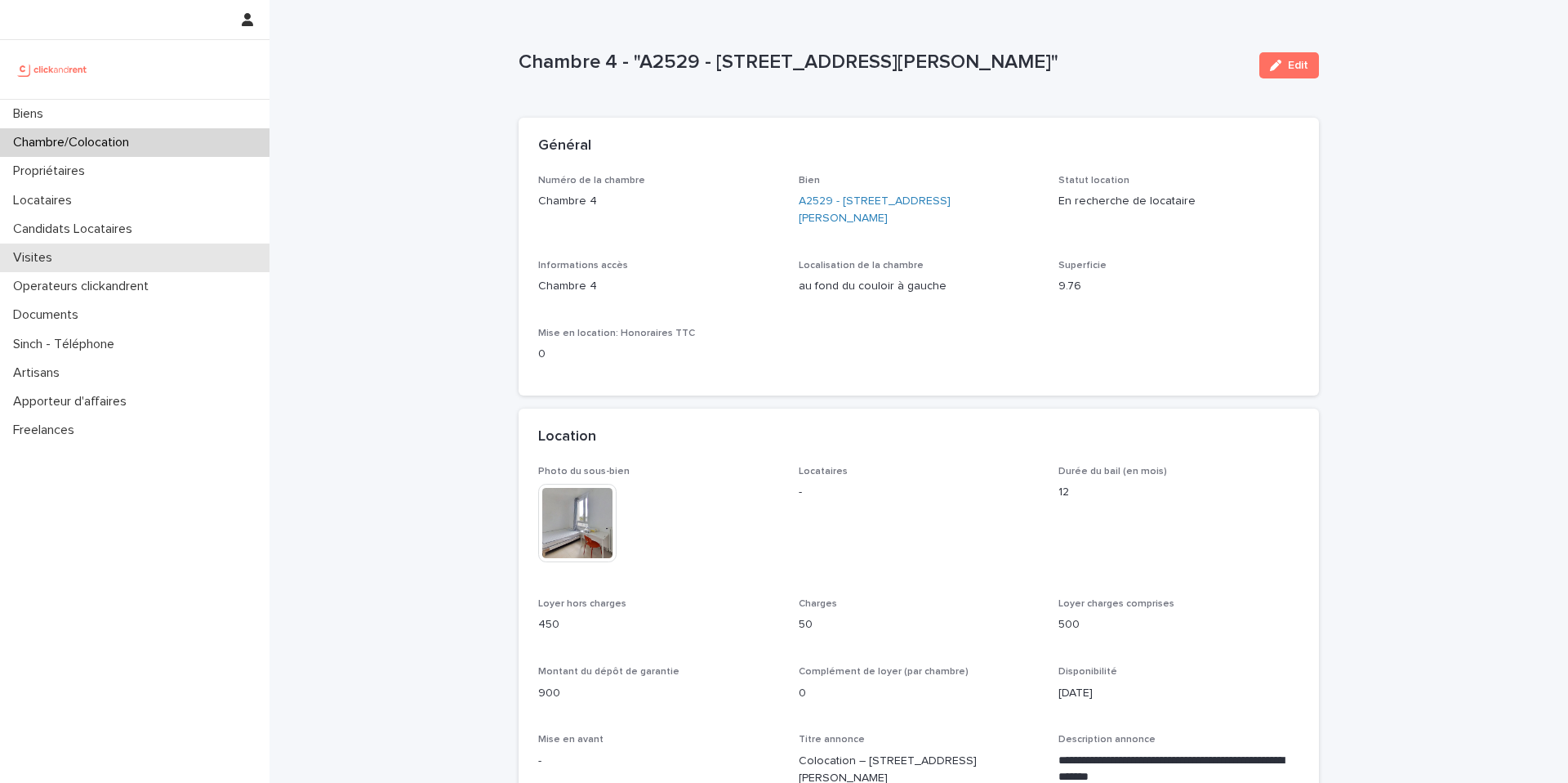
click at [76, 264] on div "Visites" at bounding box center [134, 258] width 270 height 29
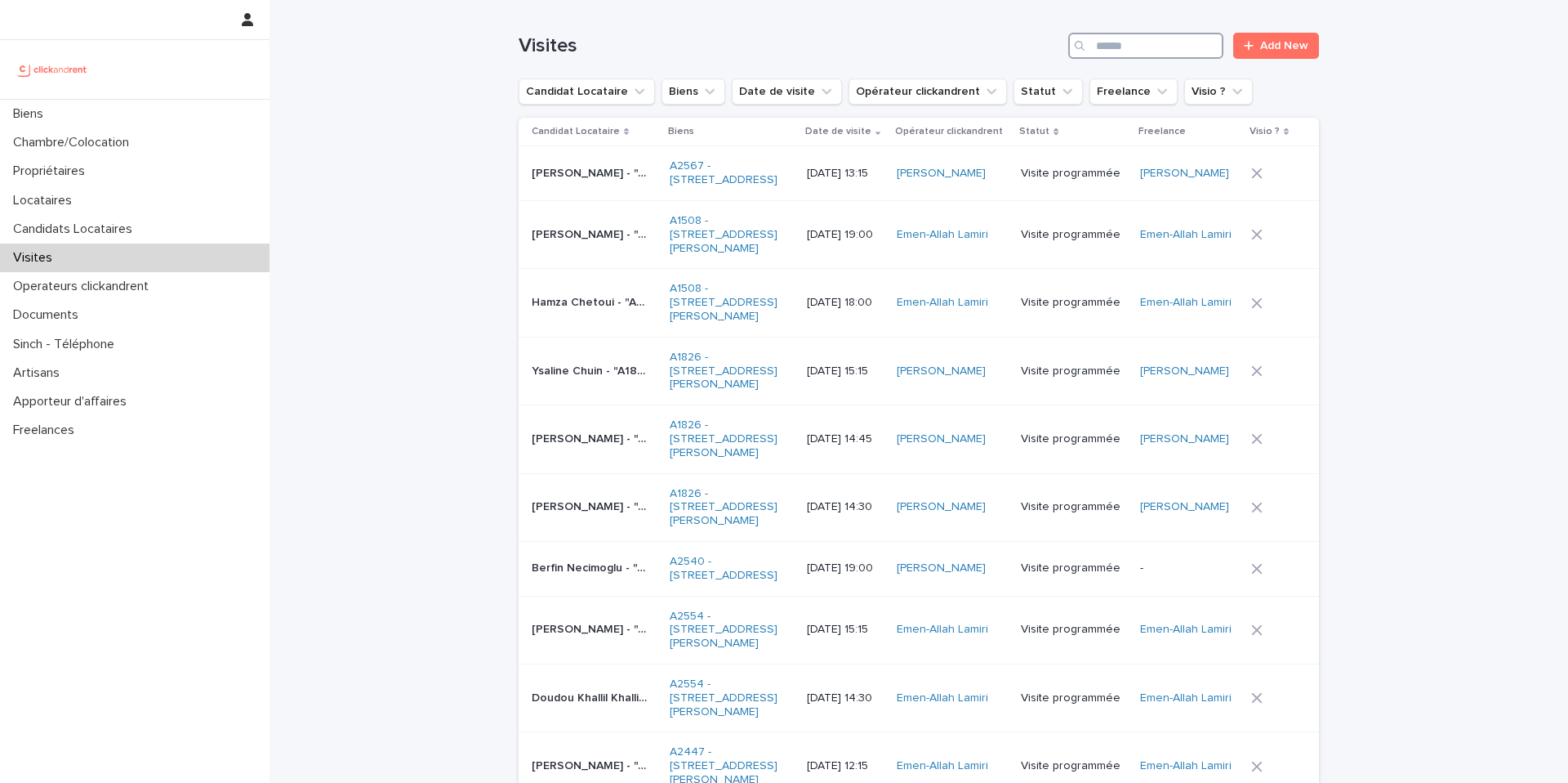
click at [1170, 52] on input "Search" at bounding box center [1146, 45] width 155 height 26
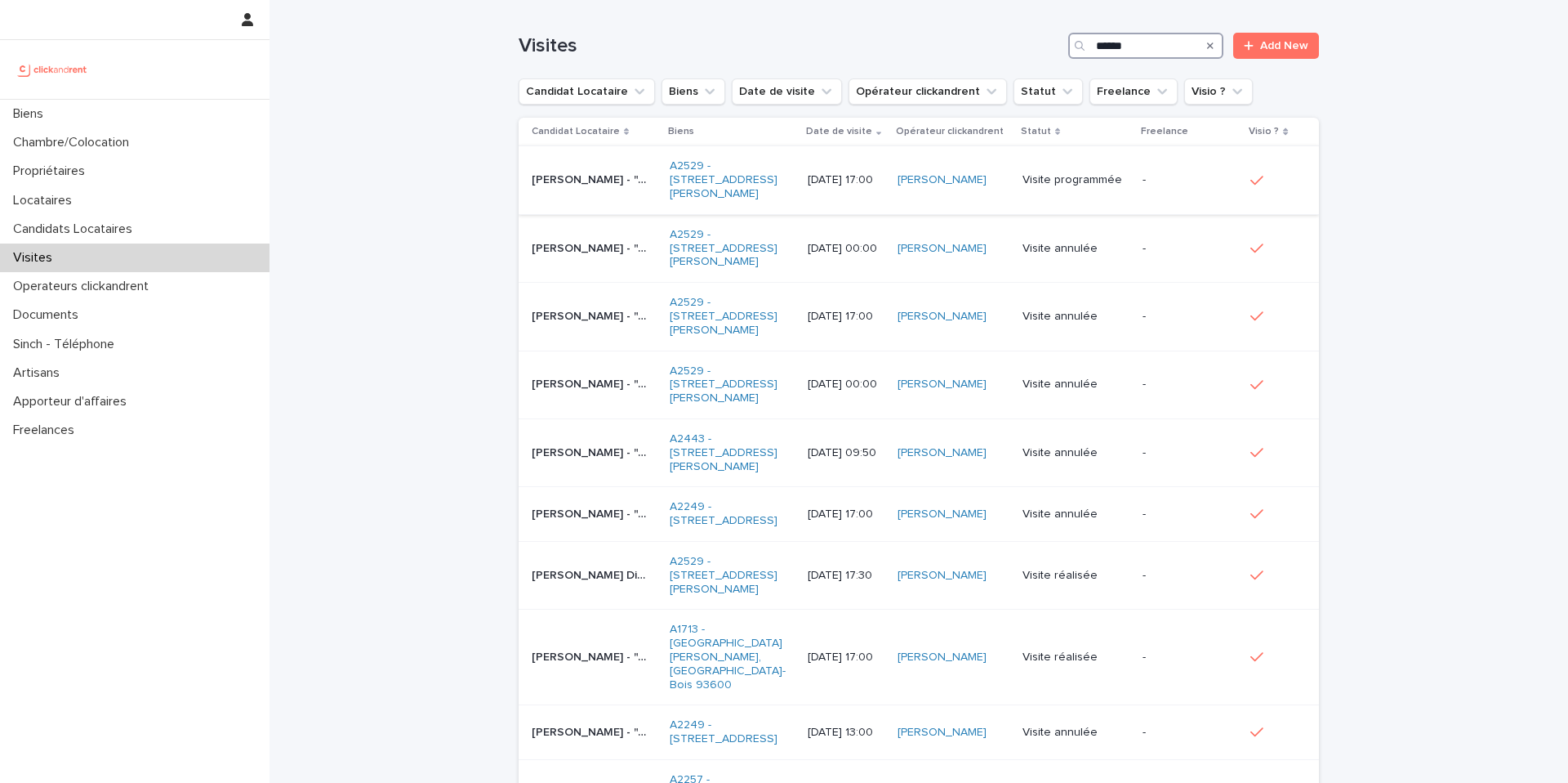
type input "******"
click at [606, 176] on p "Ismail Bamhaoued - "A2529 - 14 rue Honoré de Balzac, Garges-lès-Gonesse 95140"" at bounding box center [592, 179] width 120 height 17
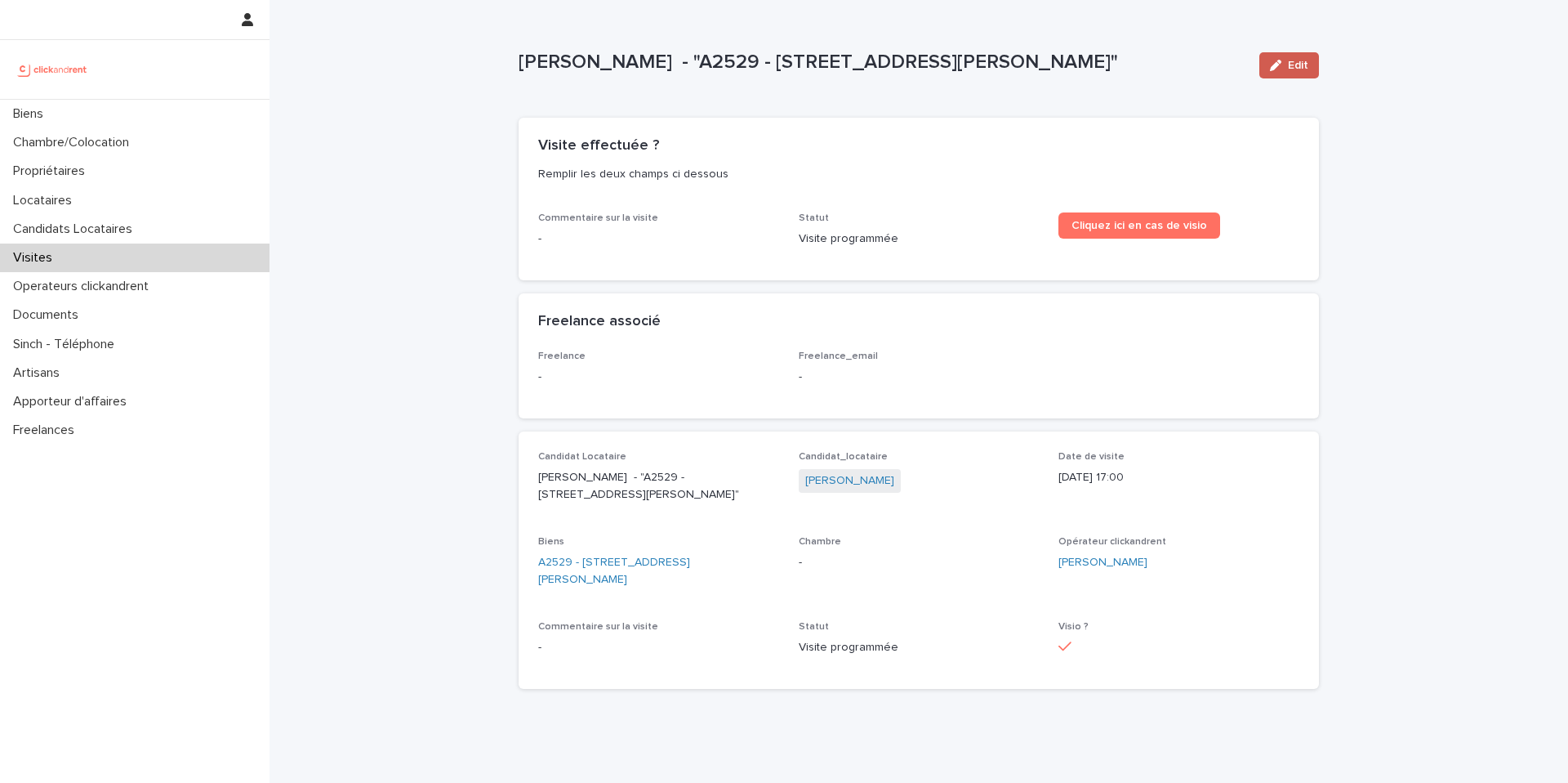
click at [1310, 74] on button "Edit" at bounding box center [1289, 65] width 60 height 26
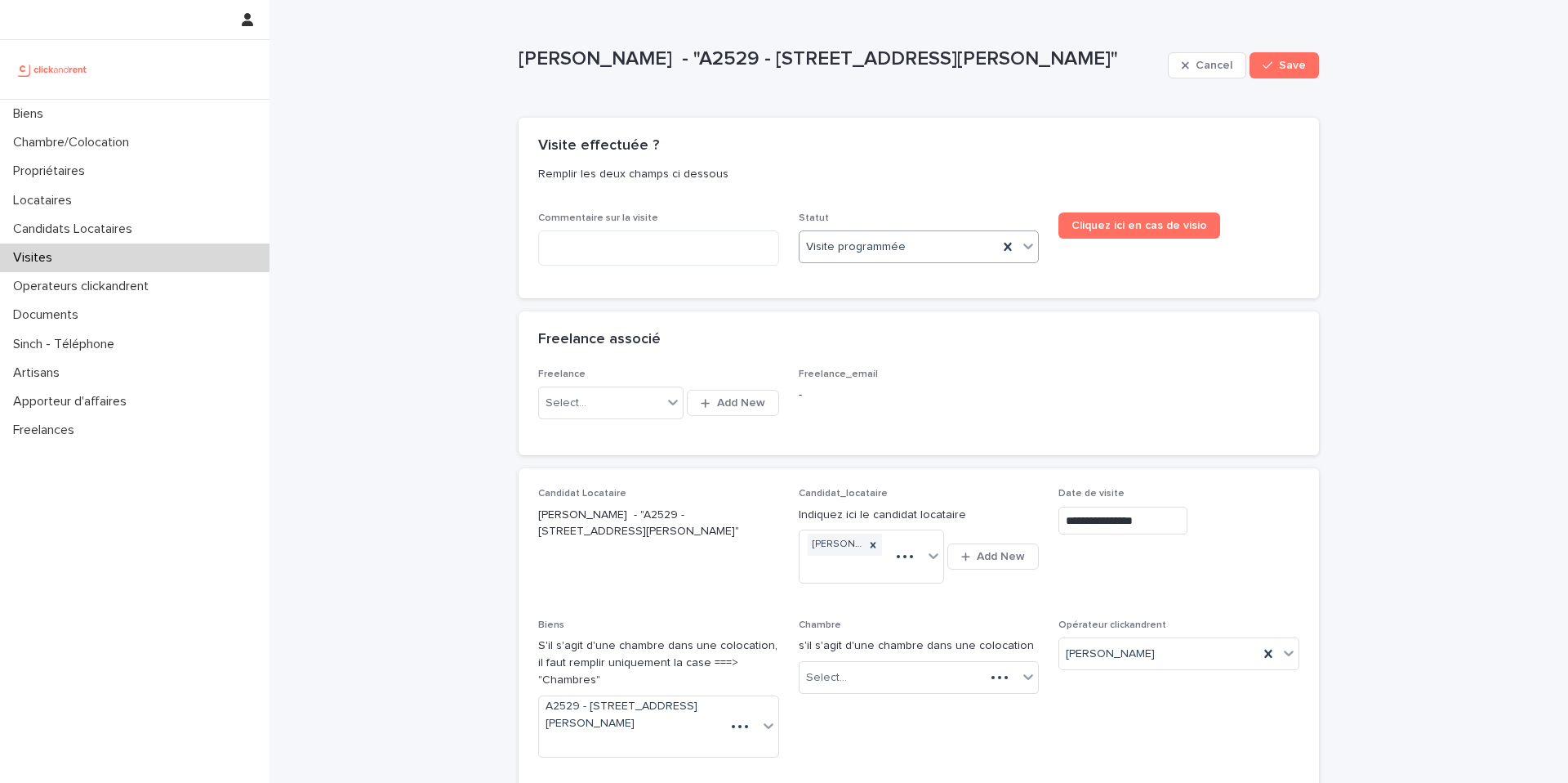
click at [907, 248] on div "Visite programmée" at bounding box center [900, 248] width 199 height 27
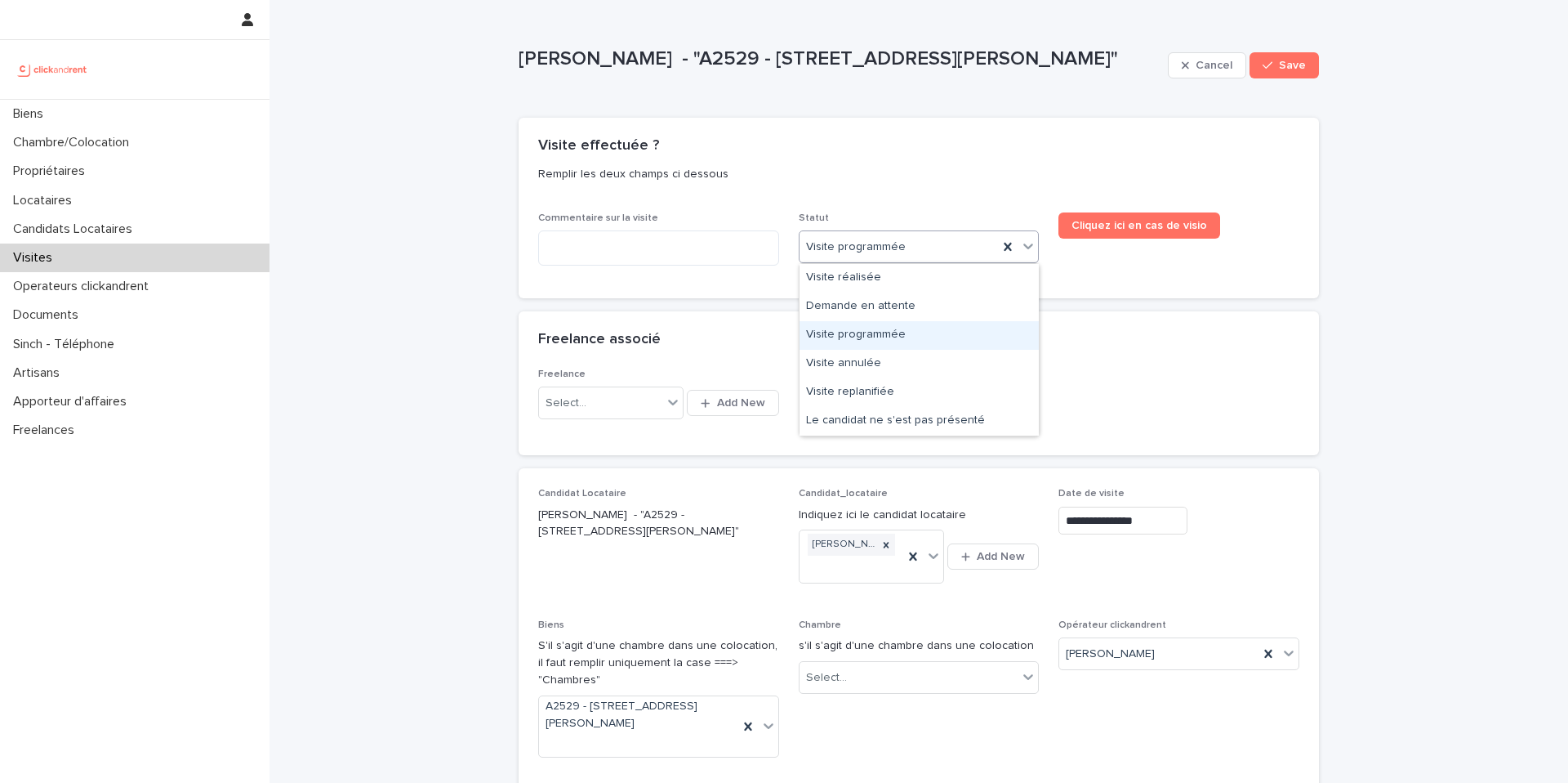
click at [931, 345] on div "Visite programmée" at bounding box center [919, 336] width 239 height 29
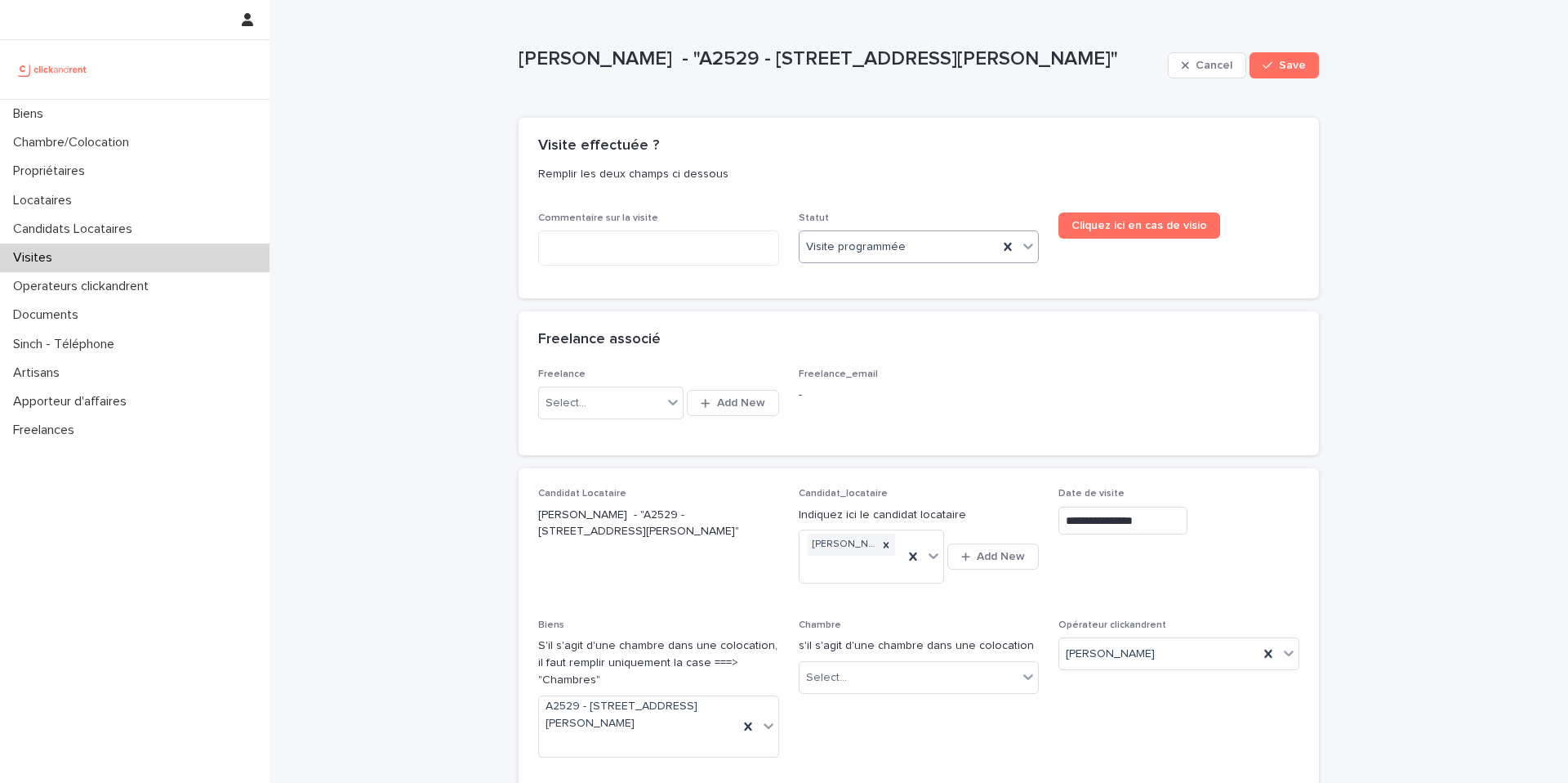
click at [938, 265] on div "Statut option Visite programmée, selected. 0 results available. Select is focus…" at bounding box center [919, 245] width 241 height 64
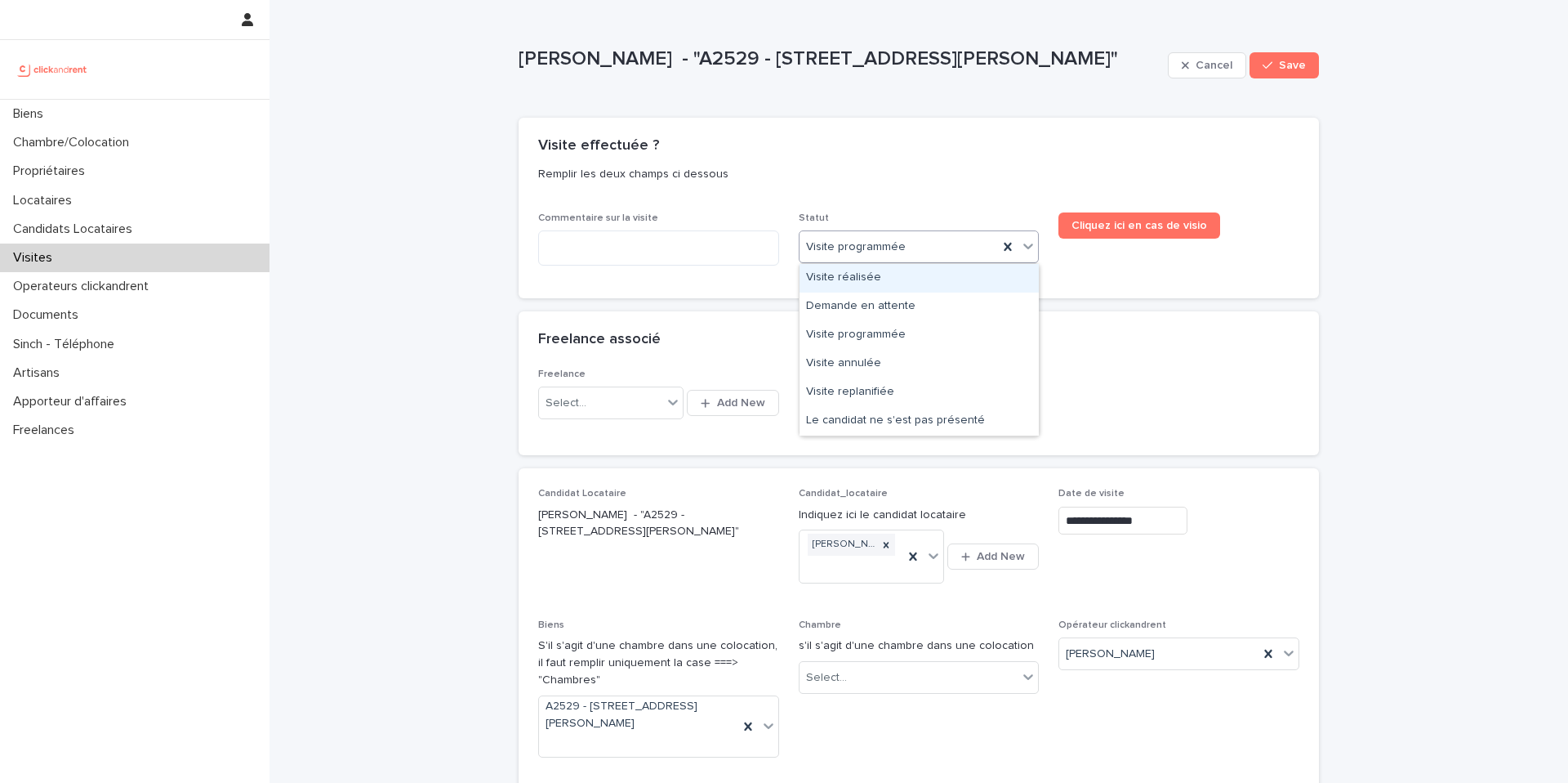
click at [938, 251] on div "Visite programmée" at bounding box center [900, 248] width 199 height 27
click at [948, 284] on div "Visite réalisée" at bounding box center [919, 279] width 239 height 29
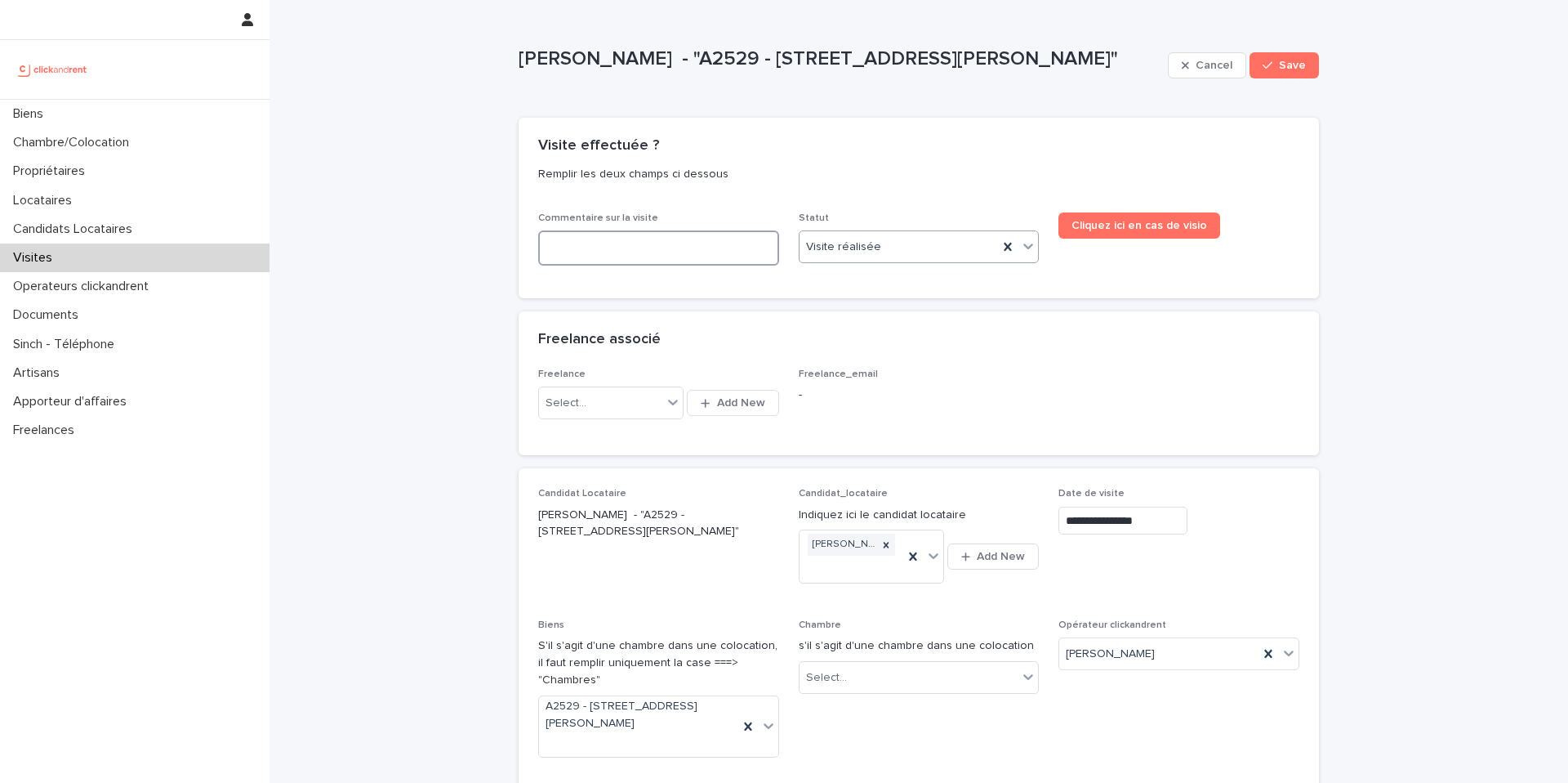
click at [558, 250] on textarea at bounding box center [658, 248] width 241 height 35
paste textarea "**********"
type textarea "**********"
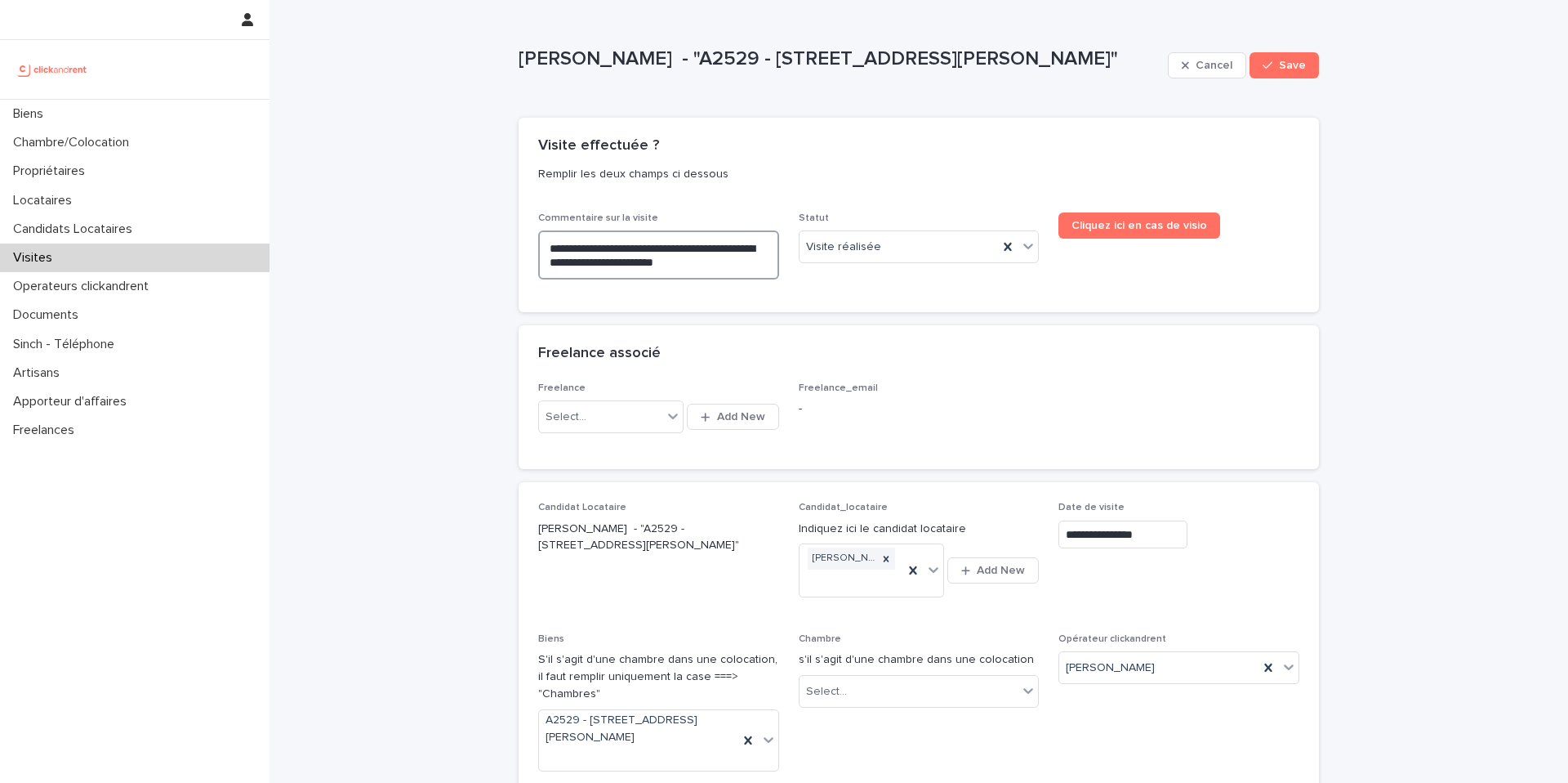
type textarea "**********"
click at [1264, 75] on button "Save" at bounding box center [1285, 65] width 70 height 26
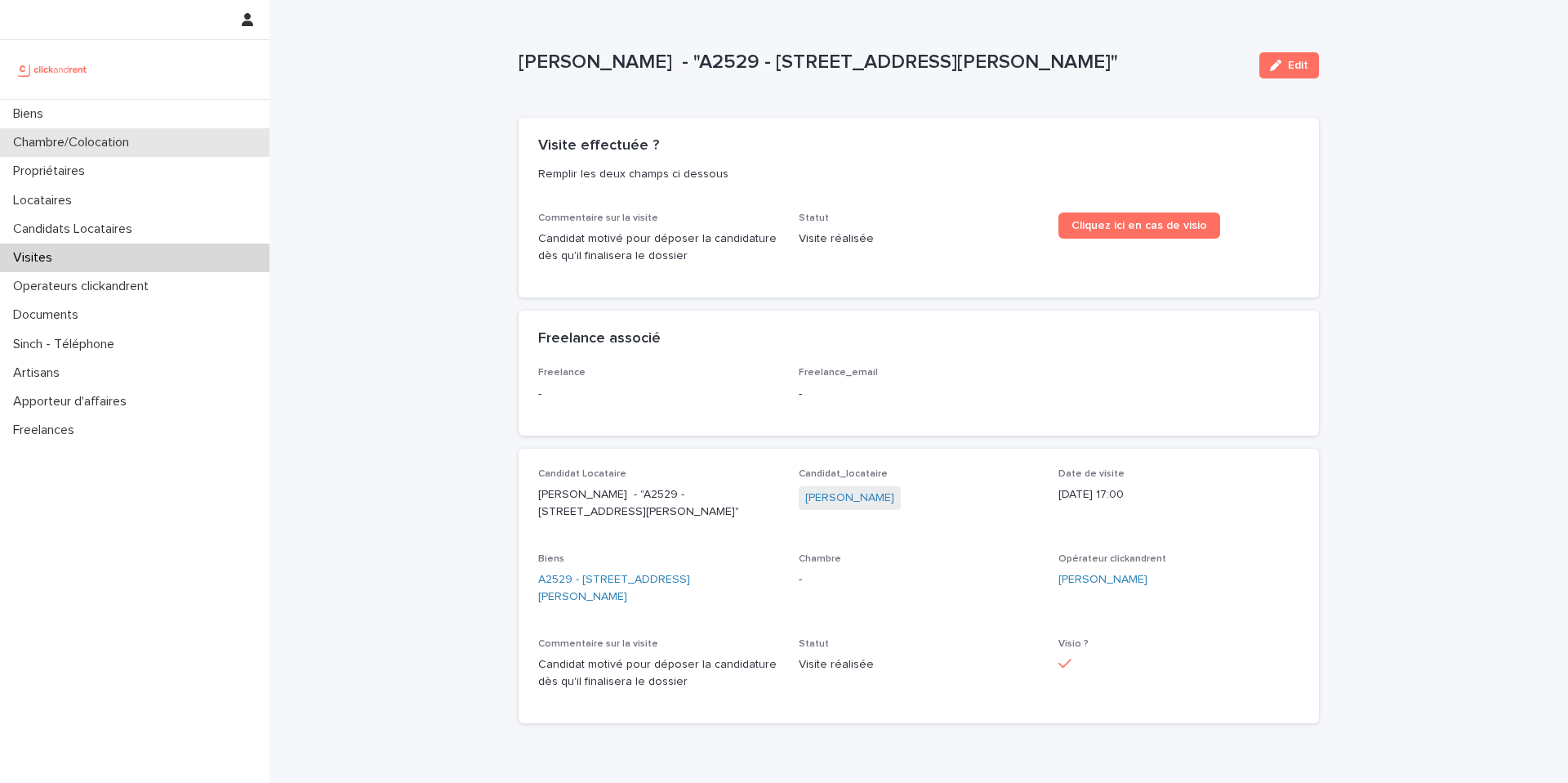
click at [132, 142] on p "Chambre/Colocation" at bounding box center [74, 142] width 135 height 15
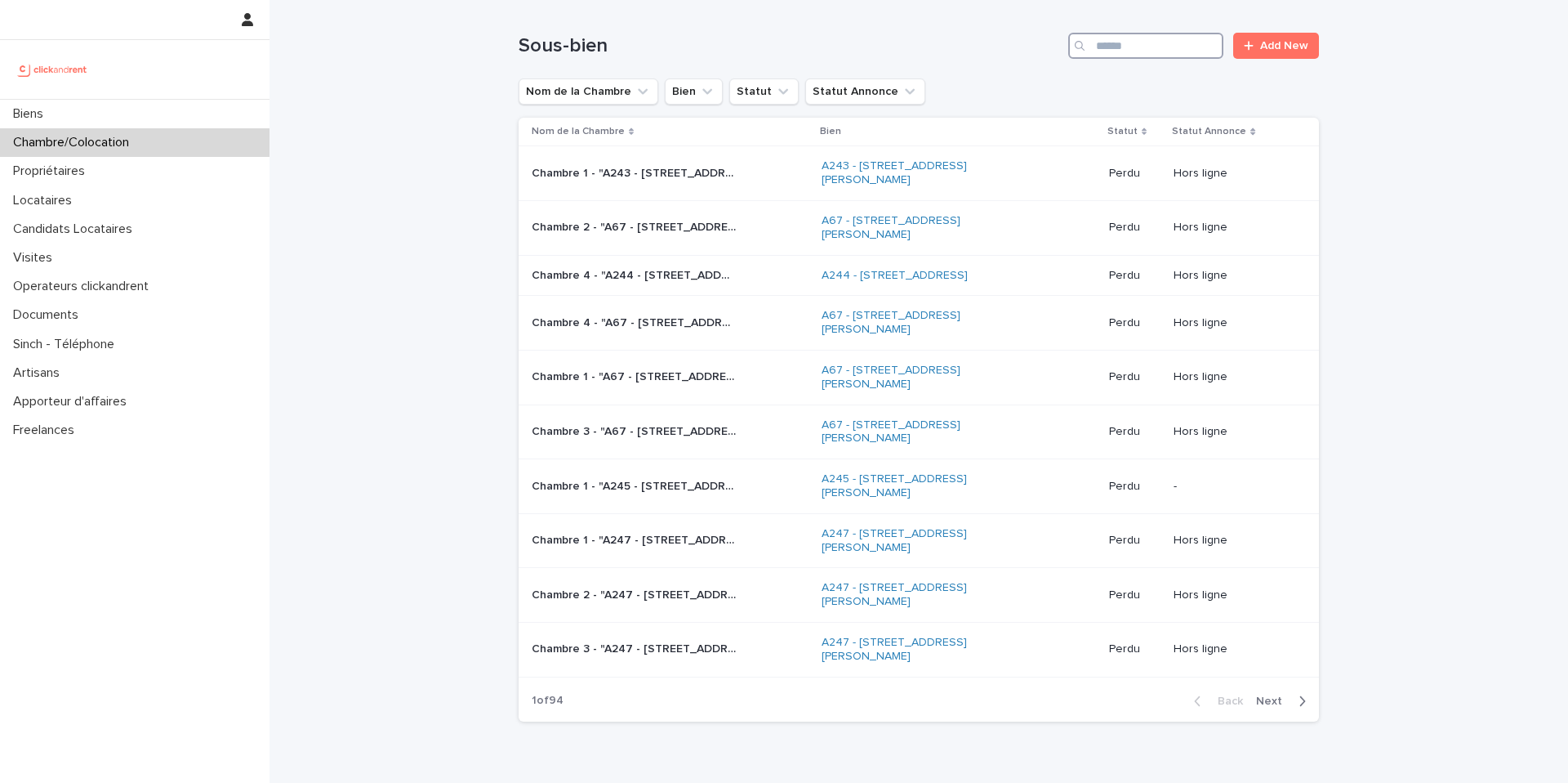
click at [1121, 52] on input "Search" at bounding box center [1146, 45] width 155 height 26
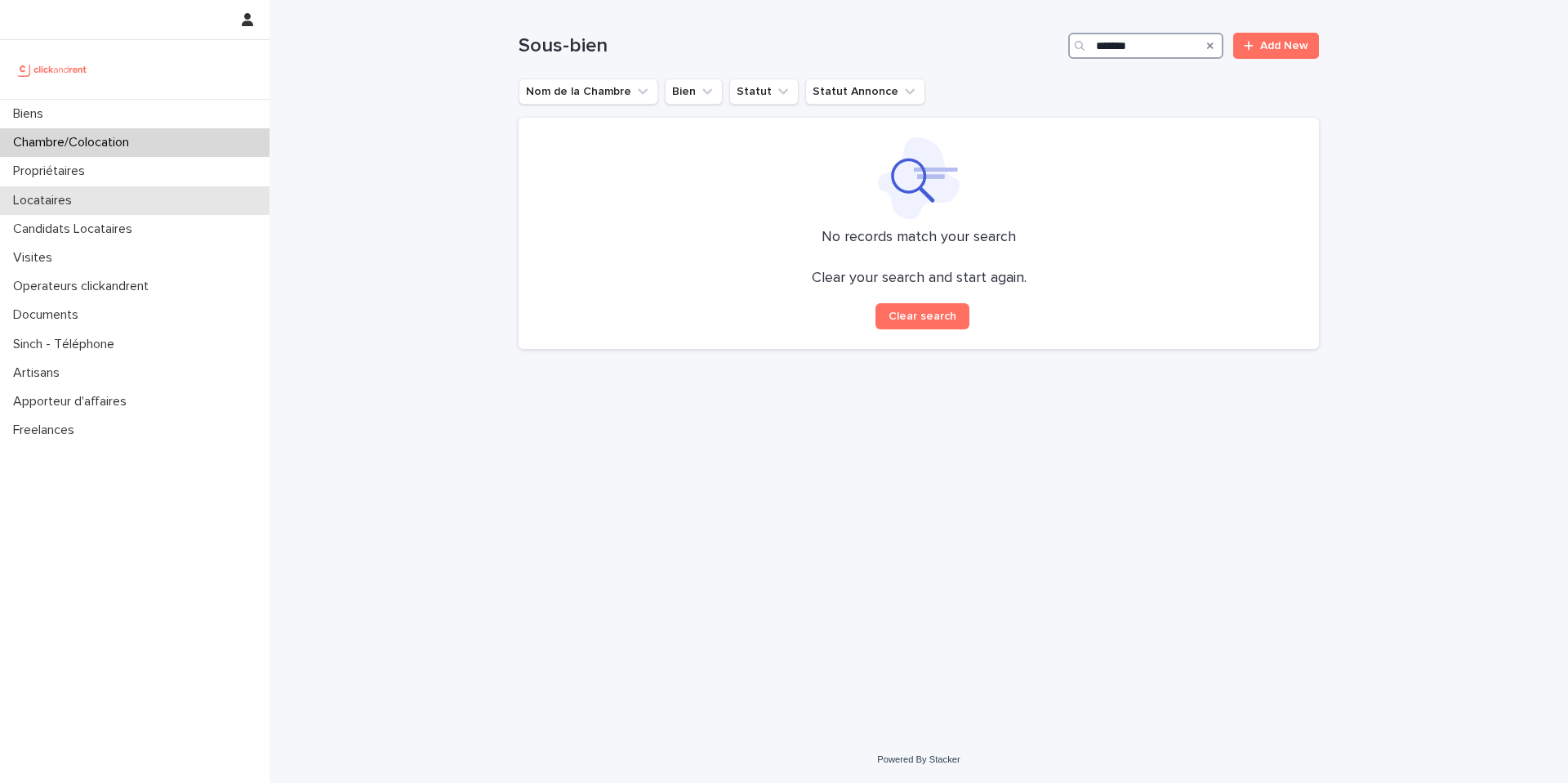
type input "*******"
click at [103, 207] on div "Locataires" at bounding box center [134, 201] width 270 height 29
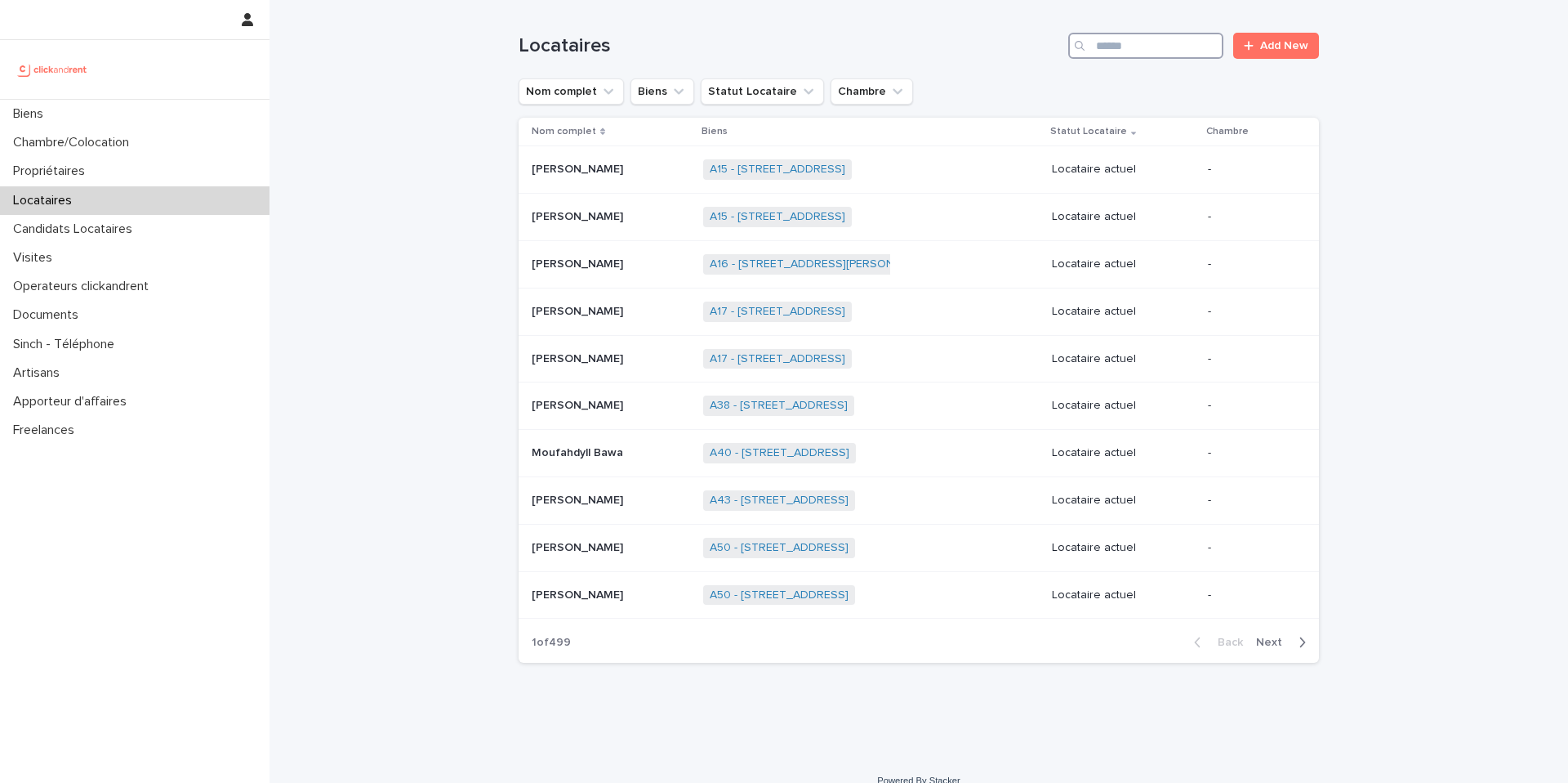
click at [1108, 53] on input "Search" at bounding box center [1146, 45] width 155 height 26
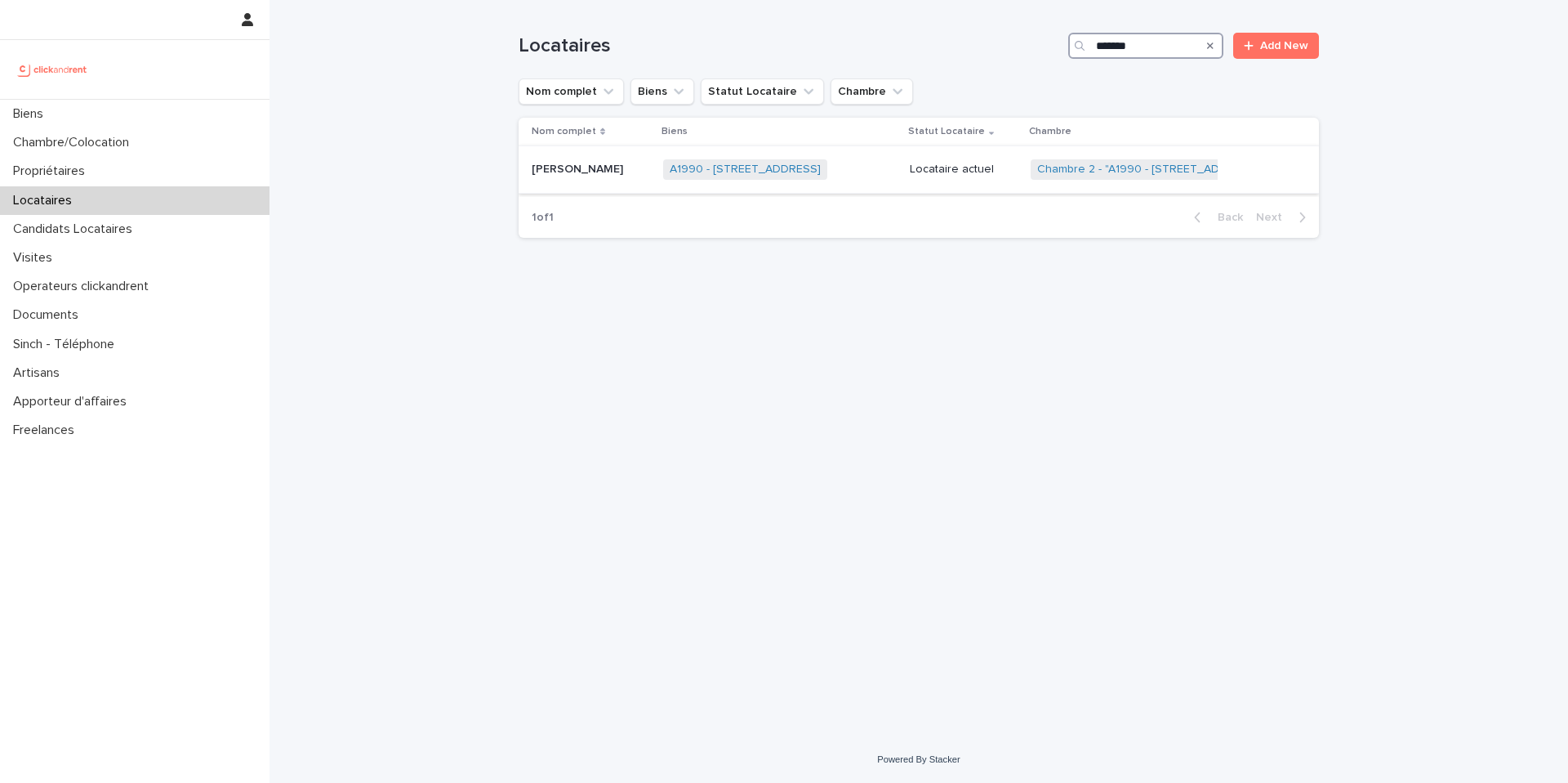
type input "*******"
click at [615, 179] on div "Mohamed Mosbahi Mohamed Mosbahi" at bounding box center [591, 169] width 118 height 27
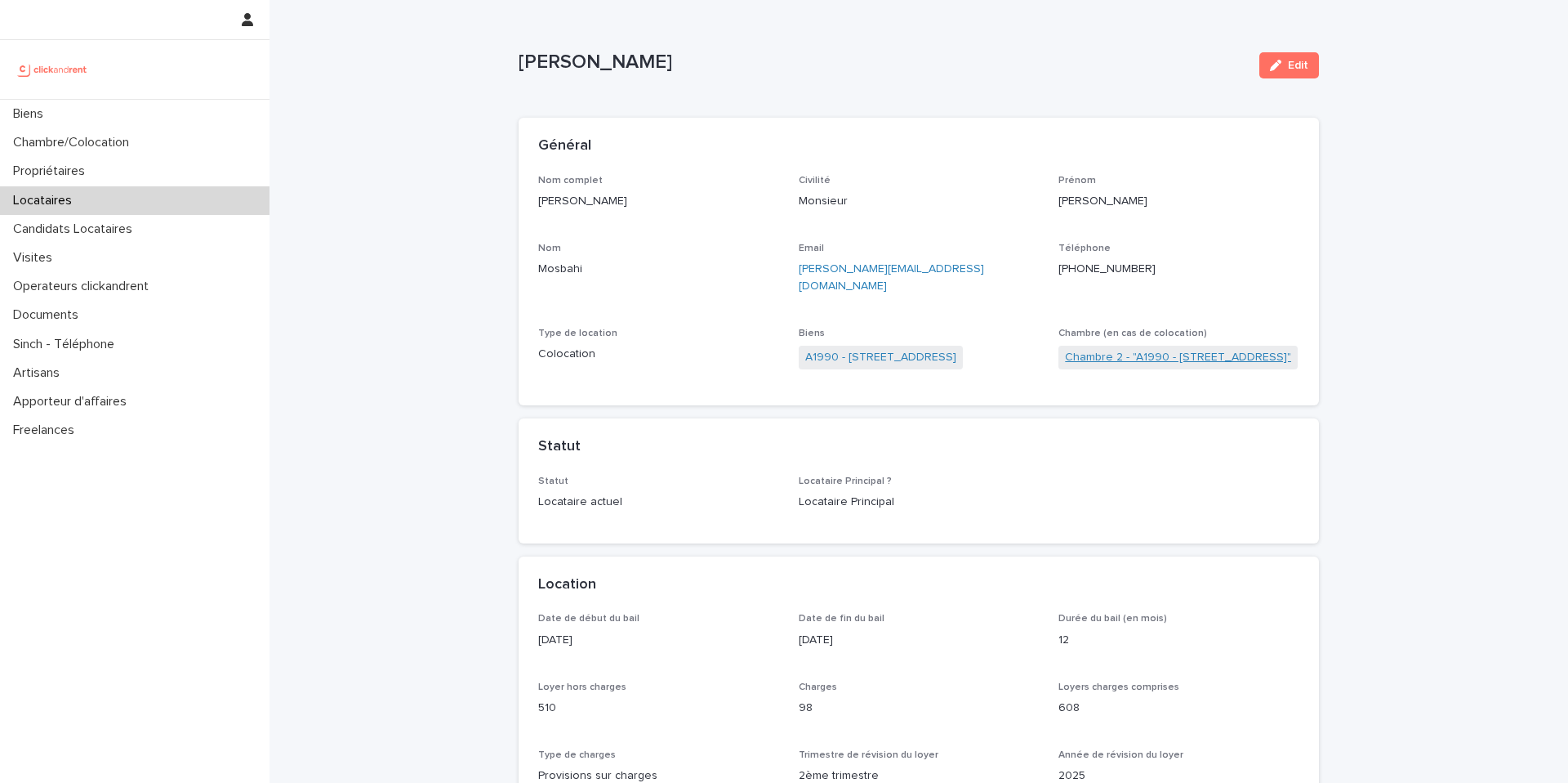
click at [1170, 349] on link "Chambre 2 - "A1990 - 21 Avenue Nationale, Massy 91300"" at bounding box center [1178, 358] width 226 height 17
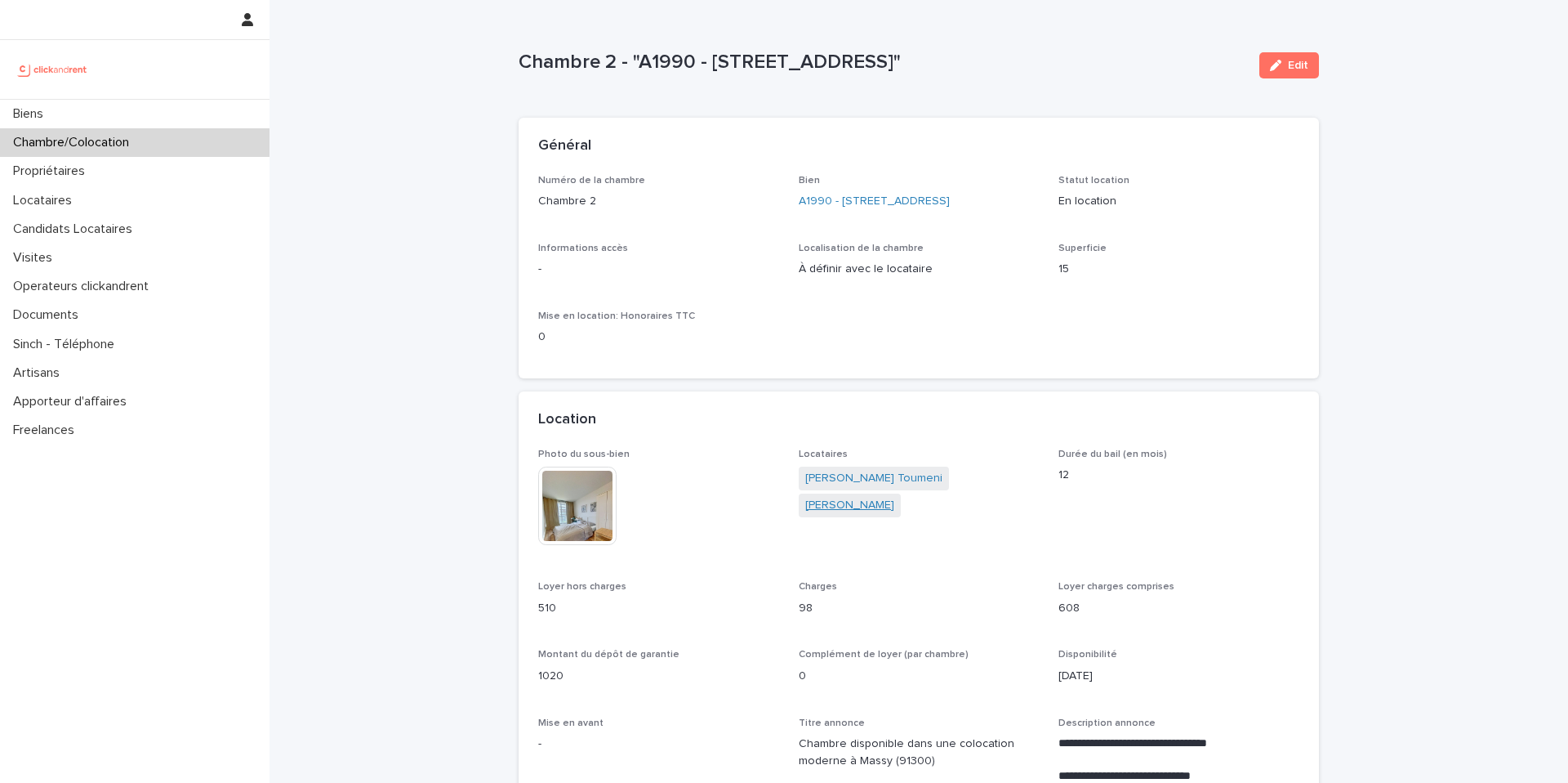
click at [851, 503] on link "Mohamed Mosbahi" at bounding box center [850, 505] width 89 height 17
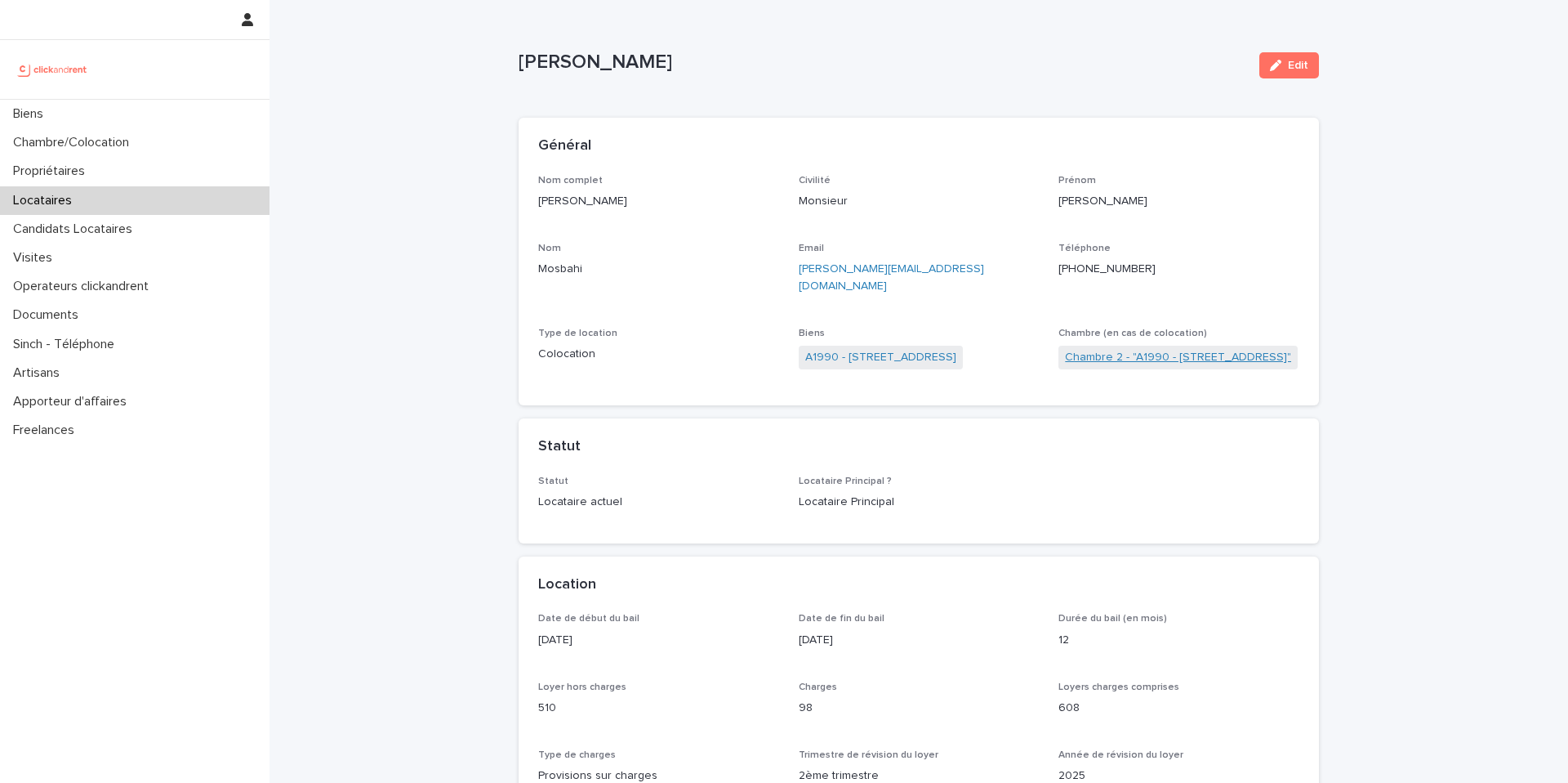
click at [1150, 349] on link "Chambre 2 - "A1990 - 21 Avenue Nationale, Massy 91300"" at bounding box center [1178, 358] width 226 height 17
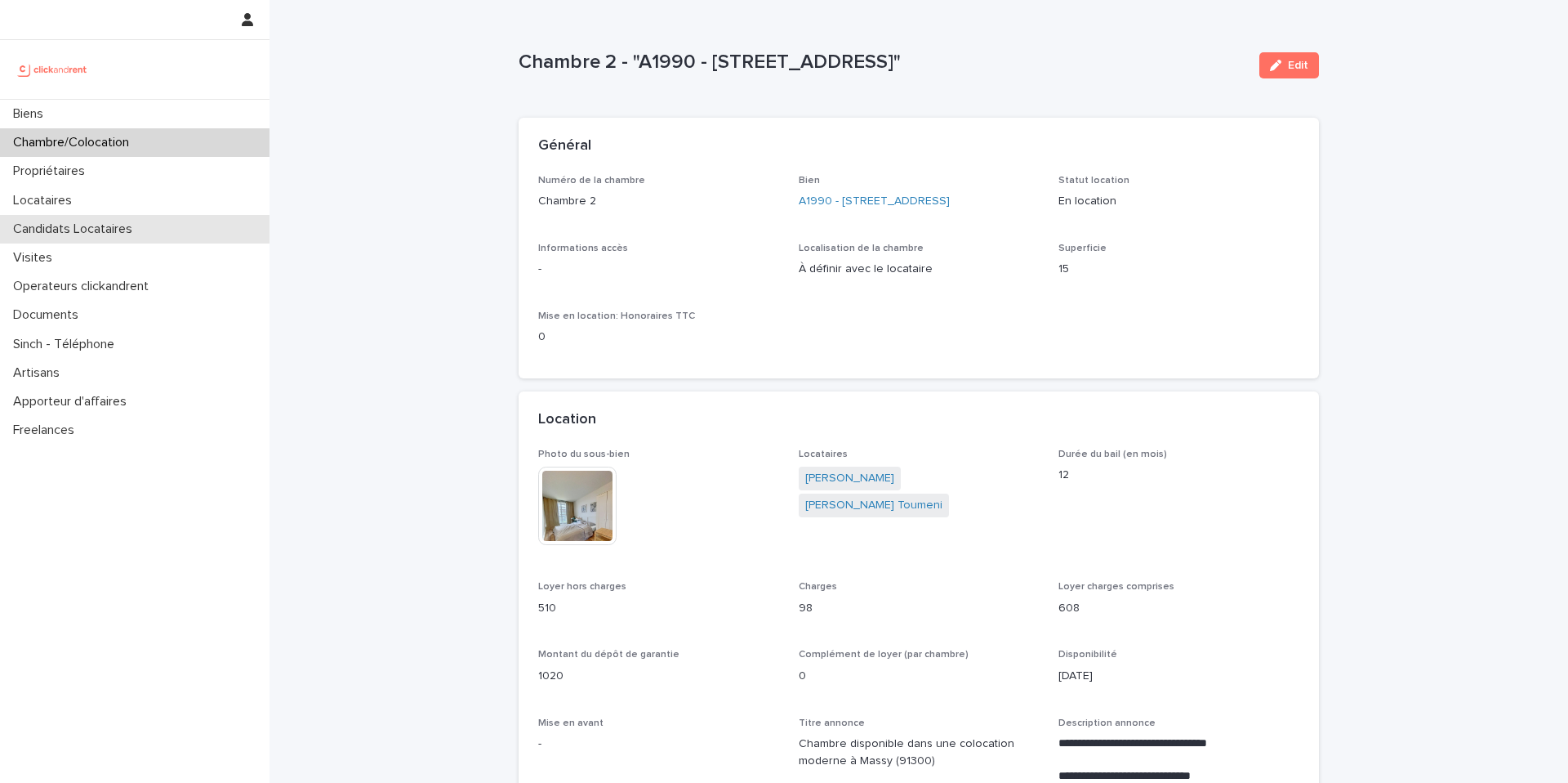
click at [133, 233] on p "Candidats Locataires" at bounding box center [76, 229] width 139 height 15
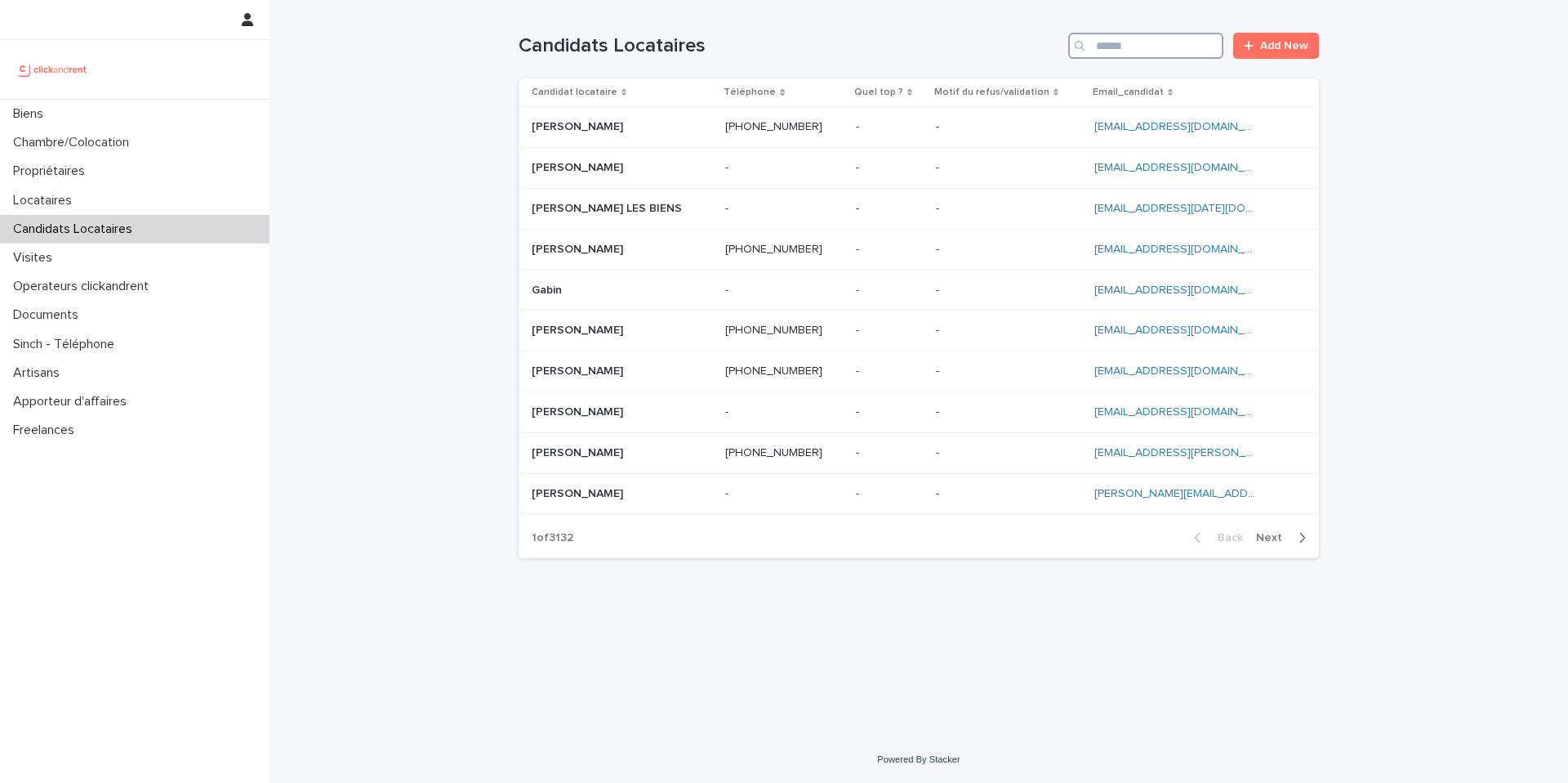
click at [1112, 50] on input "Search" at bounding box center [1146, 45] width 155 height 26
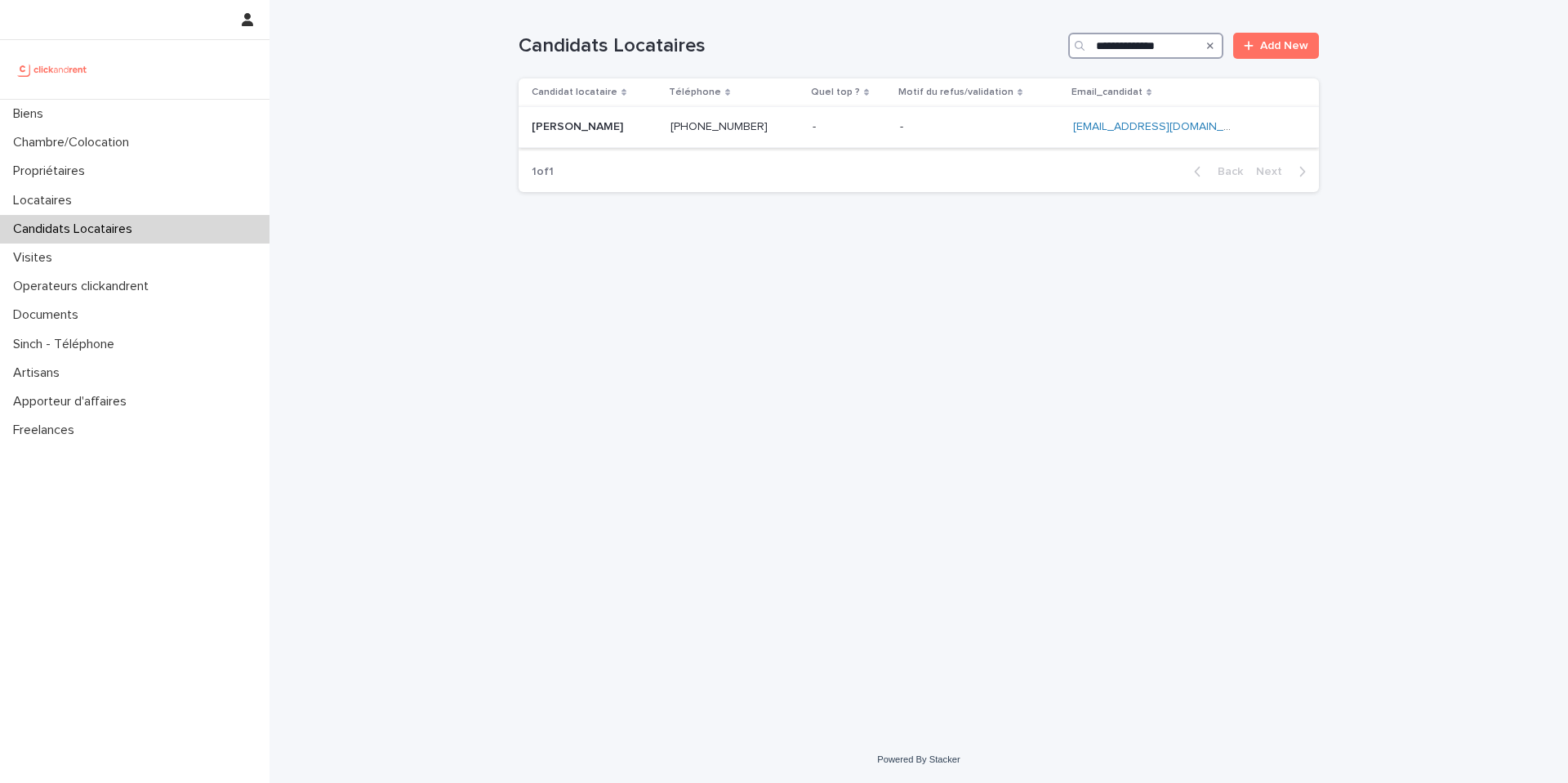
type input "**********"
click at [632, 134] on p at bounding box center [595, 127] width 126 height 14
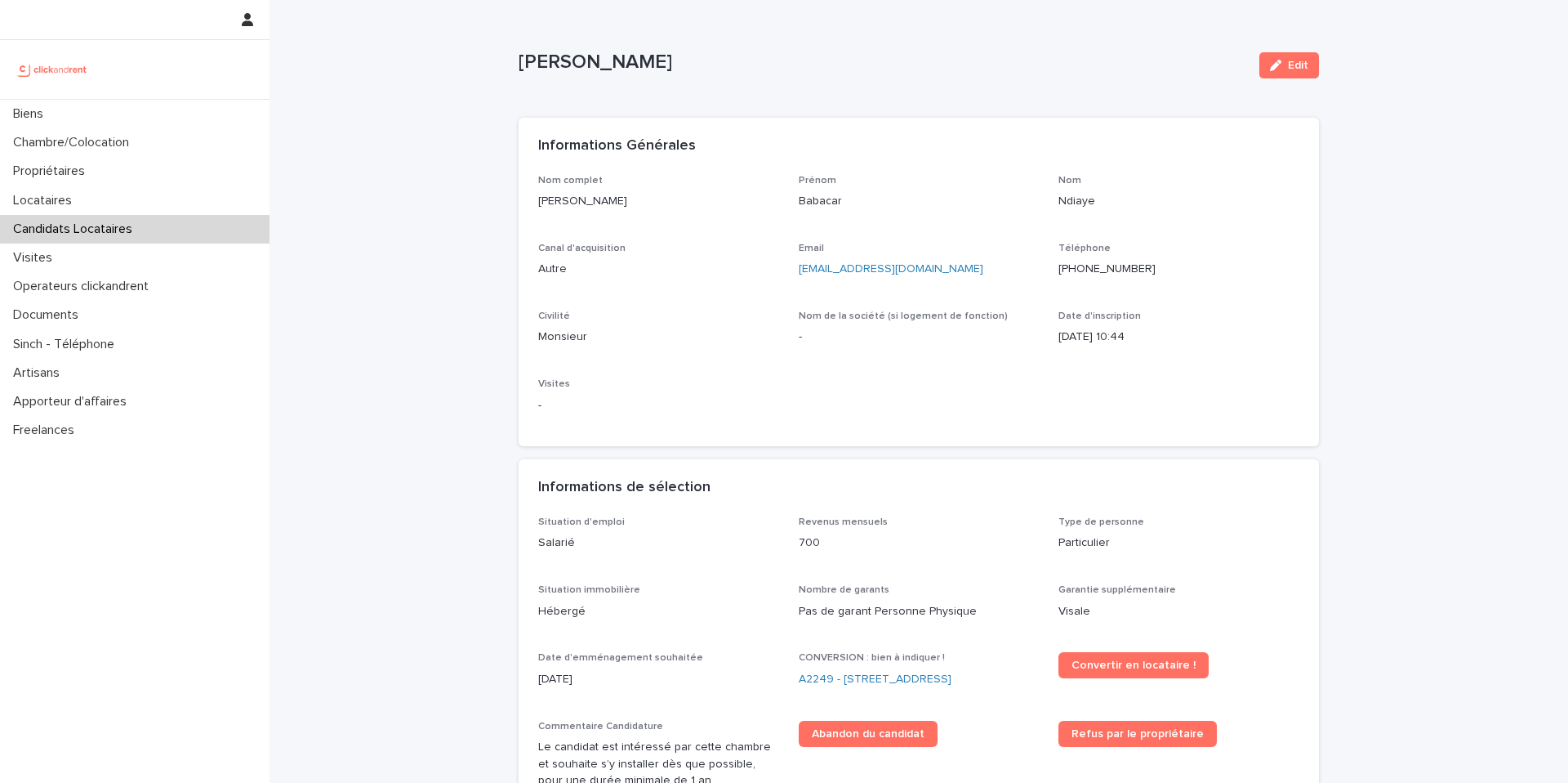
drag, startPoint x: 663, startPoint y: 64, endPoint x: 513, endPoint y: 64, distance: 150.0
click at [513, 64] on div "Loading... Saving… Loading... Saving… Babacar Ndiaye Edit Babacar Ndiaye Edit S…" at bounding box center [919, 699] width 816 height 1399
copy p "[PERSON_NAME]"
click at [187, 197] on div "Locataires" at bounding box center [134, 201] width 270 height 29
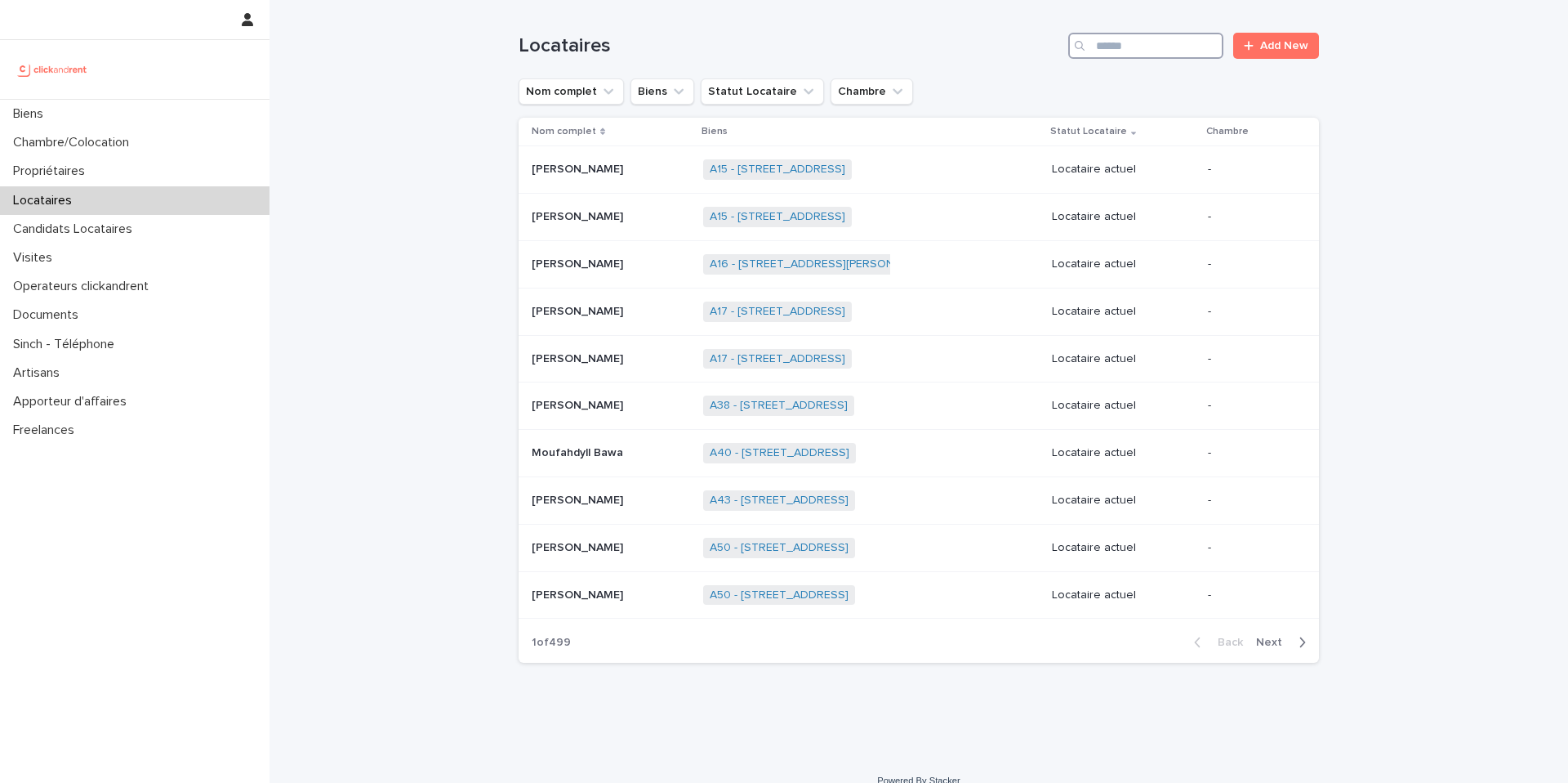
click at [1146, 44] on input "Search" at bounding box center [1146, 45] width 155 height 26
paste input "**********"
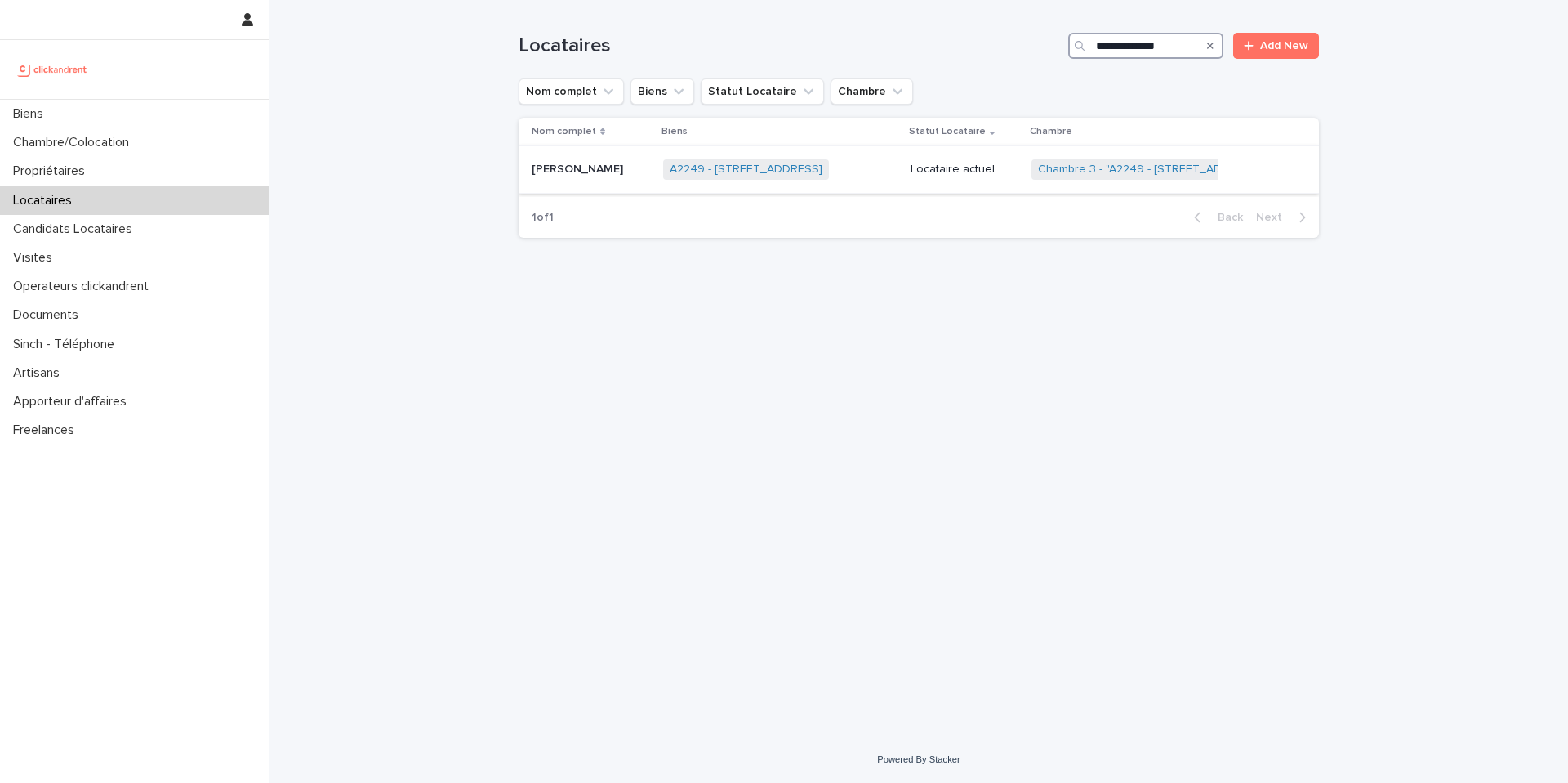
type input "**********"
click at [895, 178] on div "A2249 - 14 Rue de la Fontaine, Torcy 77200 + 0" at bounding box center [781, 169] width 234 height 34
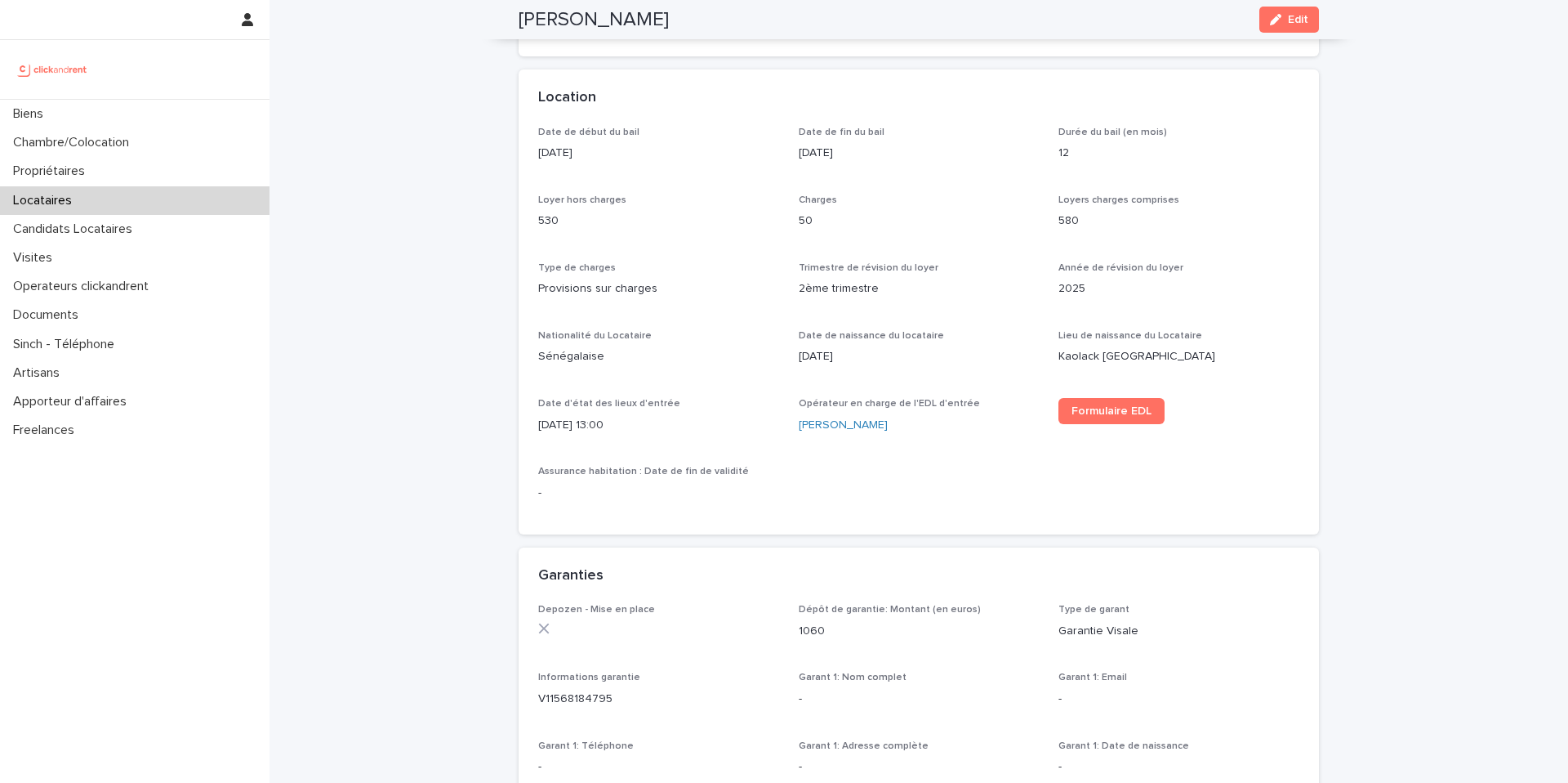
scroll to position [470, 0]
click at [1289, 22] on span "Edit" at bounding box center [1298, 19] width 20 height 12
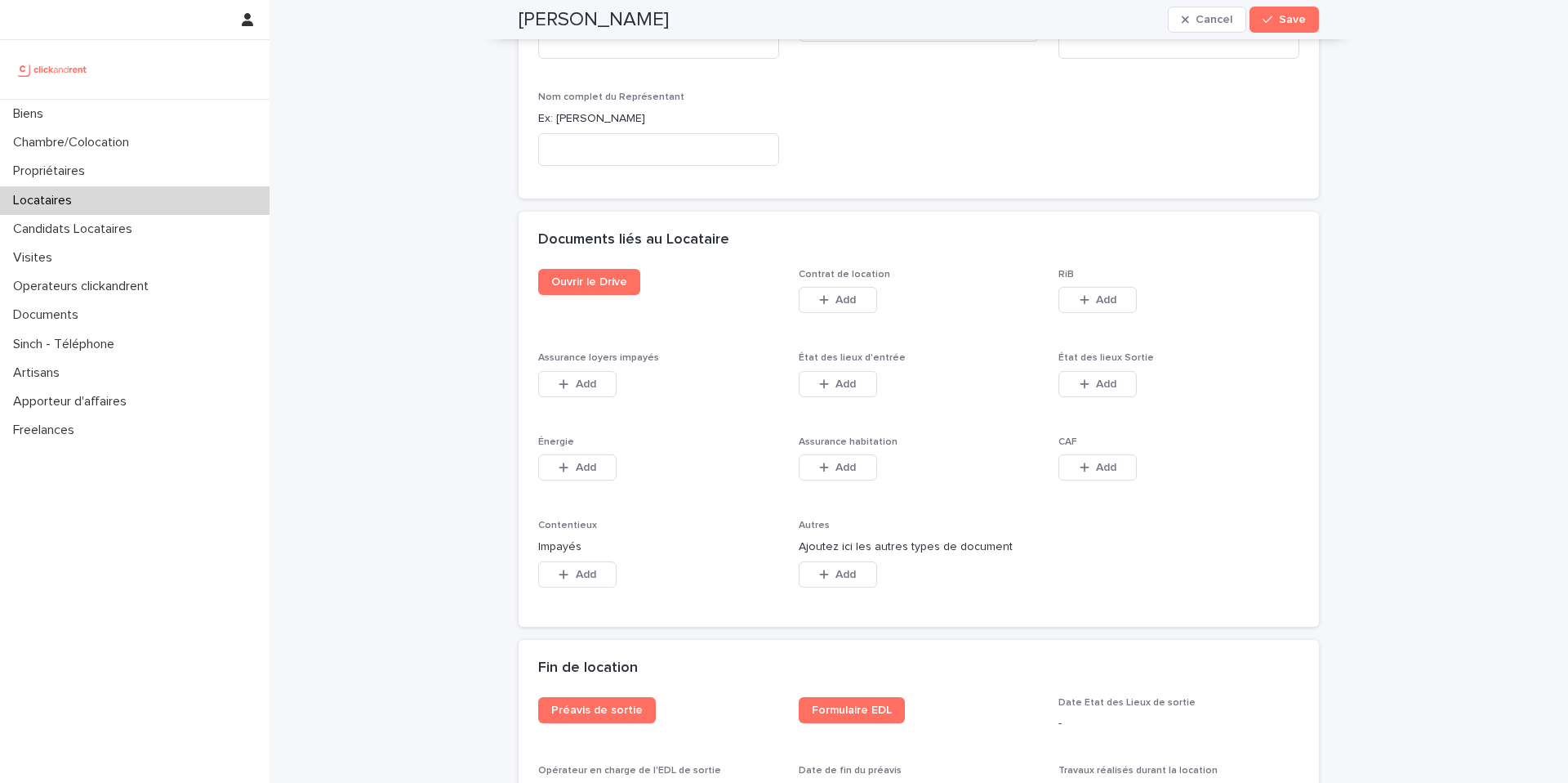
scroll to position [2567, 0]
click at [853, 454] on button "Add" at bounding box center [838, 464] width 78 height 26
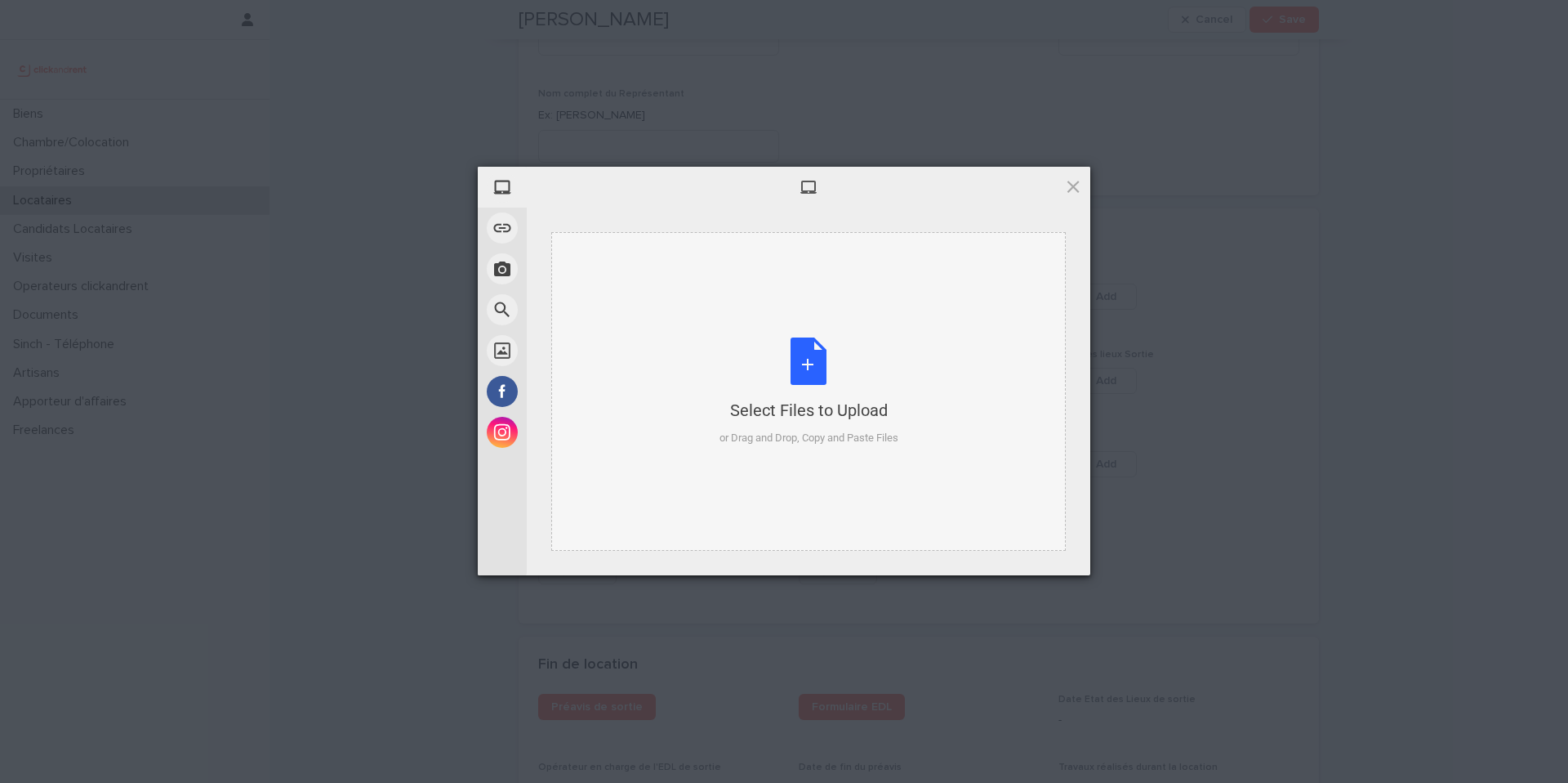
click at [808, 366] on div "Select Files to Upload or Drag and Drop, Copy and Paste Files" at bounding box center [809, 392] width 179 height 108
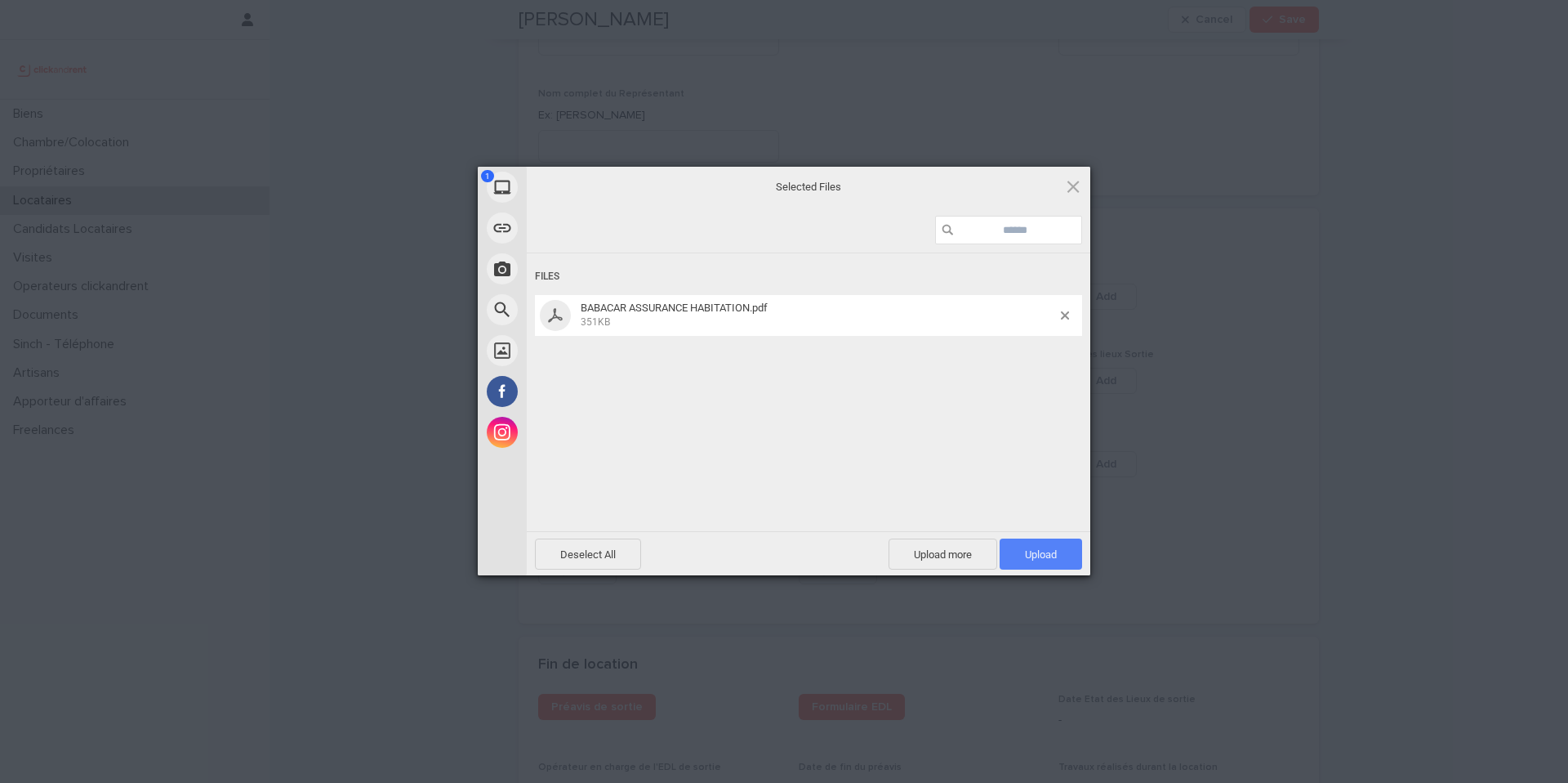
click at [1041, 560] on span "Upload 1" at bounding box center [1041, 554] width 82 height 31
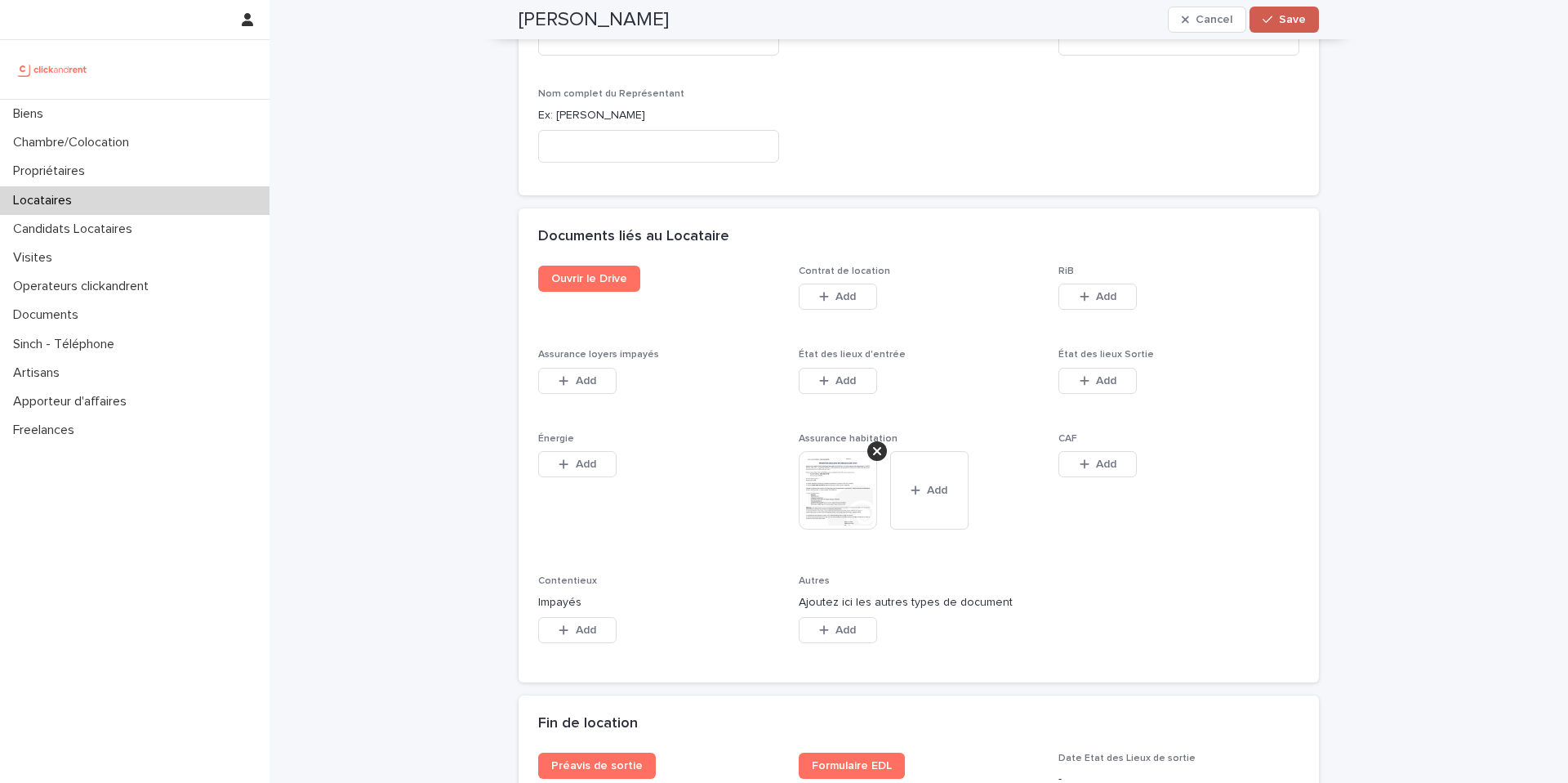
click at [1295, 26] on button "Save" at bounding box center [1285, 19] width 70 height 26
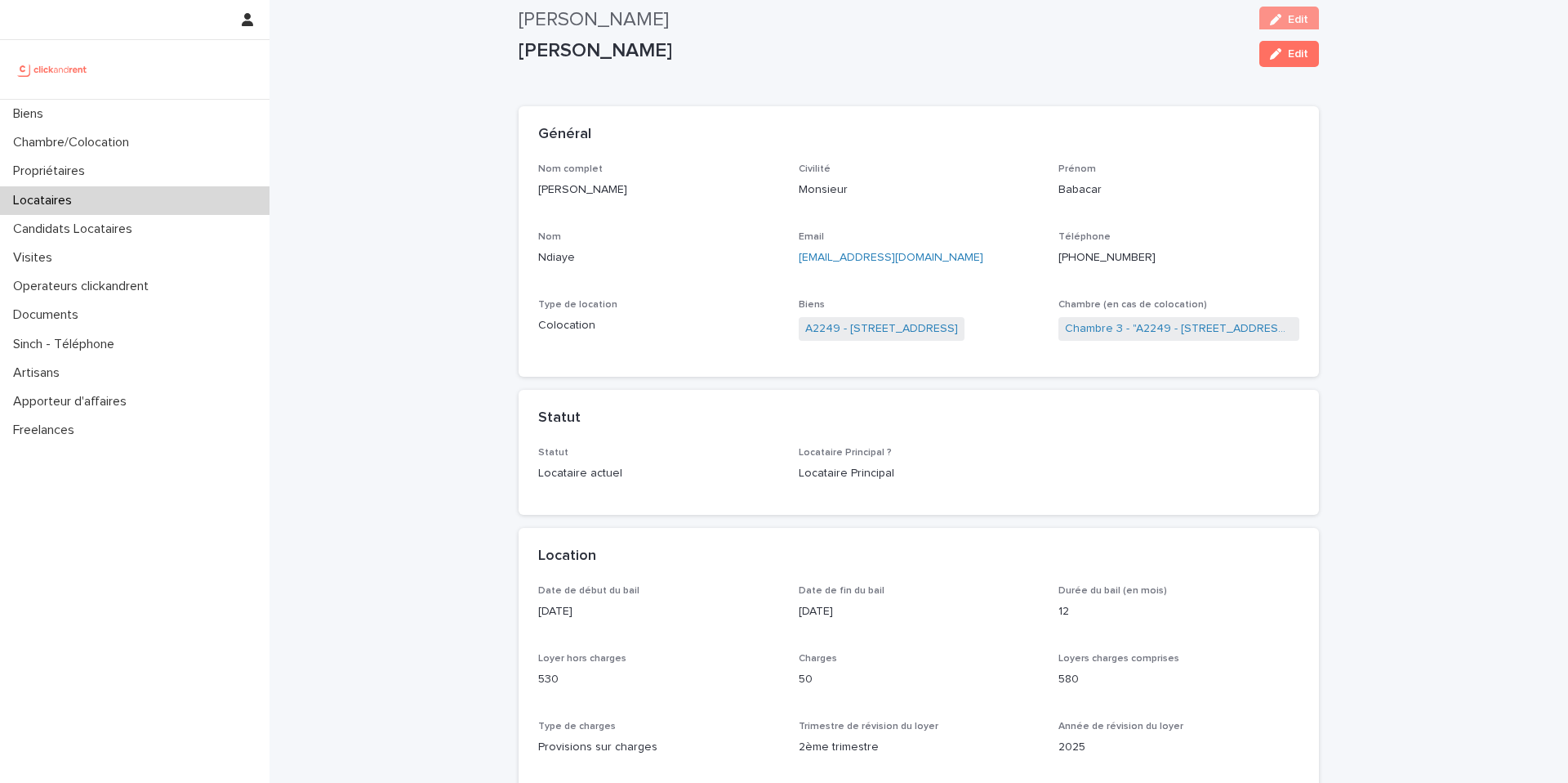
scroll to position [0, 0]
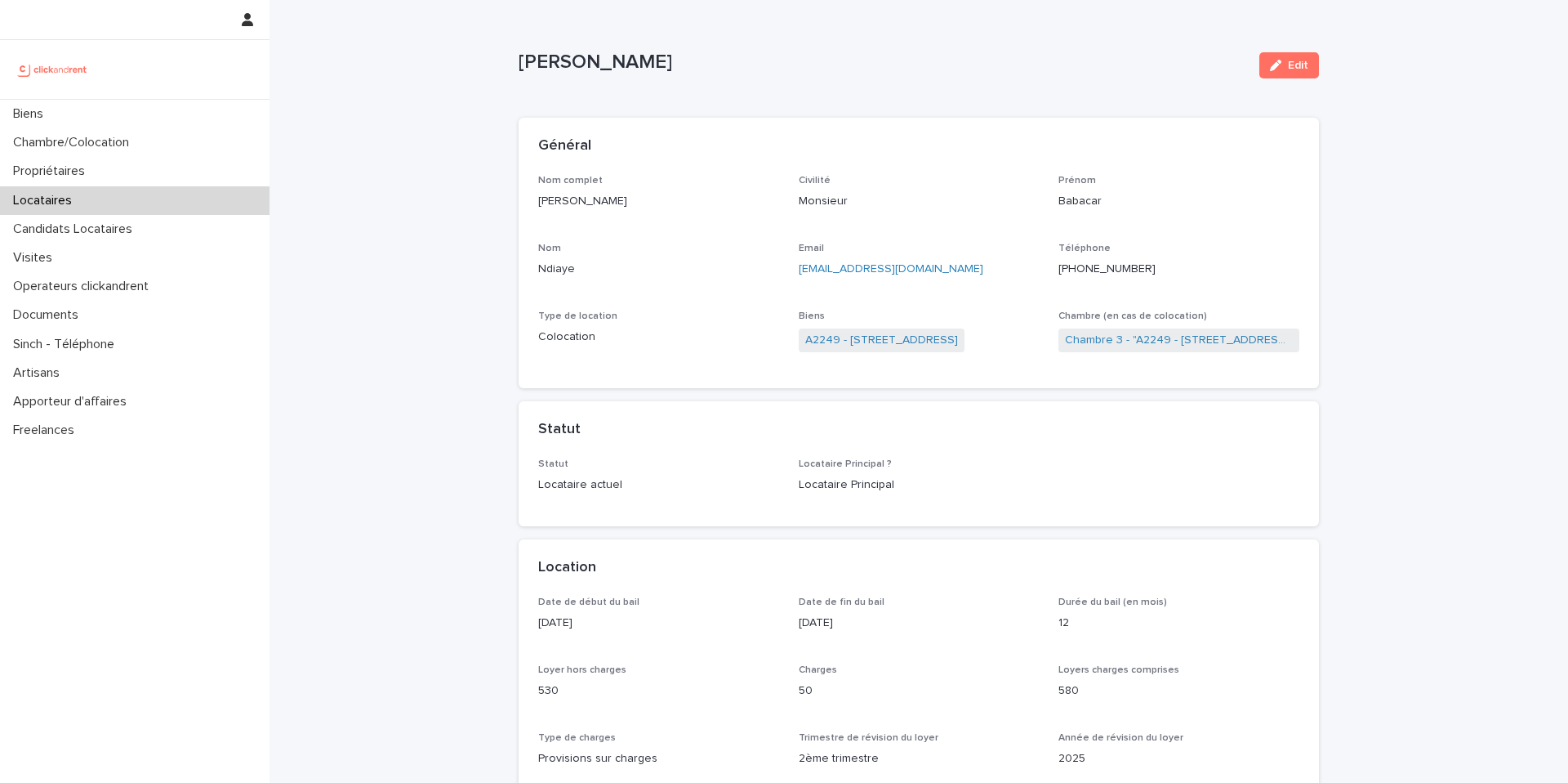
click at [143, 209] on div "Locataires" at bounding box center [134, 201] width 270 height 29
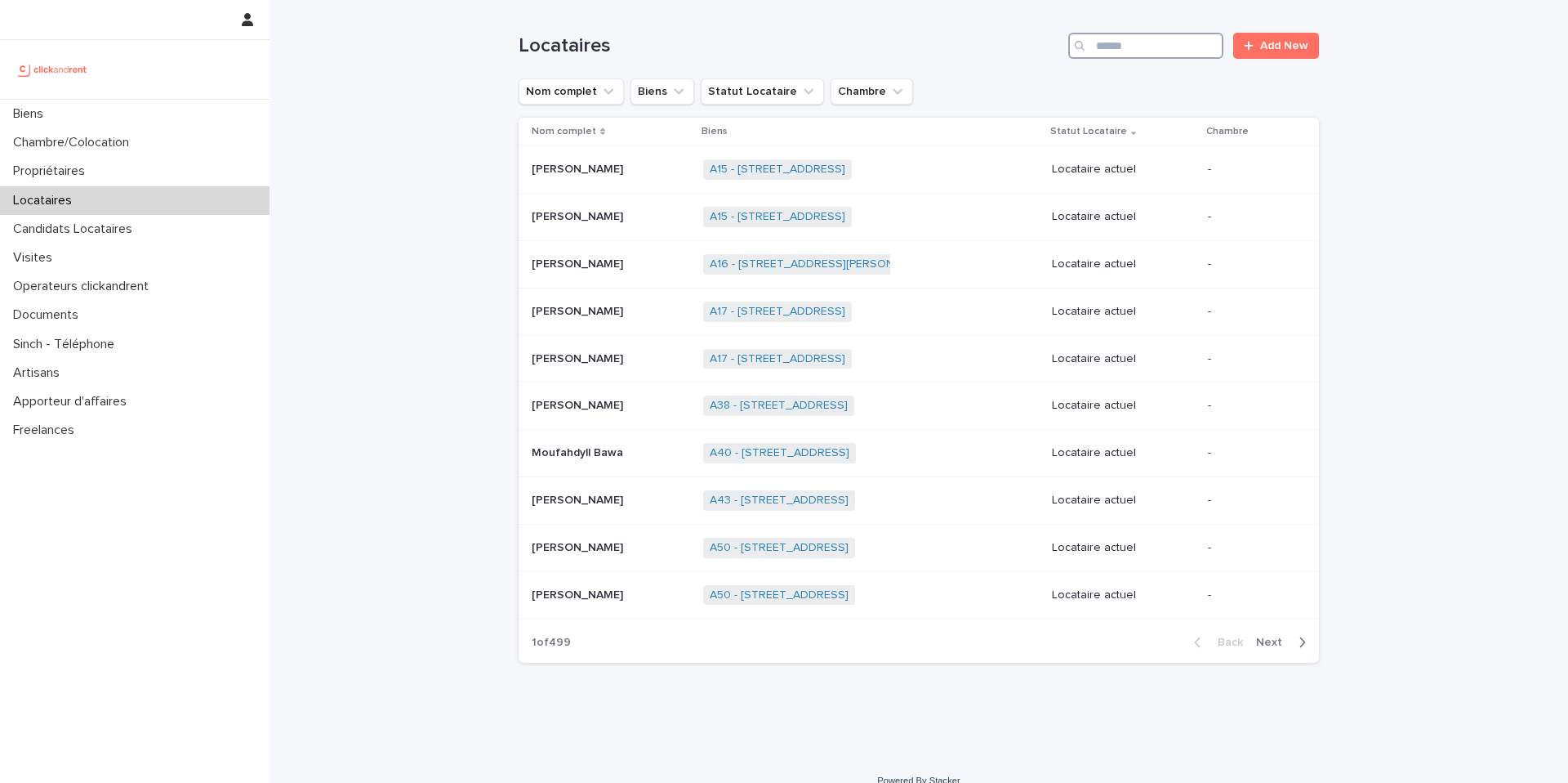
click at [1173, 58] on input "Search" at bounding box center [1146, 45] width 155 height 26
paste input "**********"
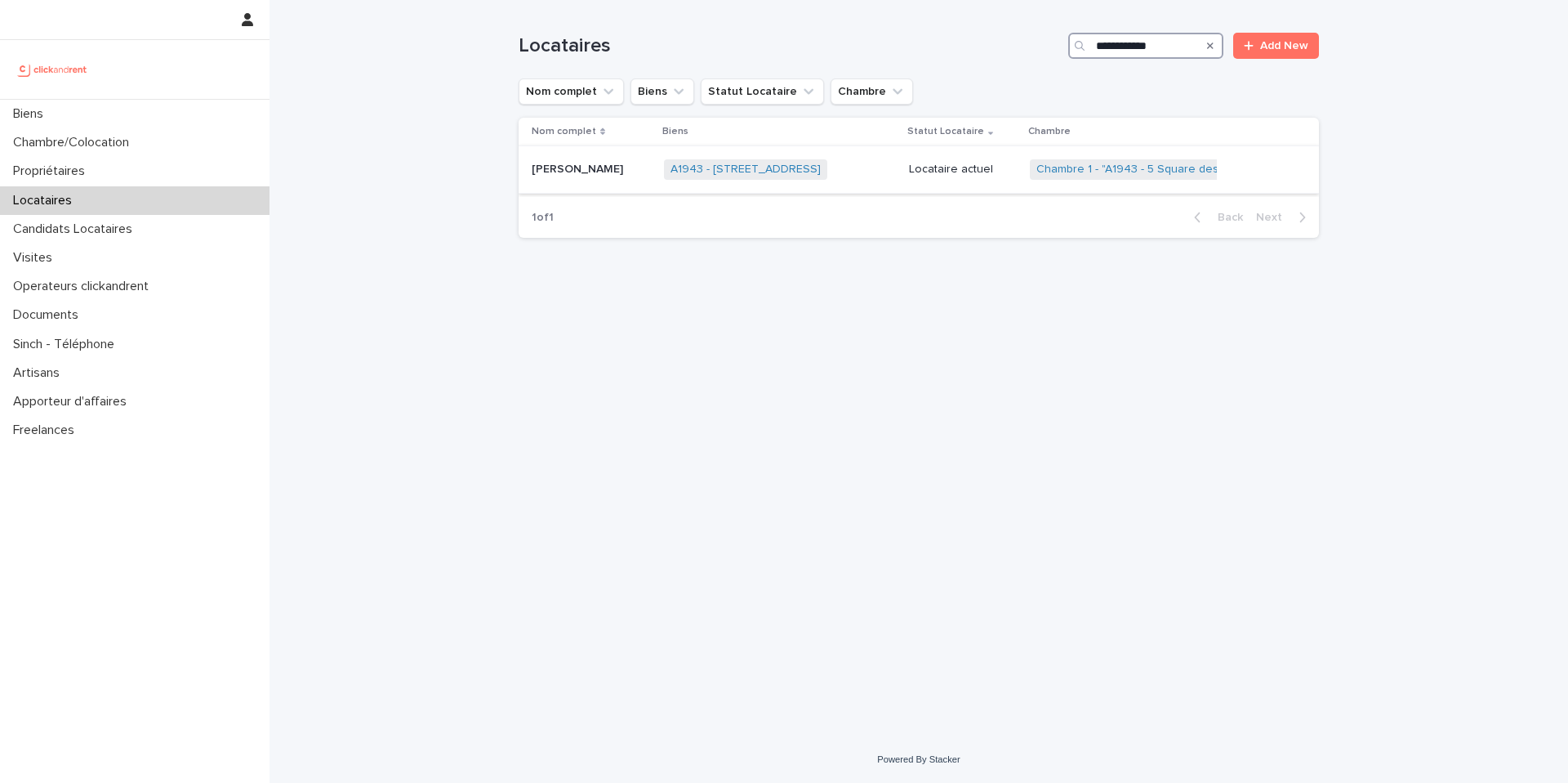
type input "**********"
click at [598, 173] on p "Bineta Gueye" at bounding box center [579, 168] width 95 height 17
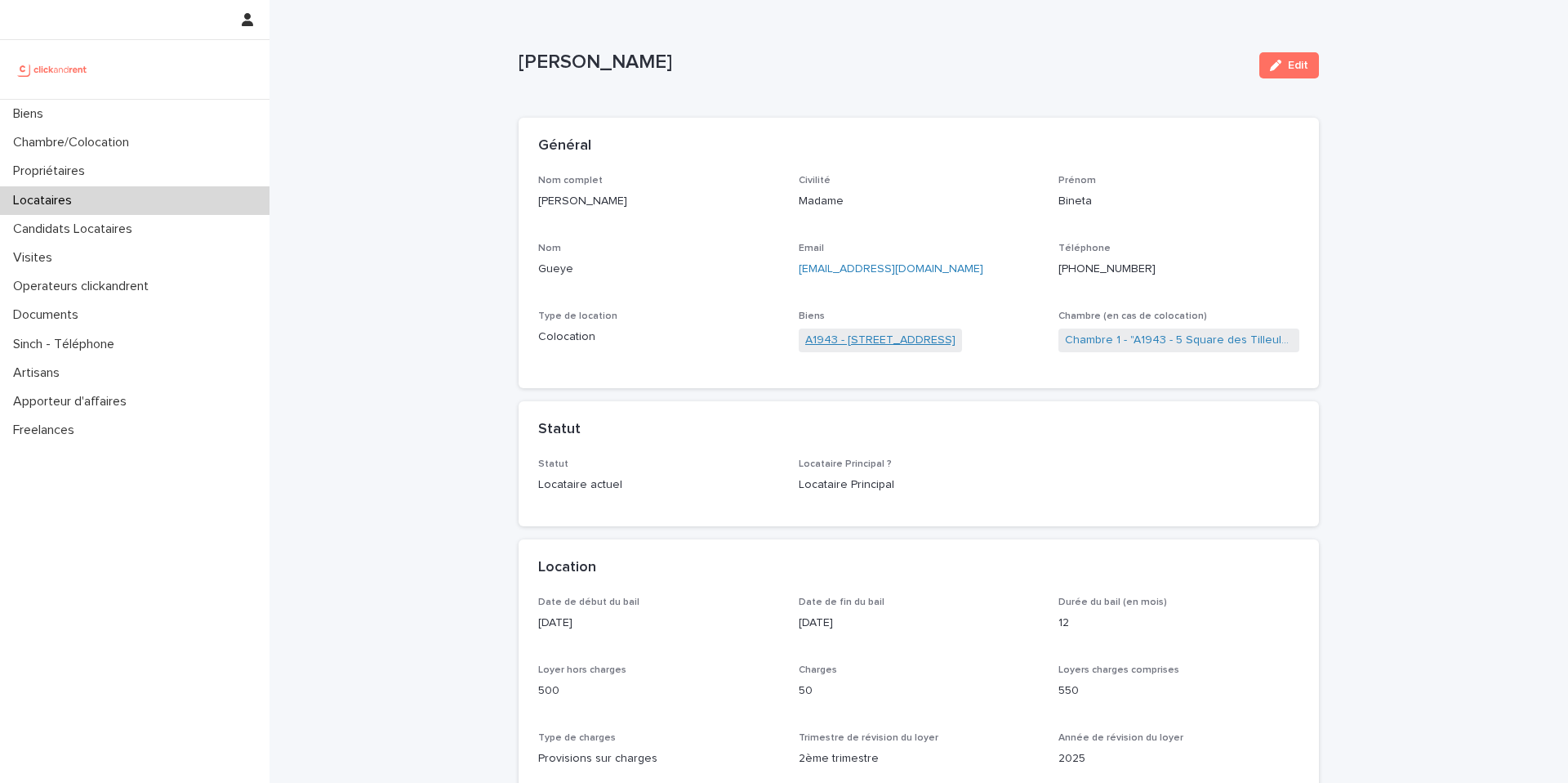
click at [868, 343] on link "A1943 - 5 Square des Tilleuls, Noisy le Sec 93130" at bounding box center [880, 341] width 150 height 17
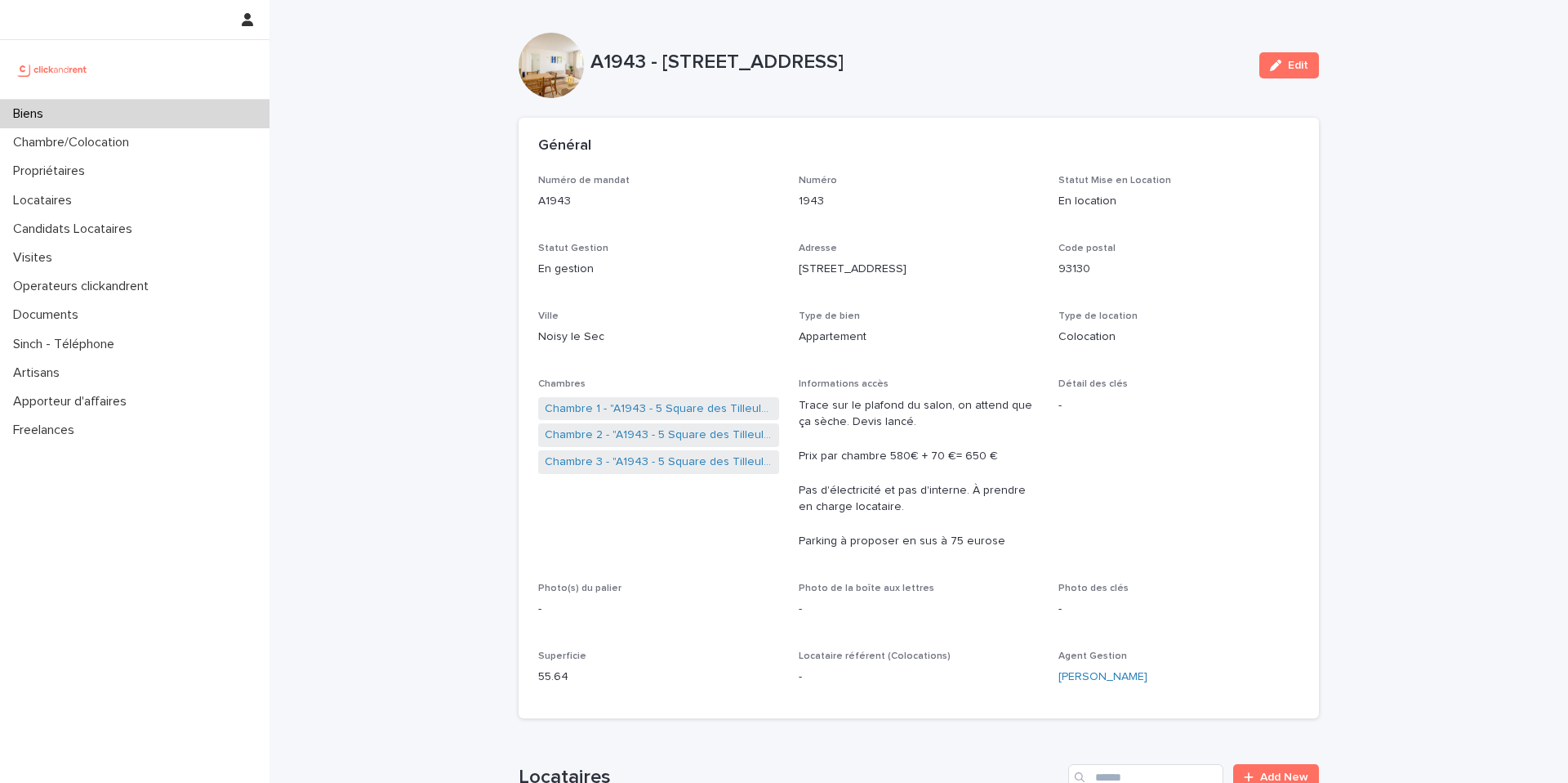
drag, startPoint x: 1025, startPoint y: 65, endPoint x: 667, endPoint y: 59, distance: 358.1
click at [667, 59] on p "A1943 - 5 Square des Tilleuls, Noisy le Sec 93130" at bounding box center [919, 62] width 656 height 23
copy p "5 Square des Tilleuls, Noisy le Sec 93130"
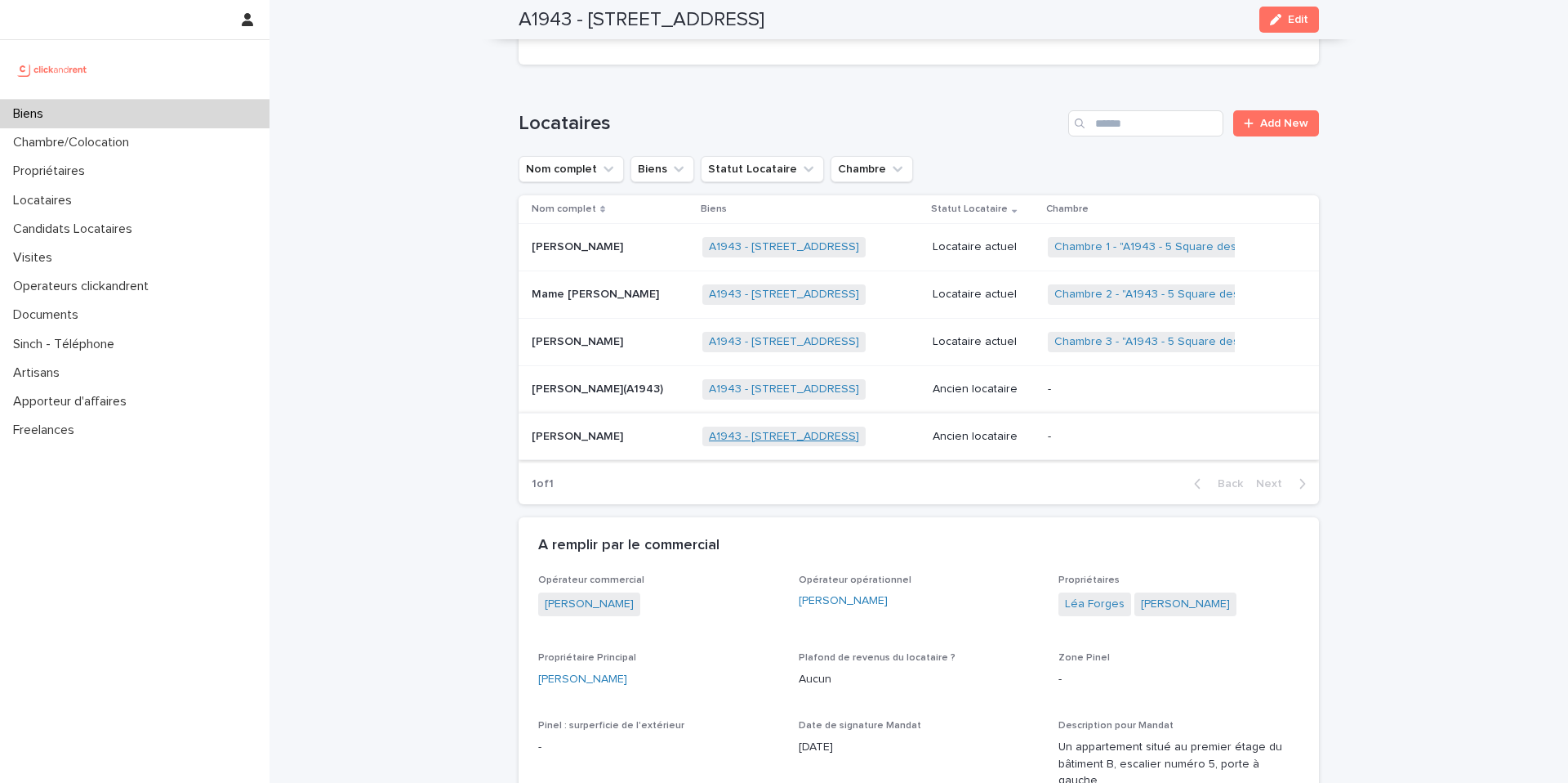
scroll to position [621, 0]
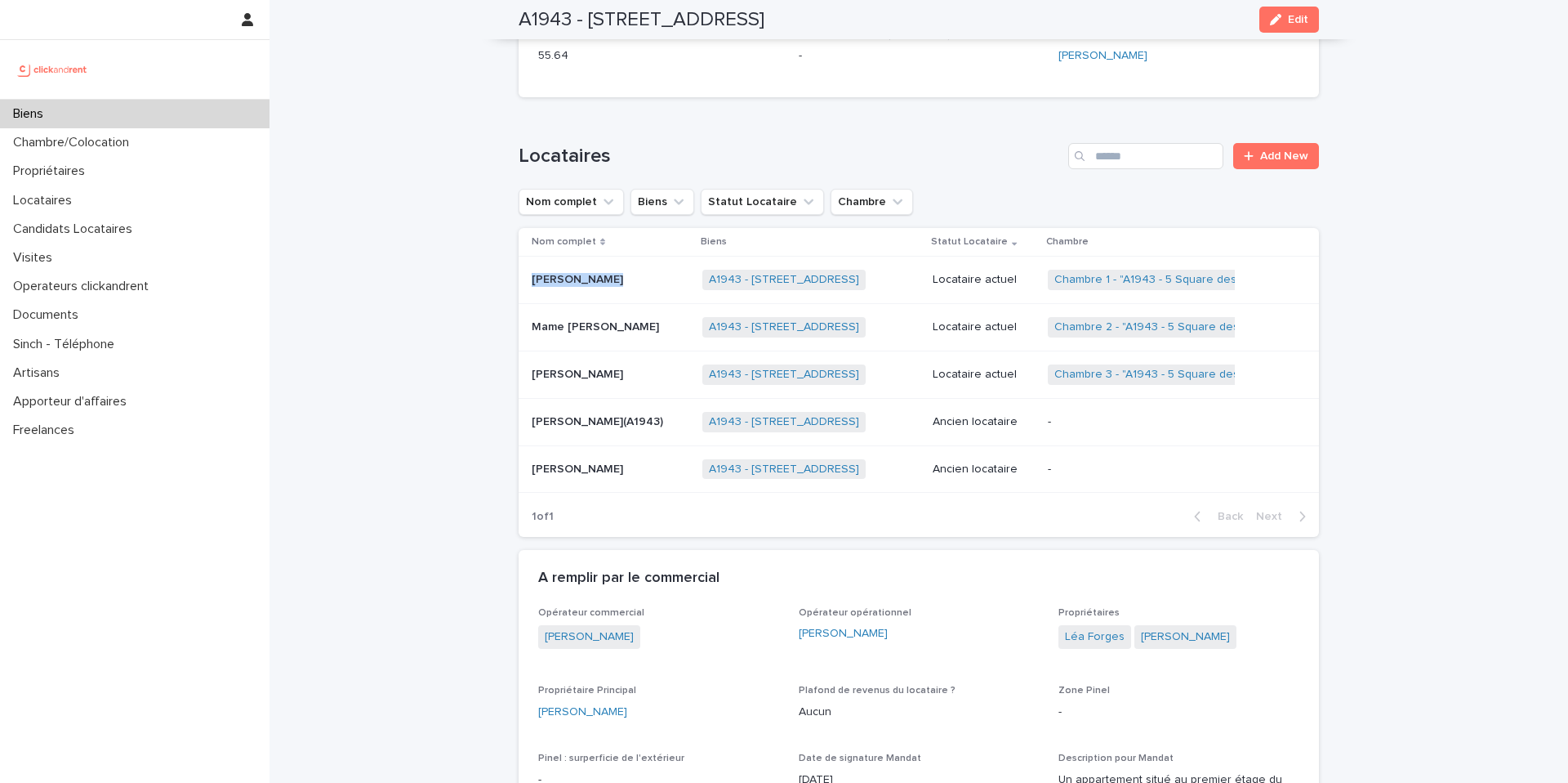
drag, startPoint x: 606, startPoint y: 279, endPoint x: 535, endPoint y: 275, distance: 71.1
click at [535, 275] on div "Bineta Gueye Bineta Gueye" at bounding box center [610, 280] width 158 height 14
